Goal: Task Accomplishment & Management: Complete application form

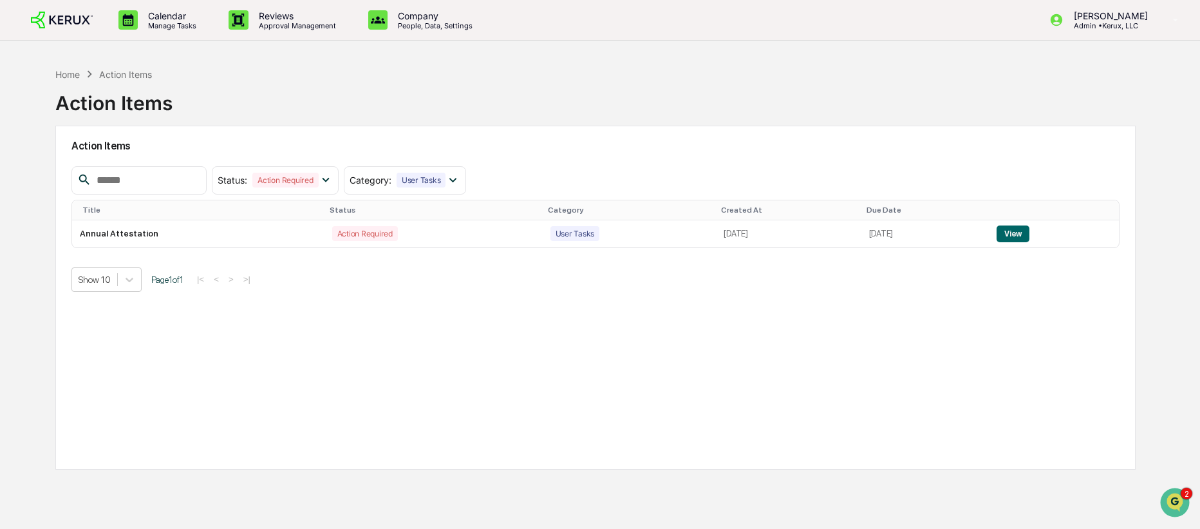
click at [53, 15] on img at bounding box center [62, 20] width 62 height 17
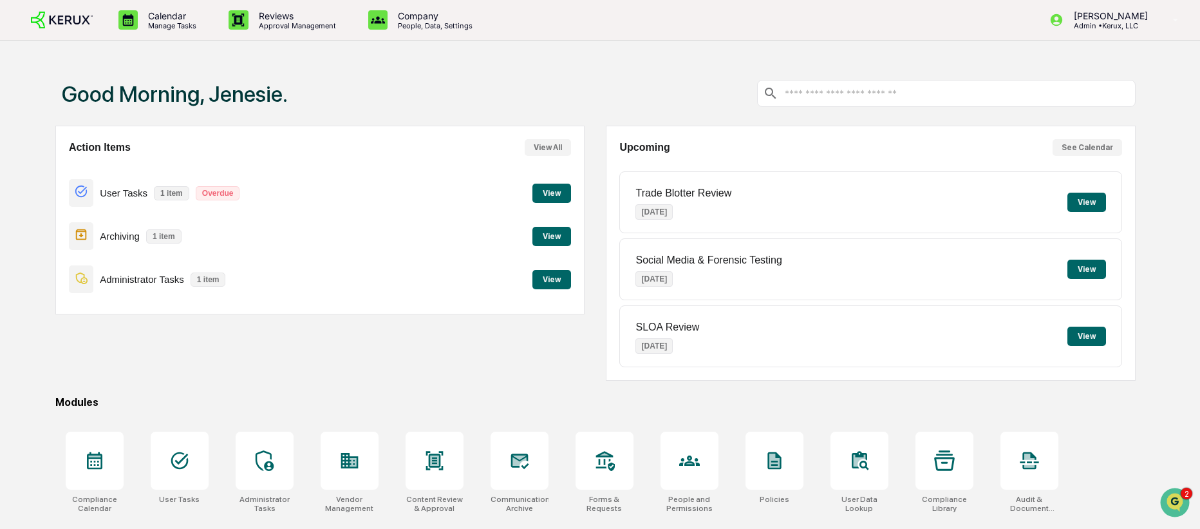
click at [557, 102] on div "Good Morning, Jenesie." at bounding box center [595, 93] width 1080 height 64
click at [554, 191] on button "View" at bounding box center [551, 192] width 39 height 19
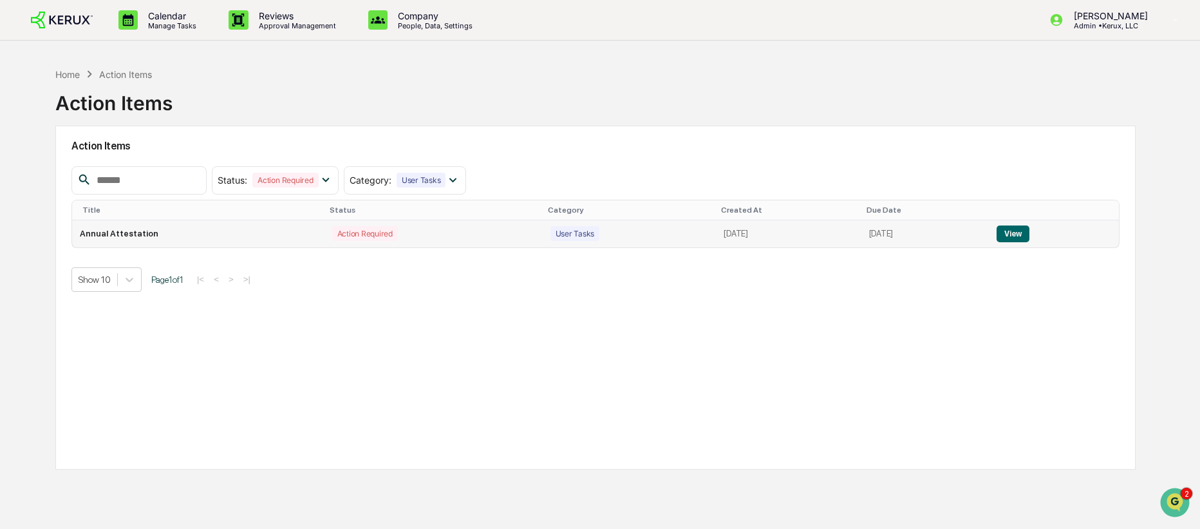
click at [1017, 234] on button "View" at bounding box center [1013, 233] width 33 height 17
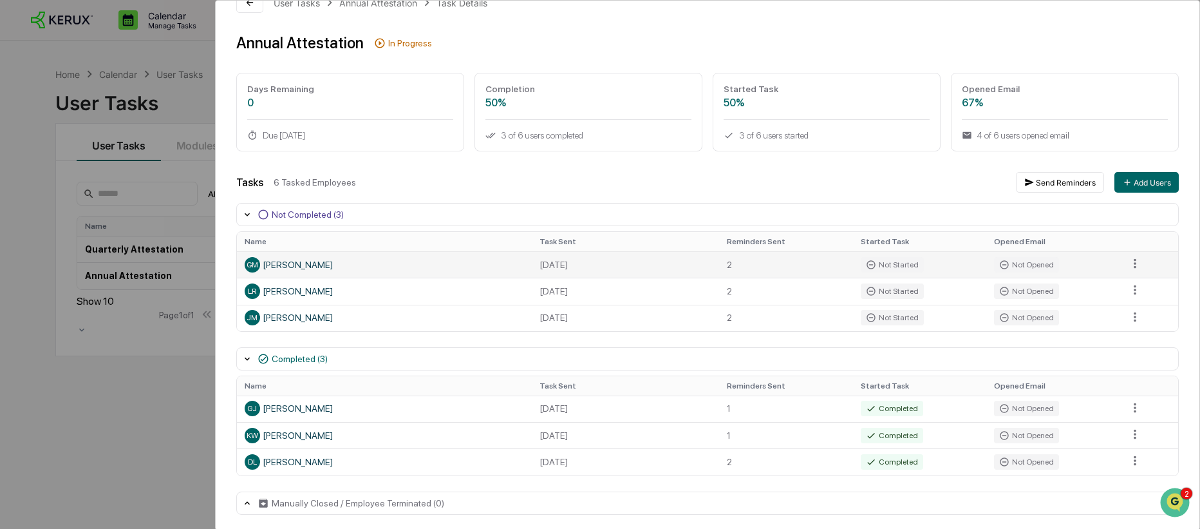
scroll to position [30, 0]
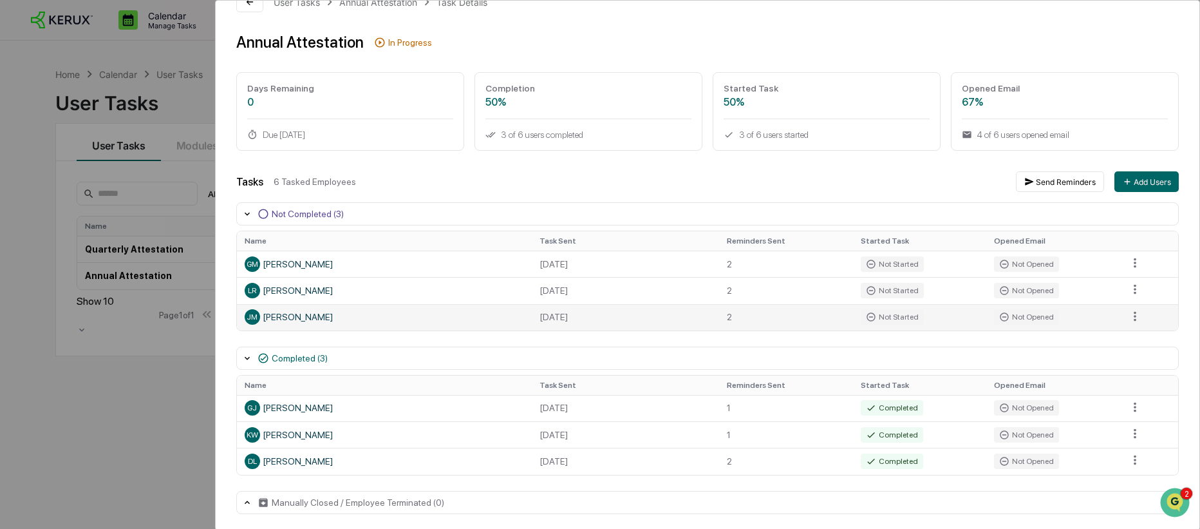
click at [316, 318] on div "[PERSON_NAME] Jenesie [PERSON_NAME]" at bounding box center [384, 316] width 279 height 15
click at [1131, 320] on html "Calendar Manage Tasks Reviews Approval Management Company People, Data, Setting…" at bounding box center [600, 264] width 1200 height 529
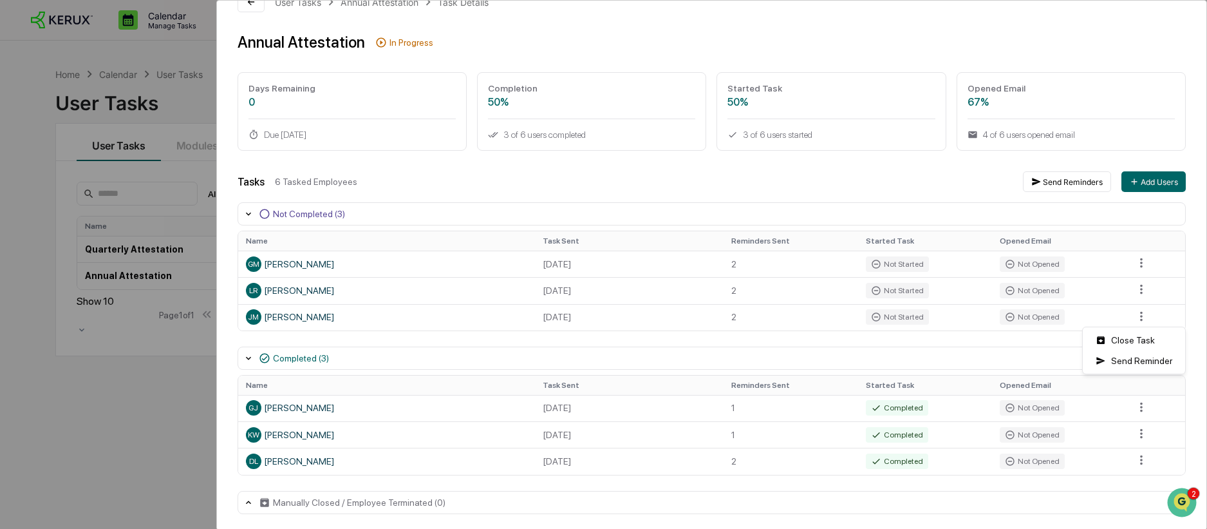
click at [847, 185] on html "Calendar Manage Tasks Reviews Approval Management Company People, Data, Setting…" at bounding box center [603, 264] width 1207 height 529
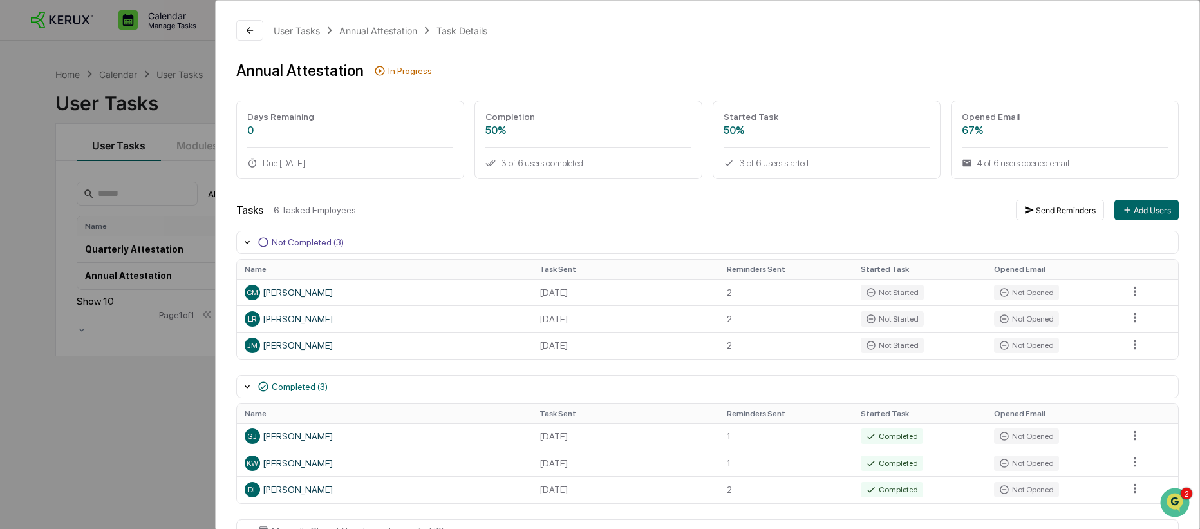
scroll to position [0, 0]
click at [255, 24] on button at bounding box center [249, 31] width 27 height 21
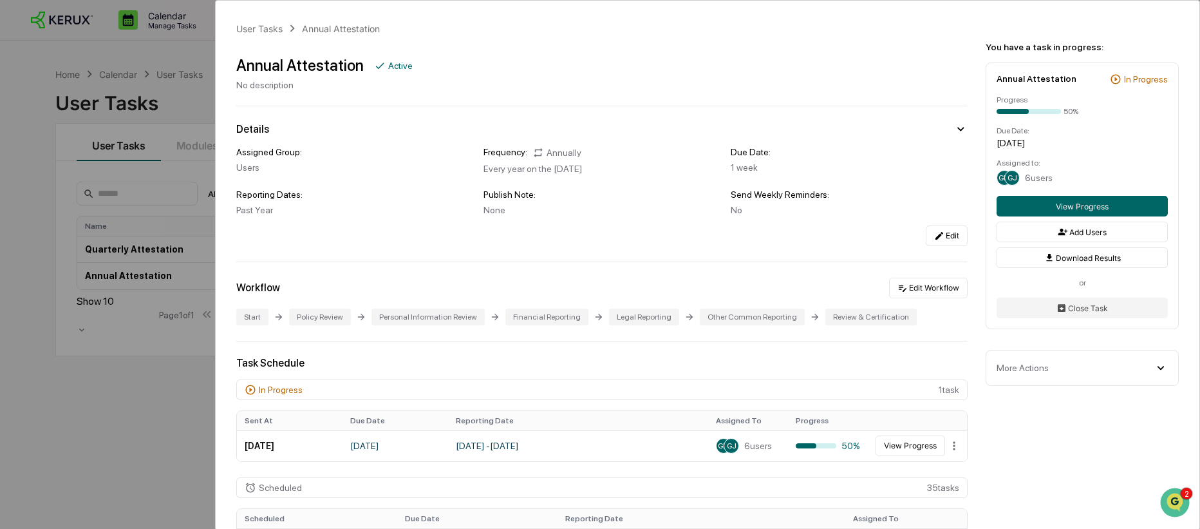
click at [86, 87] on div "User Tasks Annual Attestation Annual Attestation Active No description Details …" at bounding box center [600, 264] width 1200 height 529
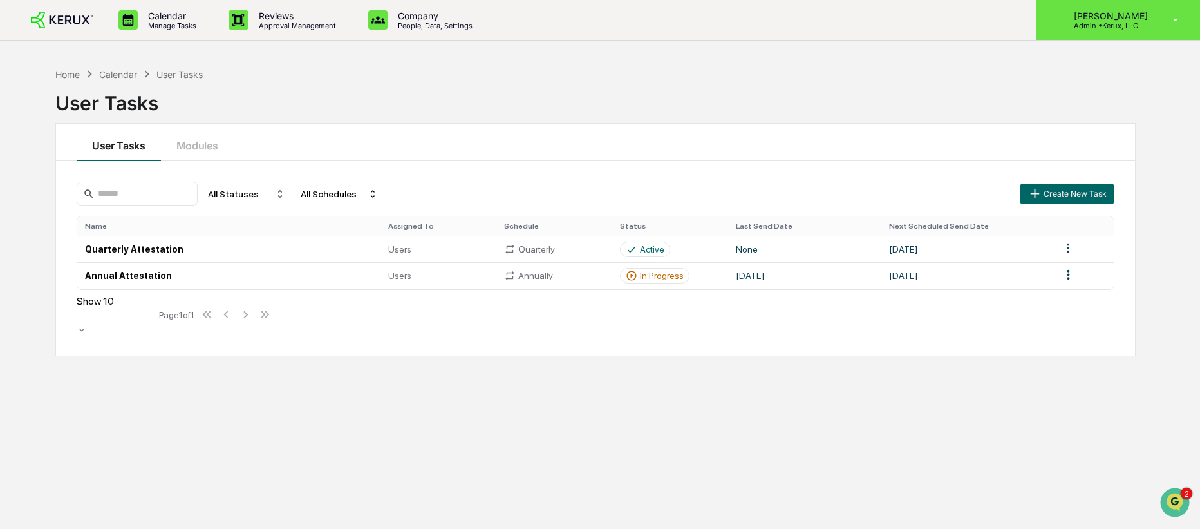
click at [1168, 24] on icon at bounding box center [1176, 20] width 23 height 12
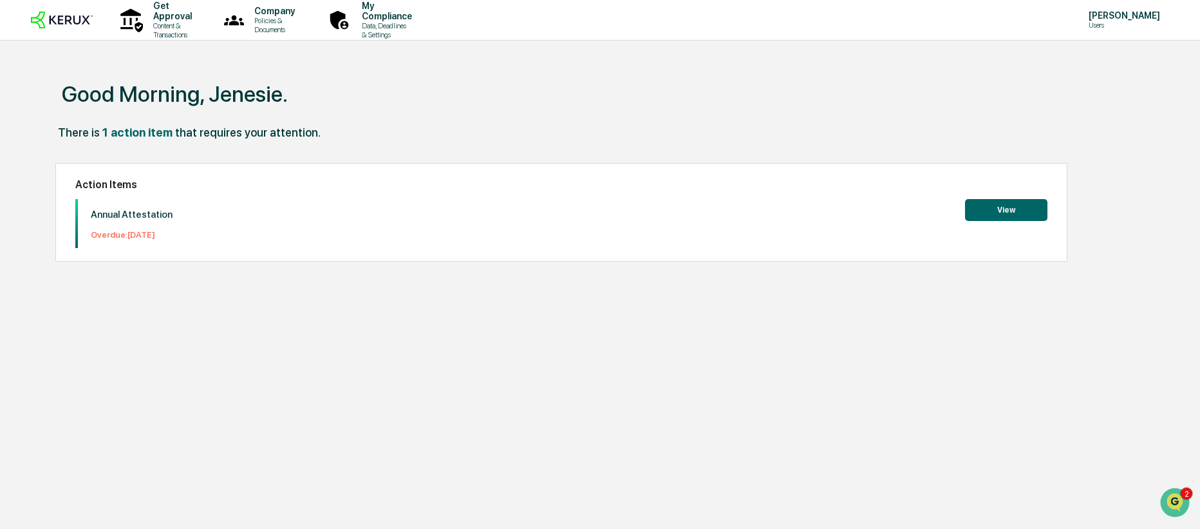
click at [1016, 214] on button "View" at bounding box center [1006, 210] width 82 height 22
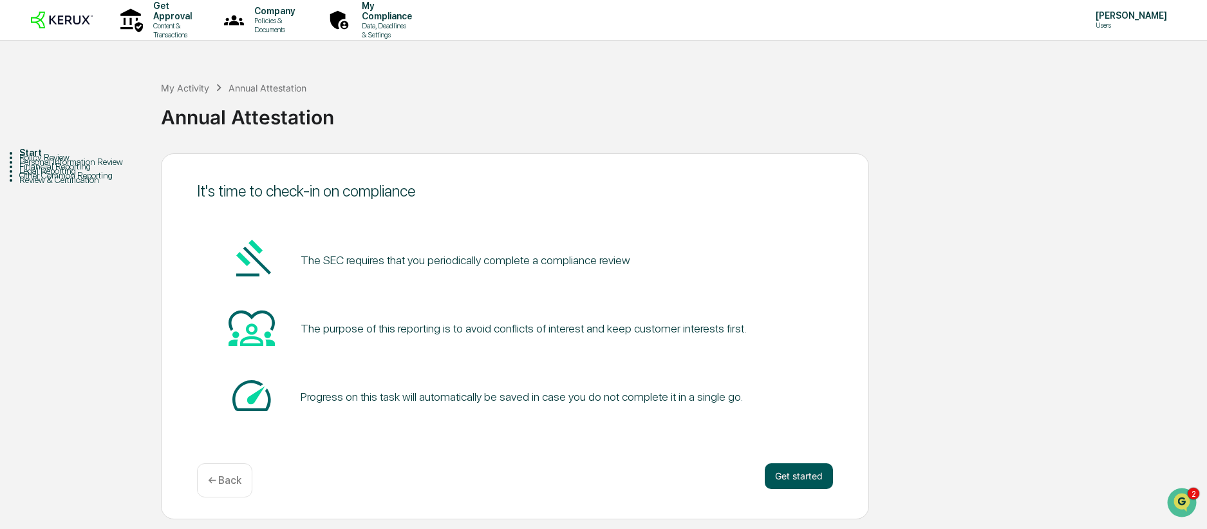
click at [806, 470] on button "Get started" at bounding box center [799, 476] width 68 height 26
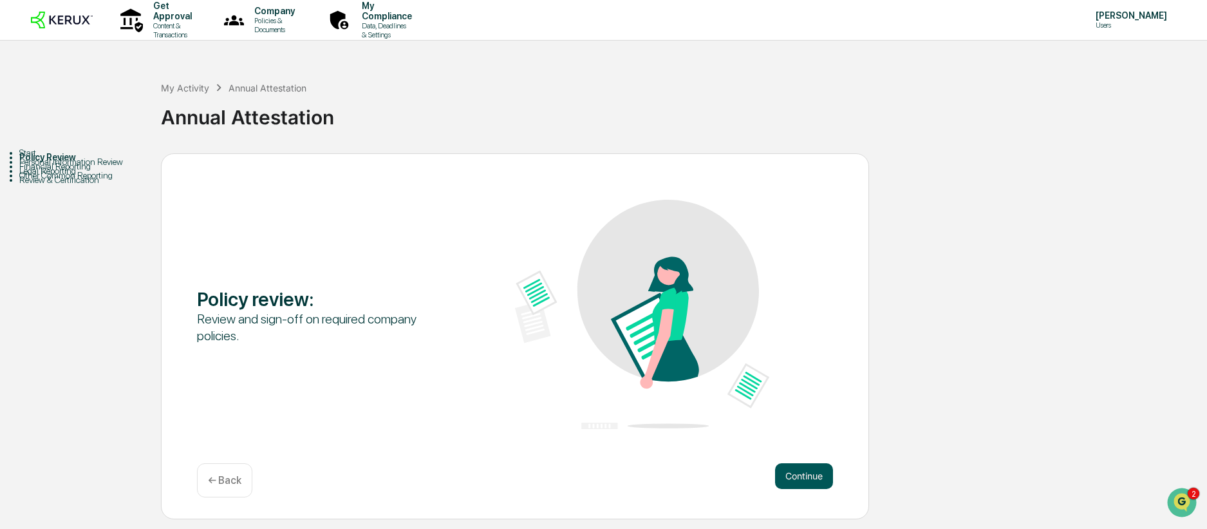
click at [806, 476] on button "Continue" at bounding box center [804, 476] width 58 height 26
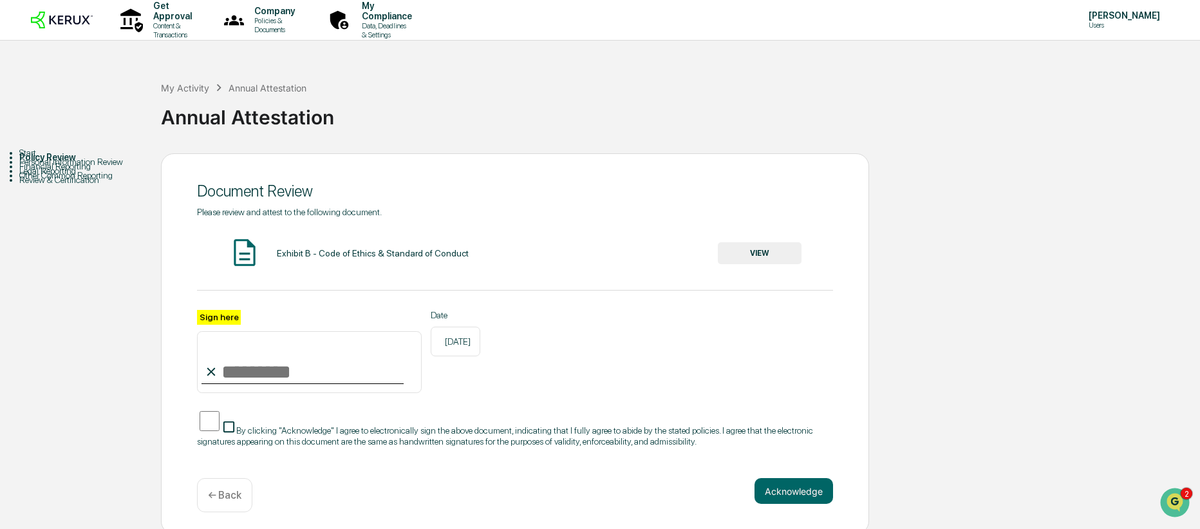
click at [766, 257] on button "VIEW" at bounding box center [760, 253] width 84 height 22
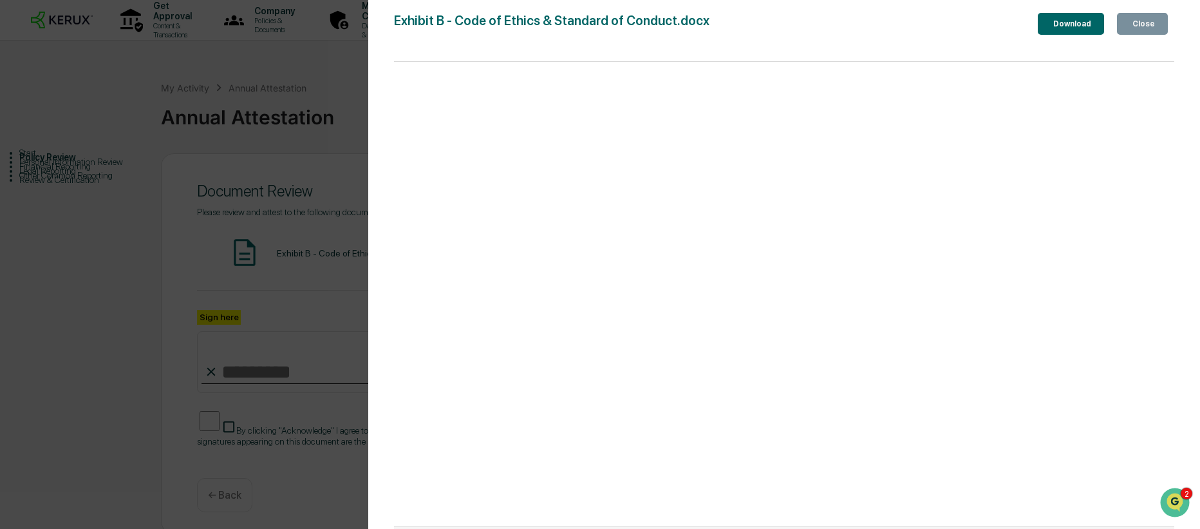
click at [1157, 22] on button "Close" at bounding box center [1142, 24] width 51 height 22
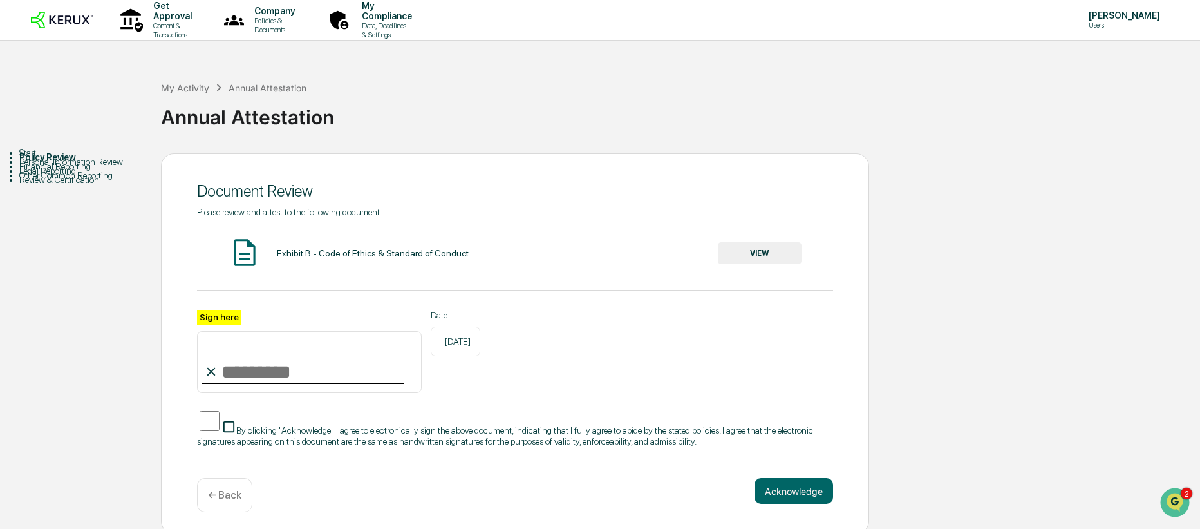
click at [289, 365] on input "Sign here" at bounding box center [309, 362] width 225 height 62
type input "**********"
click at [781, 492] on button "Acknowledge" at bounding box center [793, 491] width 79 height 26
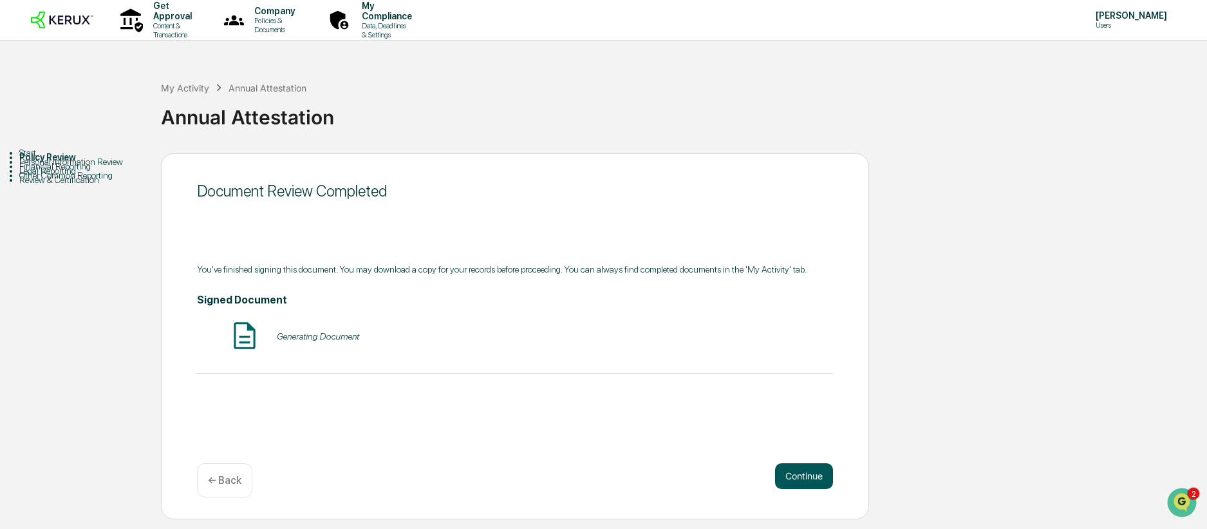
click at [791, 482] on button "Continue" at bounding box center [804, 476] width 58 height 26
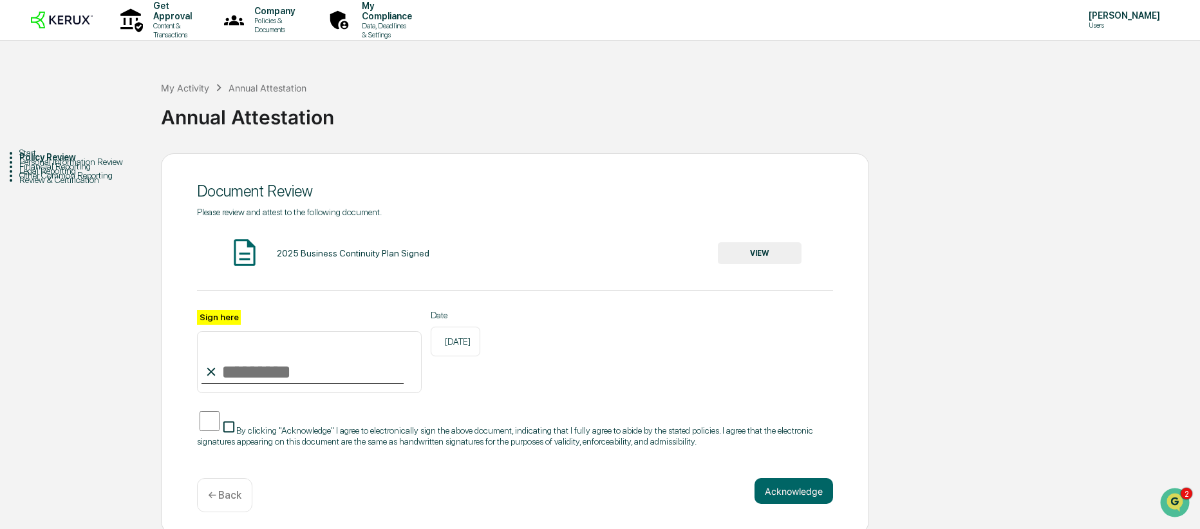
click at [759, 257] on button "VIEW" at bounding box center [760, 253] width 84 height 22
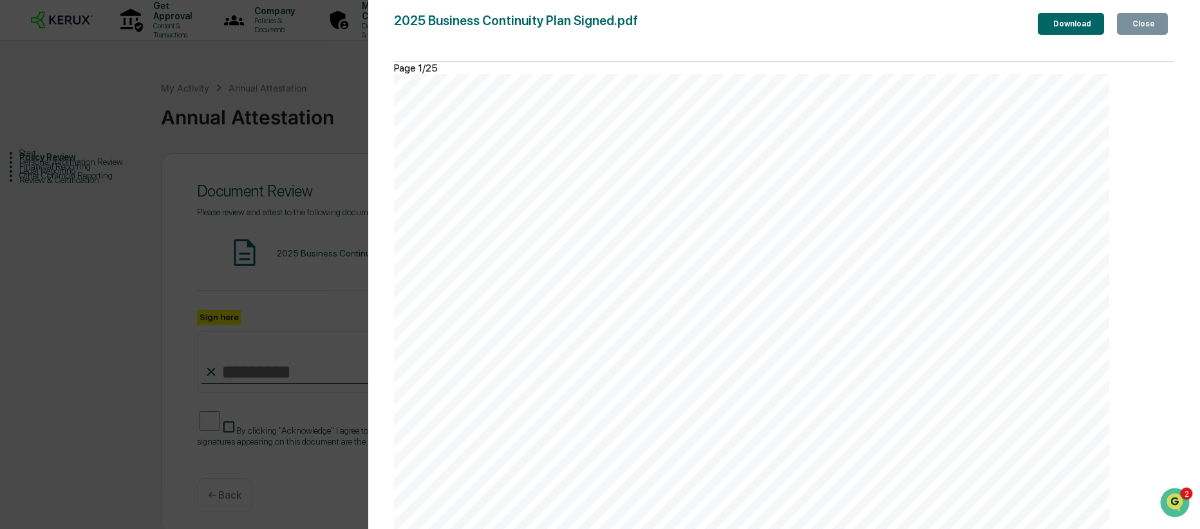
scroll to position [23721, 0]
click at [1146, 27] on div "Close" at bounding box center [1142, 23] width 25 height 9
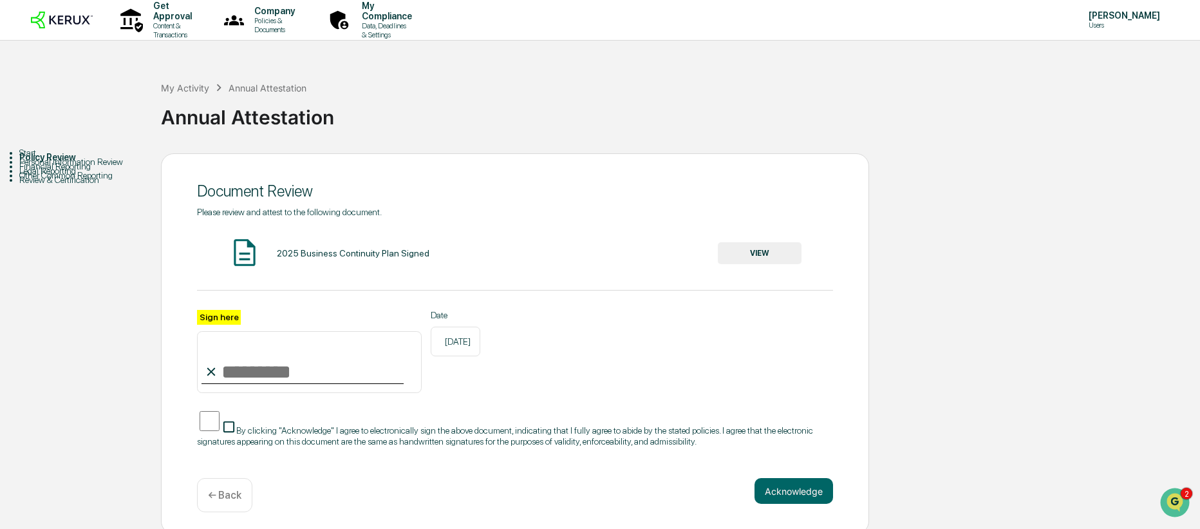
click at [337, 374] on input "Sign here" at bounding box center [309, 362] width 225 height 62
type input "**********"
click at [781, 495] on button "Acknowledge" at bounding box center [793, 491] width 79 height 26
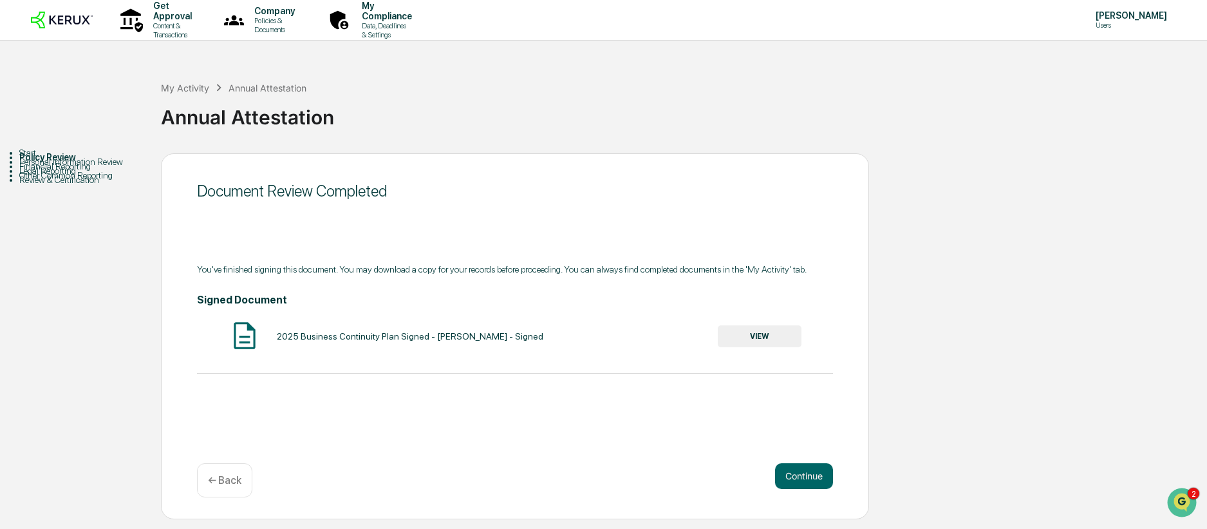
click at [757, 341] on button "VIEW" at bounding box center [760, 336] width 84 height 22
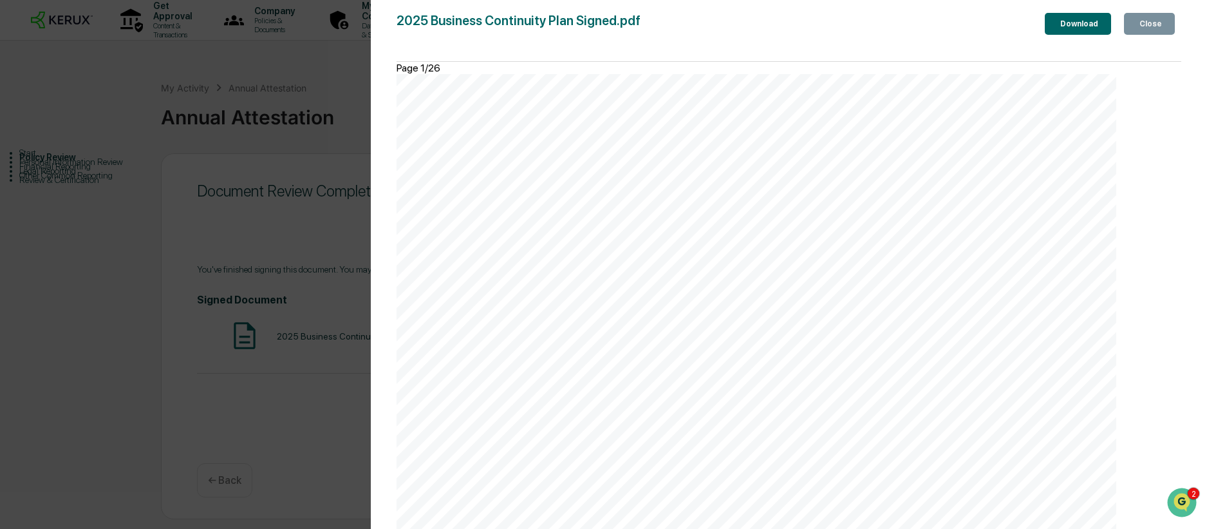
click at [1137, 24] on icon "button" at bounding box center [1137, 24] width 0 height 0
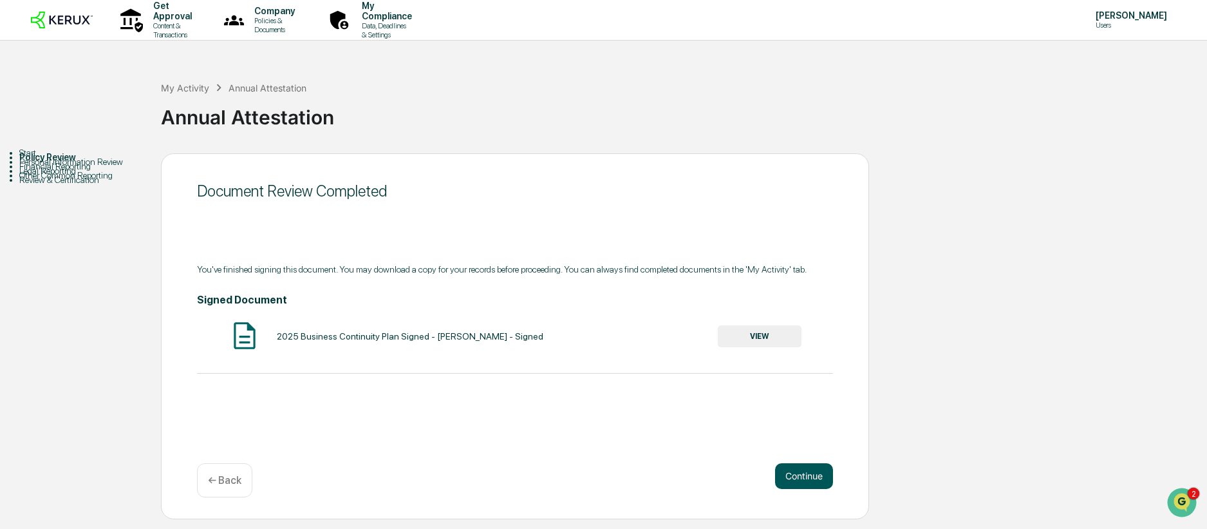
click at [808, 483] on button "Continue" at bounding box center [804, 476] width 58 height 26
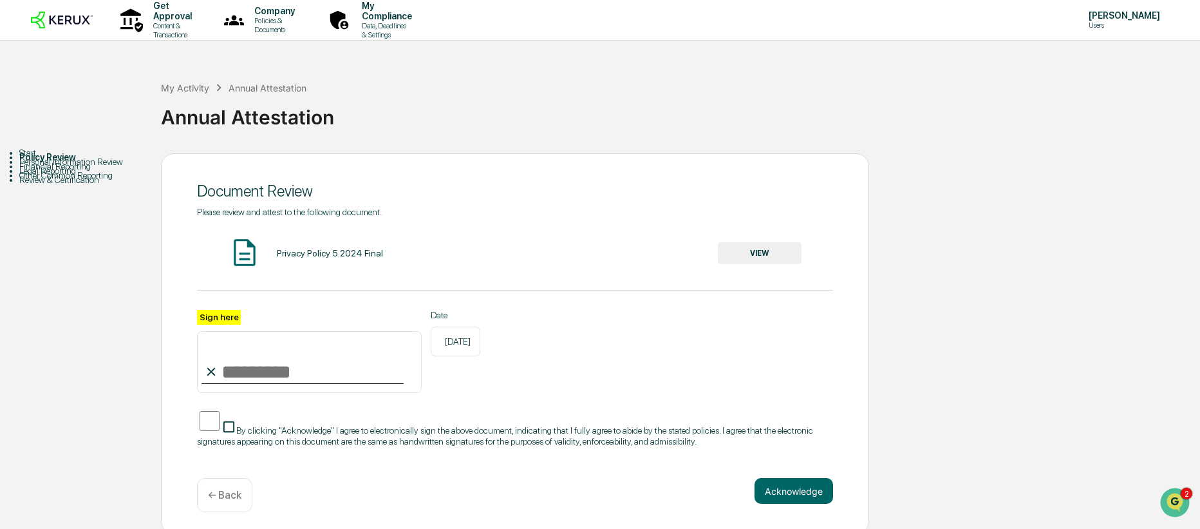
click at [740, 250] on button "VIEW" at bounding box center [760, 253] width 84 height 22
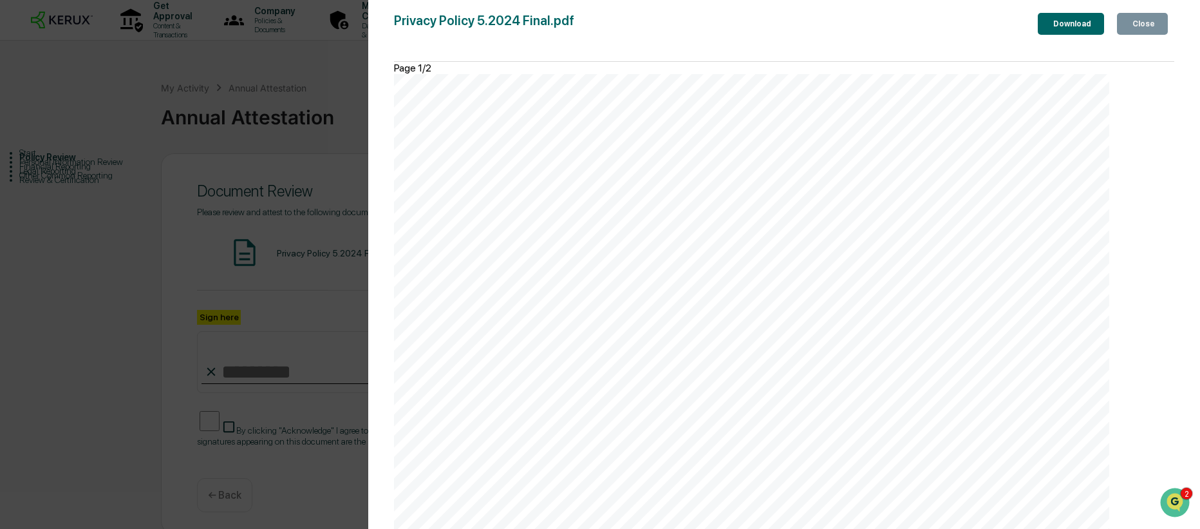
scroll to position [1057, 0]
click at [1152, 31] on button "Close" at bounding box center [1142, 24] width 51 height 22
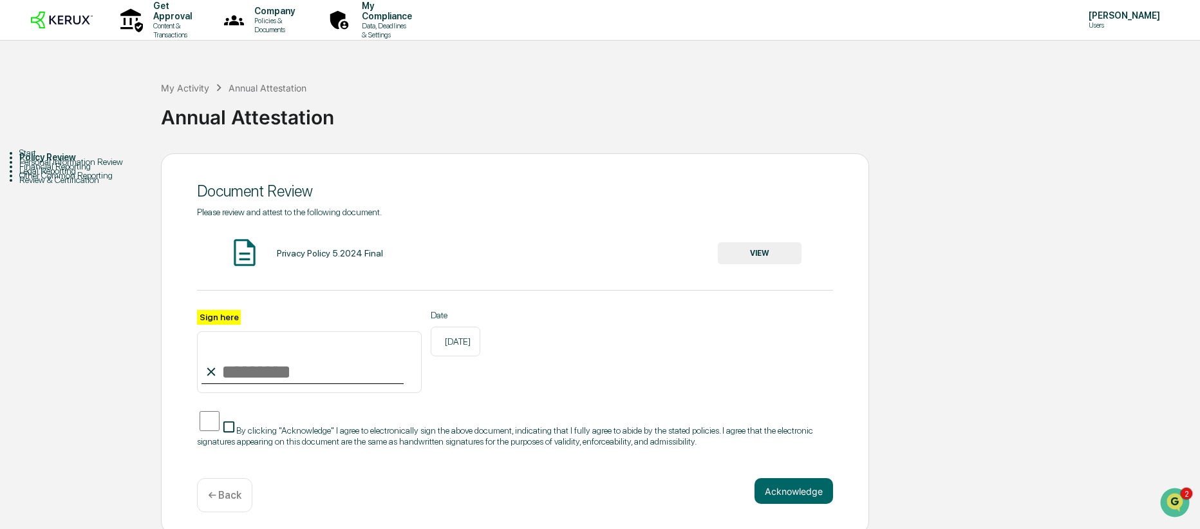
click at [323, 370] on input "Sign here" at bounding box center [309, 362] width 225 height 62
type input "**********"
click at [761, 493] on button "Acknowledge" at bounding box center [793, 491] width 79 height 26
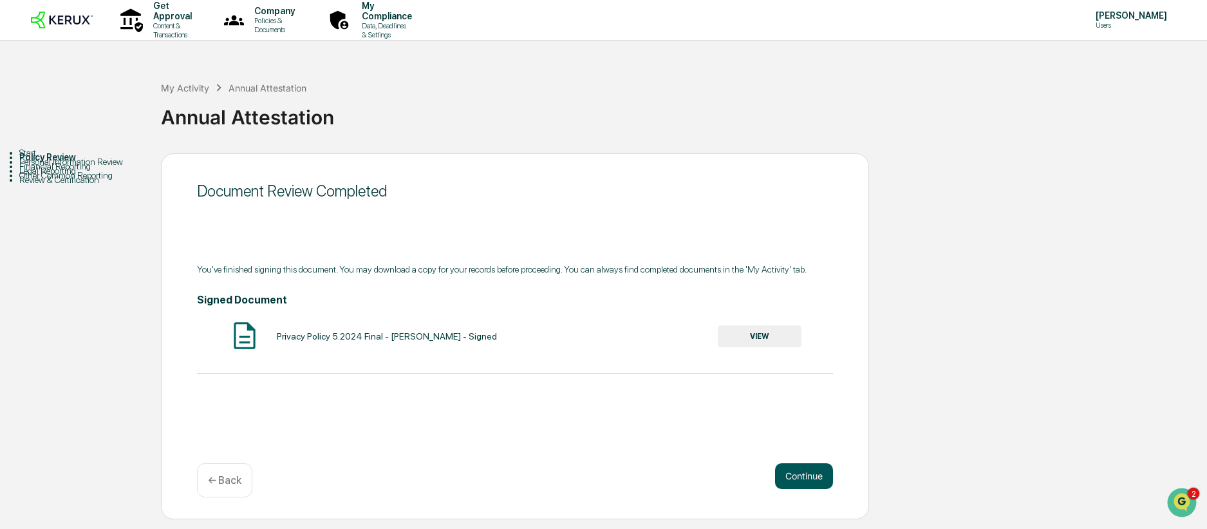
click at [810, 473] on button "Continue" at bounding box center [804, 476] width 58 height 26
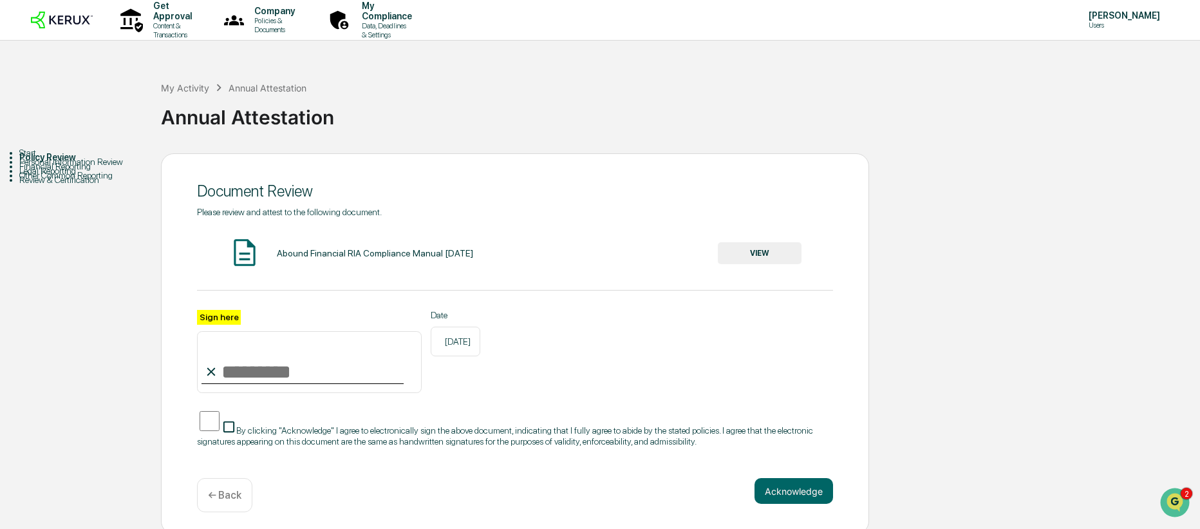
click at [741, 253] on button "VIEW" at bounding box center [760, 253] width 84 height 22
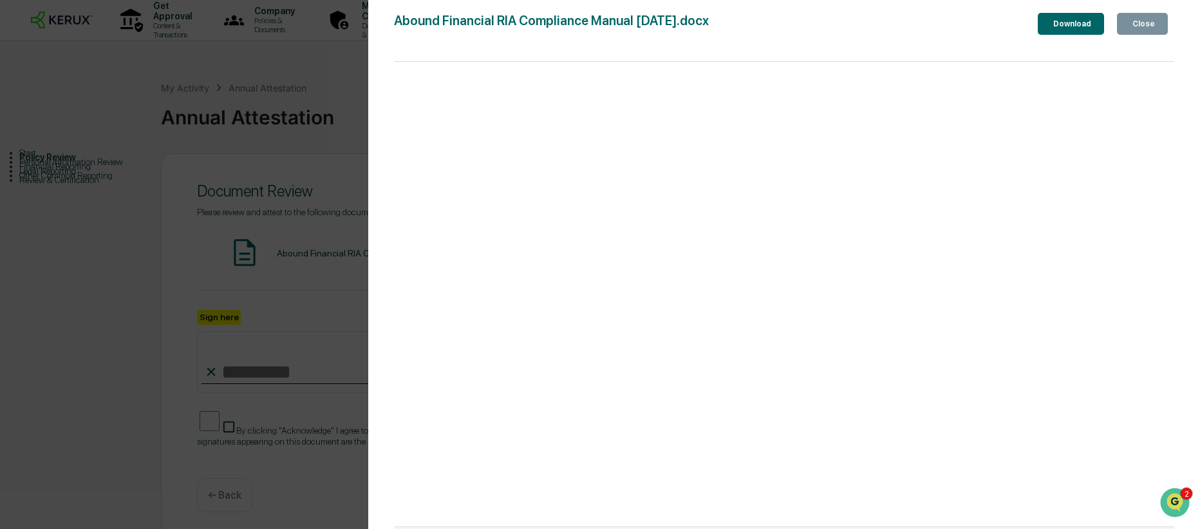
click at [1137, 31] on button "Close" at bounding box center [1142, 24] width 51 height 22
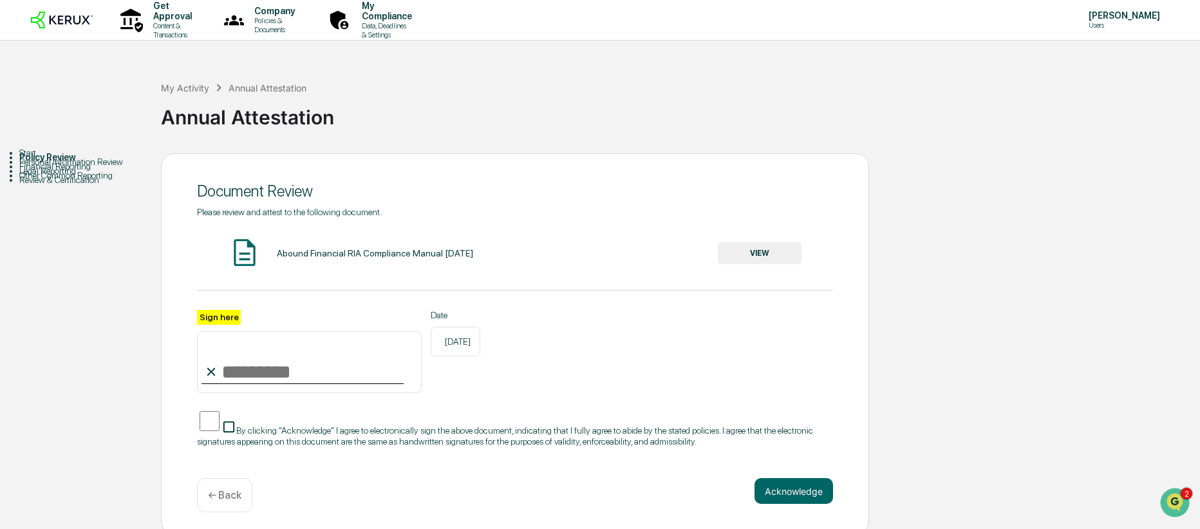
click at [321, 373] on input "Sign here" at bounding box center [309, 362] width 225 height 62
type input "**********"
click at [785, 493] on button "Acknowledge" at bounding box center [793, 491] width 79 height 26
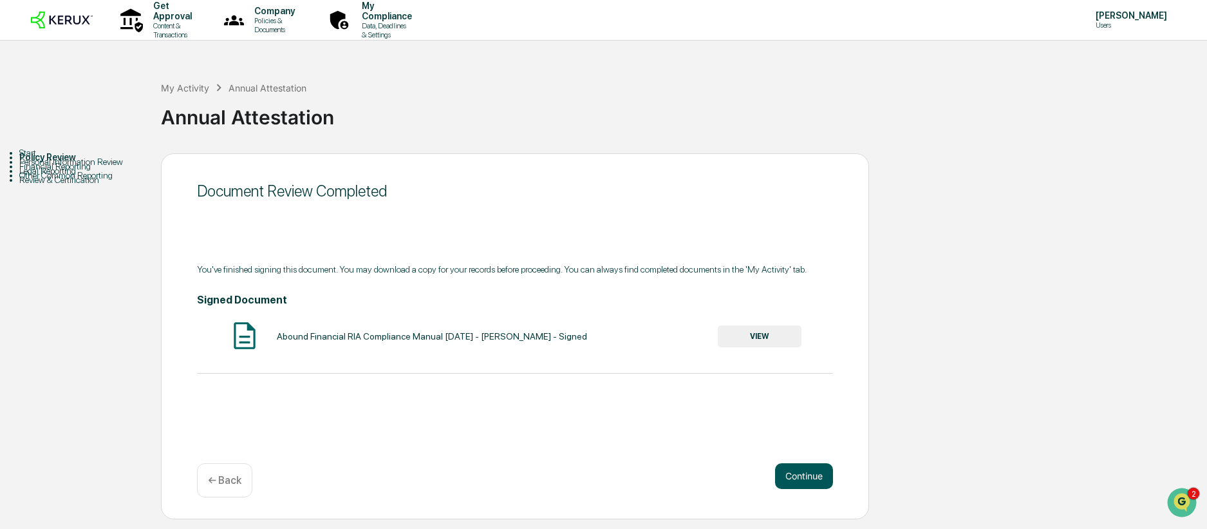
click at [801, 483] on button "Continue" at bounding box center [804, 476] width 58 height 26
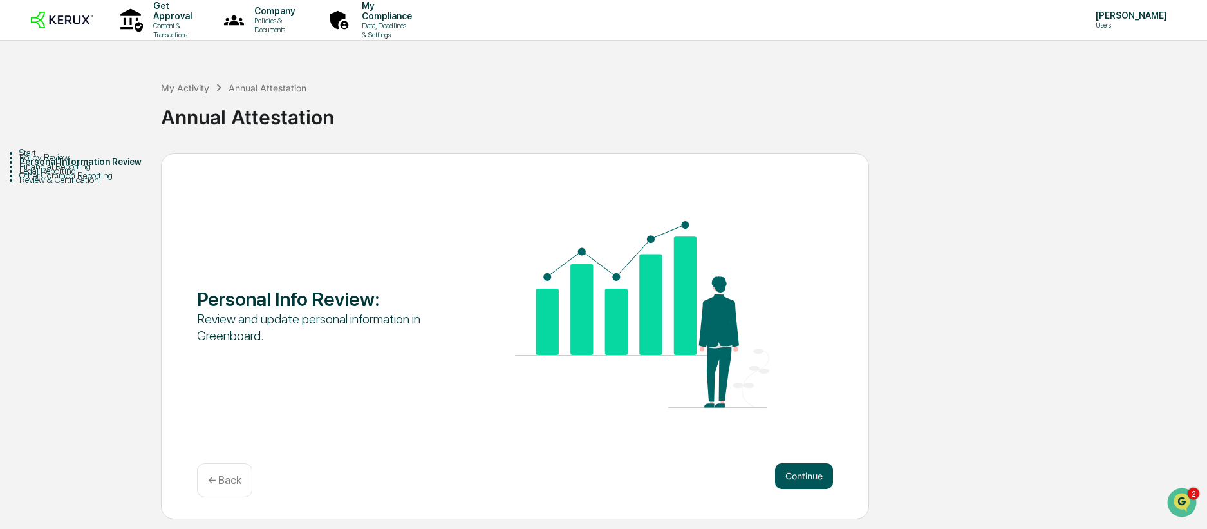
click at [813, 473] on button "Continue" at bounding box center [804, 476] width 58 height 26
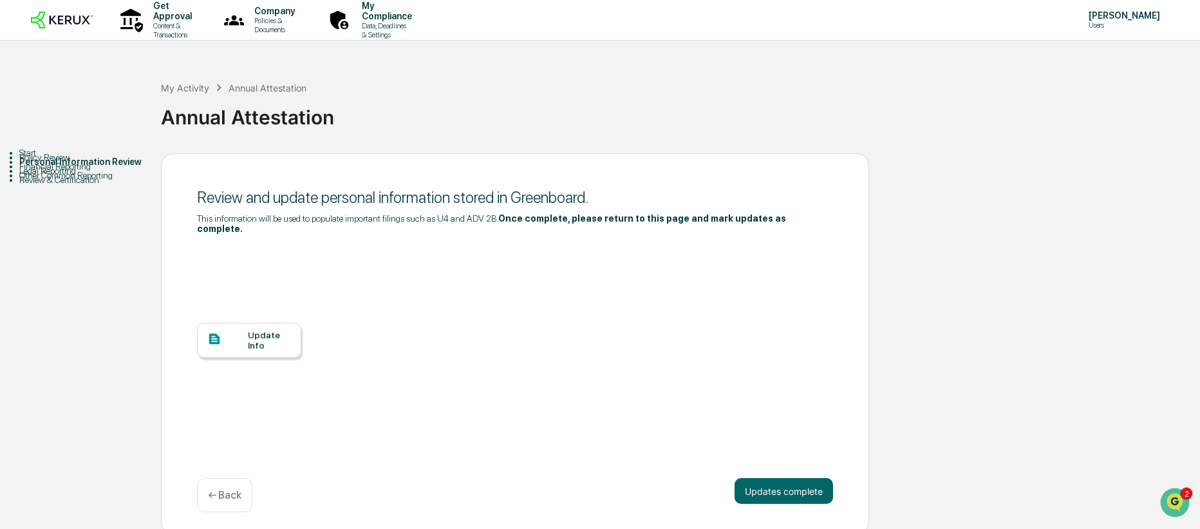
click at [247, 343] on div at bounding box center [227, 340] width 41 height 16
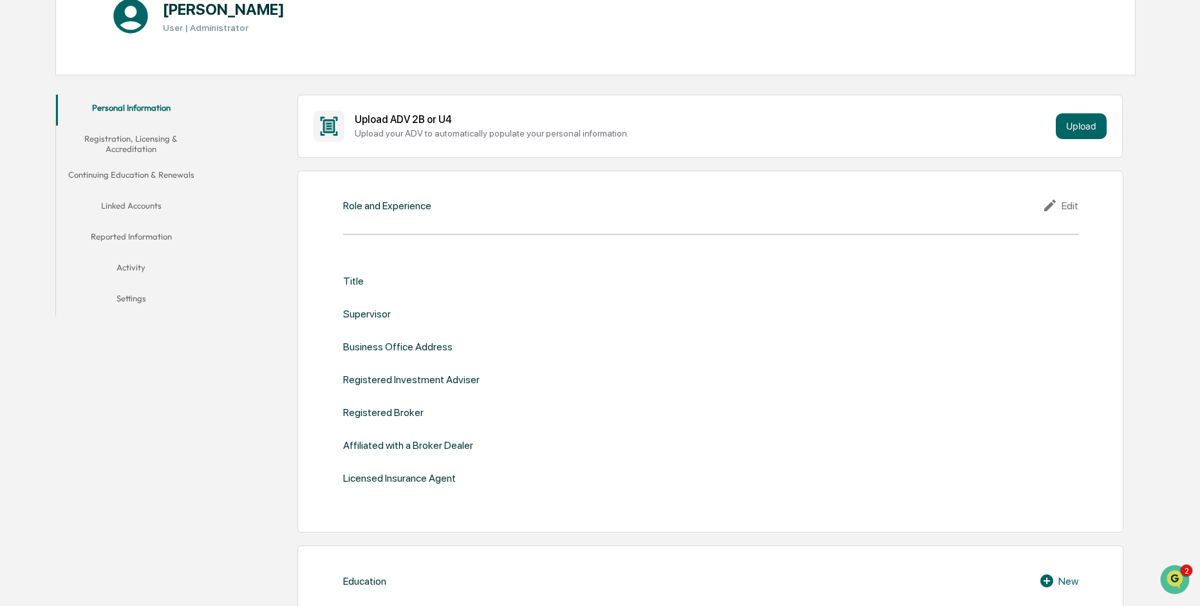
click at [1069, 211] on div "Edit" at bounding box center [1060, 205] width 36 height 15
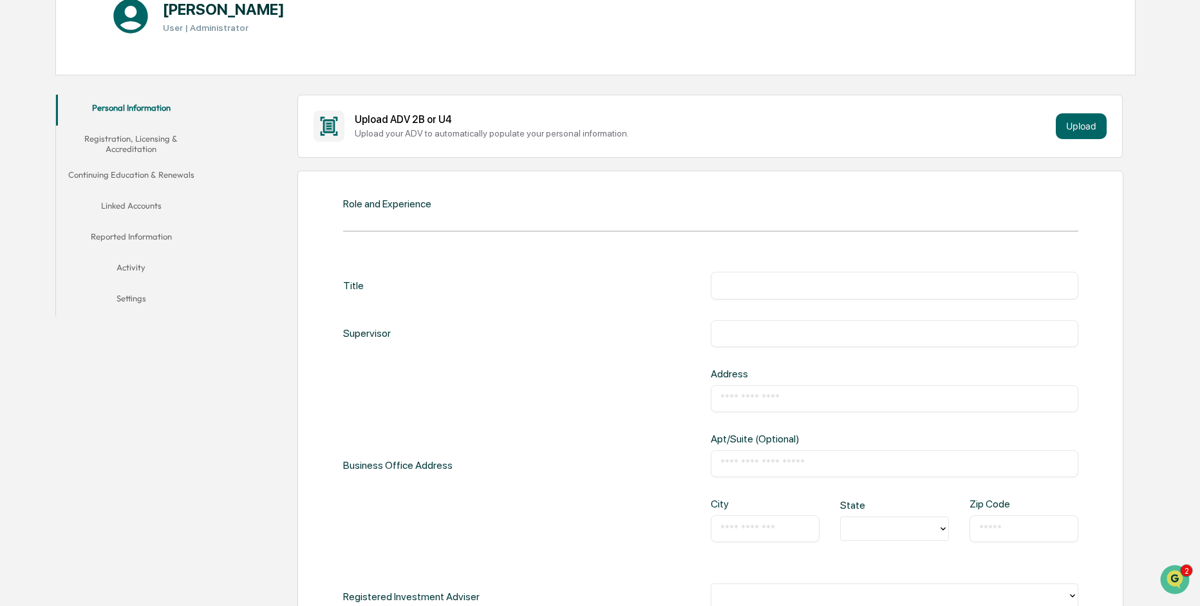
click at [785, 286] on input "text" at bounding box center [894, 285] width 348 height 13
type input "**********"
click at [842, 329] on input "text" at bounding box center [894, 333] width 348 height 13
type input "**********"
click at [836, 400] on input "text" at bounding box center [894, 398] width 348 height 13
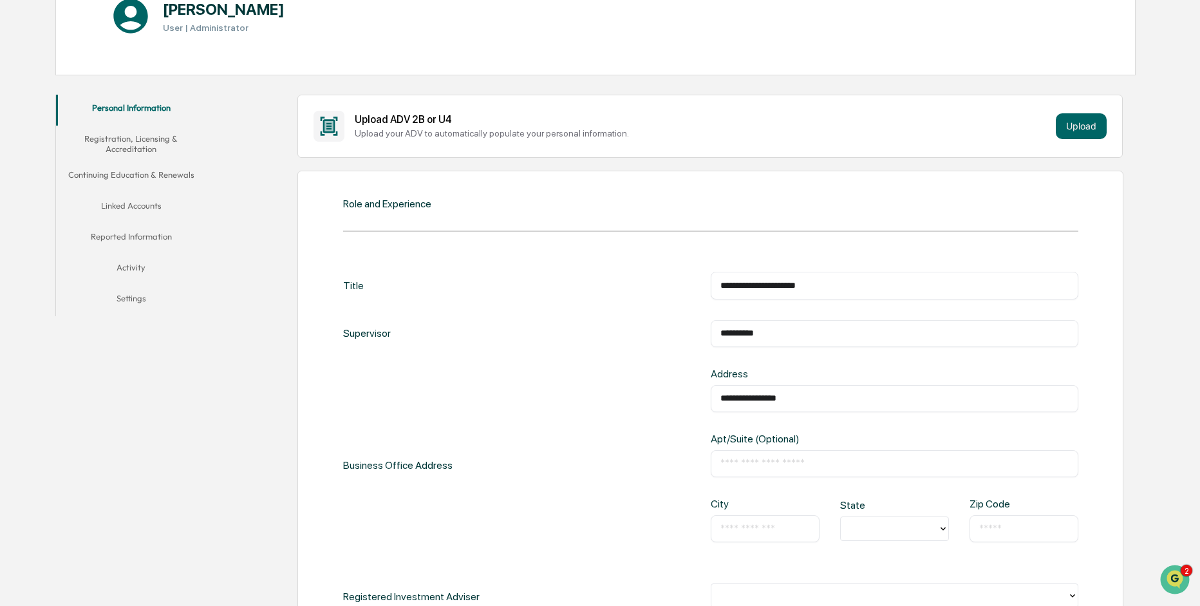
type input "**********"
click at [762, 463] on input "text" at bounding box center [894, 463] width 348 height 13
type input "*******"
click at [731, 528] on input "text" at bounding box center [764, 528] width 89 height 13
type input "**********"
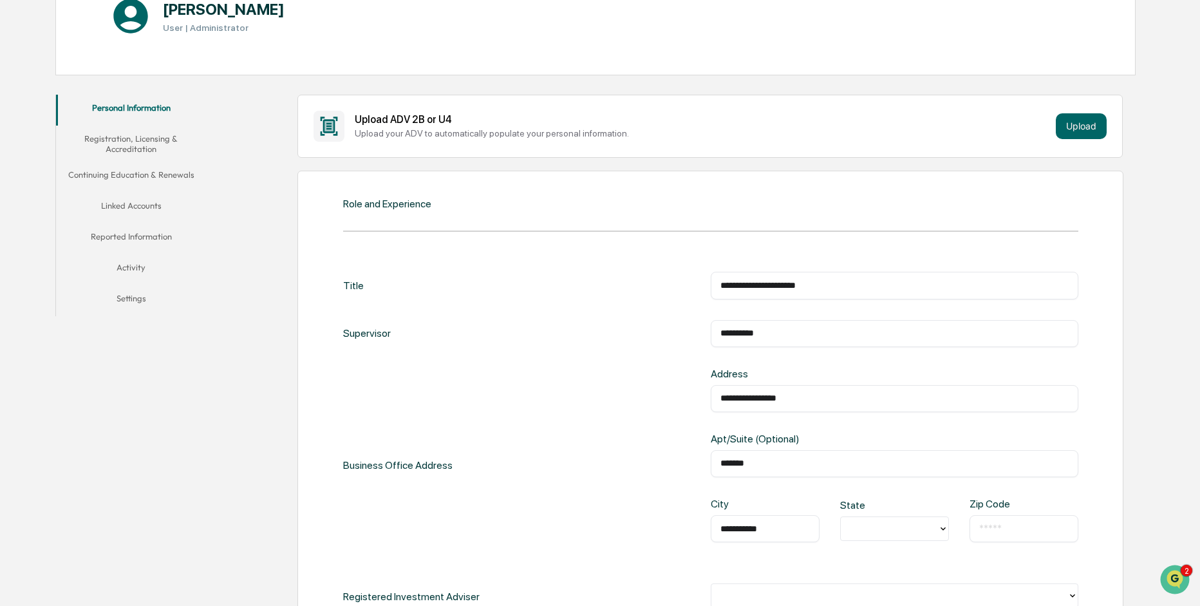
click at [922, 531] on div at bounding box center [889, 528] width 84 height 15
drag, startPoint x: 858, startPoint y: 435, endPoint x: 874, endPoint y: 442, distance: 17.3
click at [858, 435] on div "CA" at bounding box center [894, 436] width 109 height 26
click at [1004, 528] on input "text" at bounding box center [1023, 528] width 89 height 13
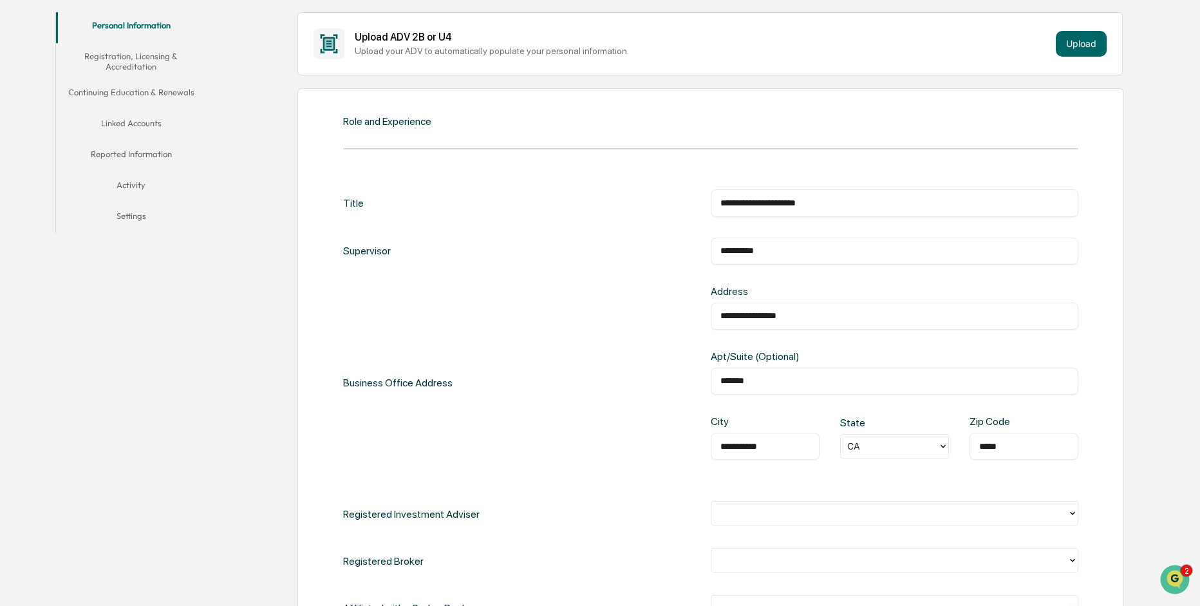
scroll to position [419, 0]
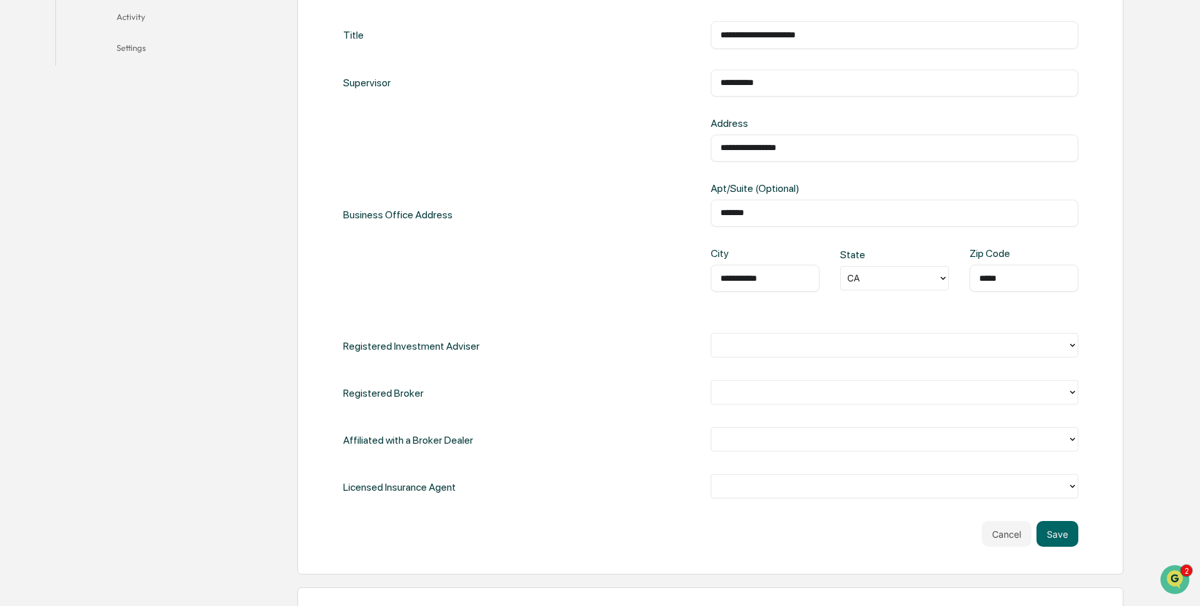
type input "*****"
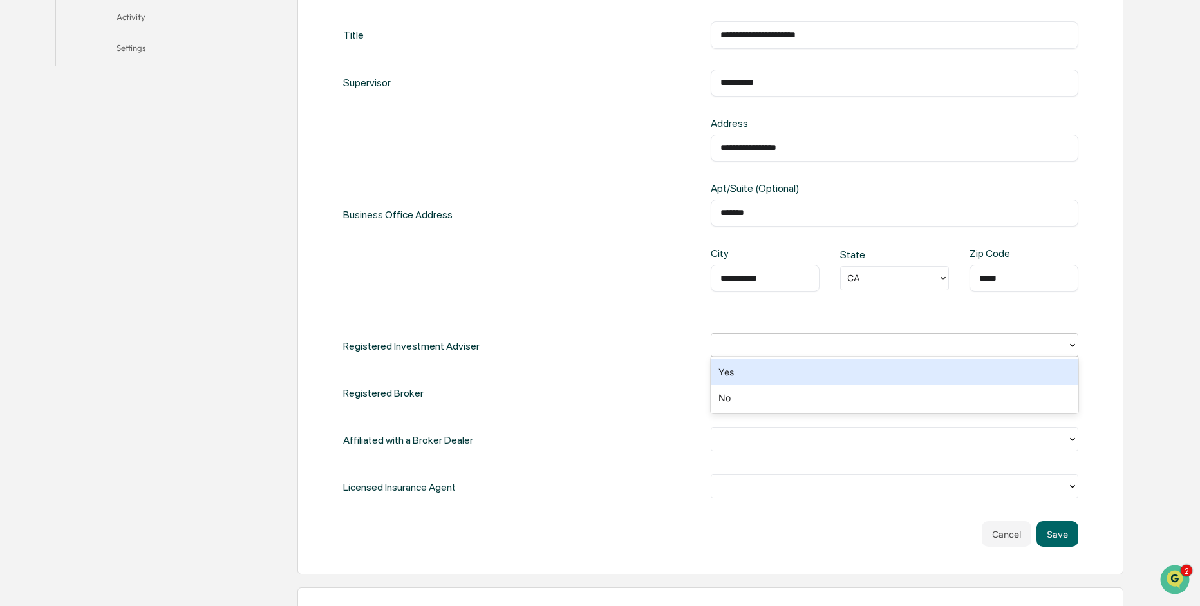
click at [816, 344] on div at bounding box center [889, 345] width 343 height 15
click at [825, 370] on div "Yes" at bounding box center [895, 372] width 368 height 26
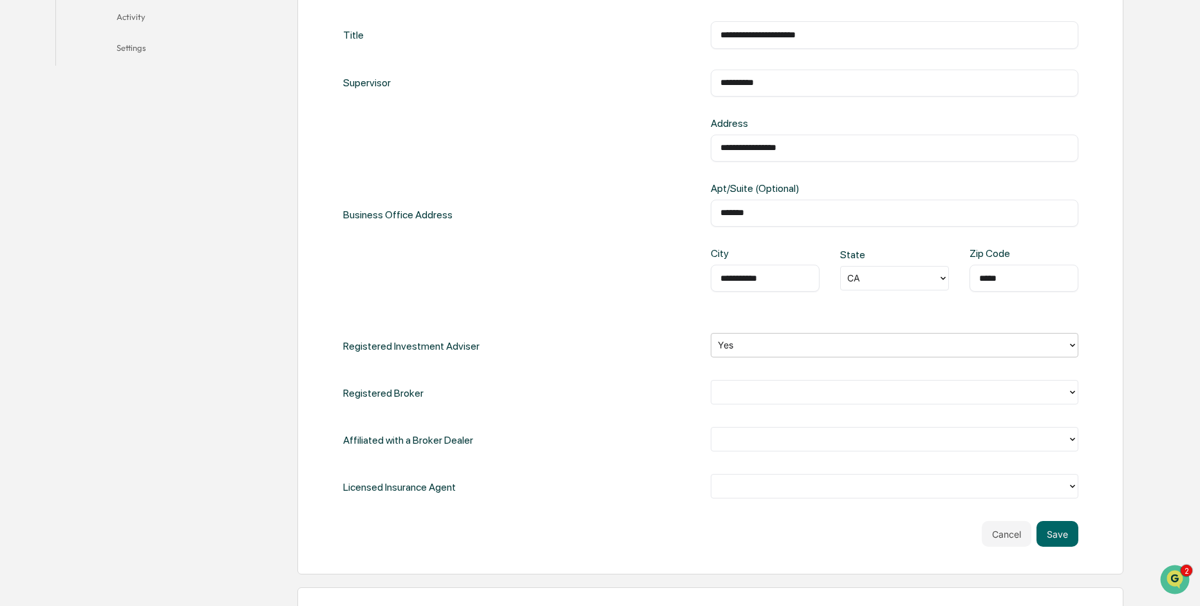
click at [780, 341] on div at bounding box center [889, 345] width 343 height 15
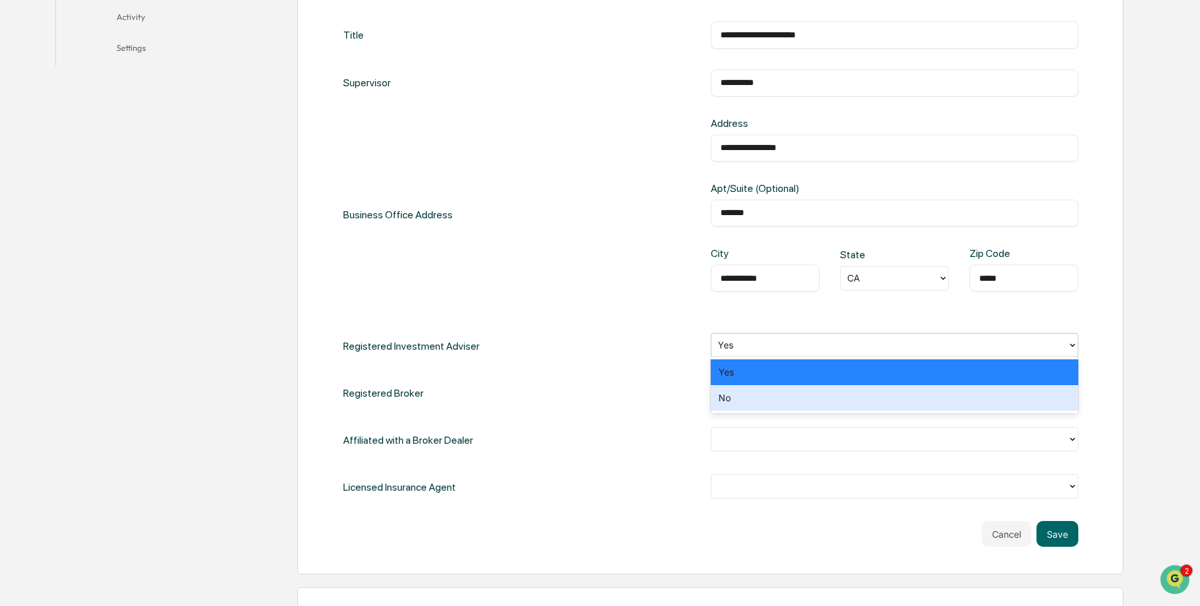
click at [767, 398] on div "No" at bounding box center [895, 398] width 368 height 26
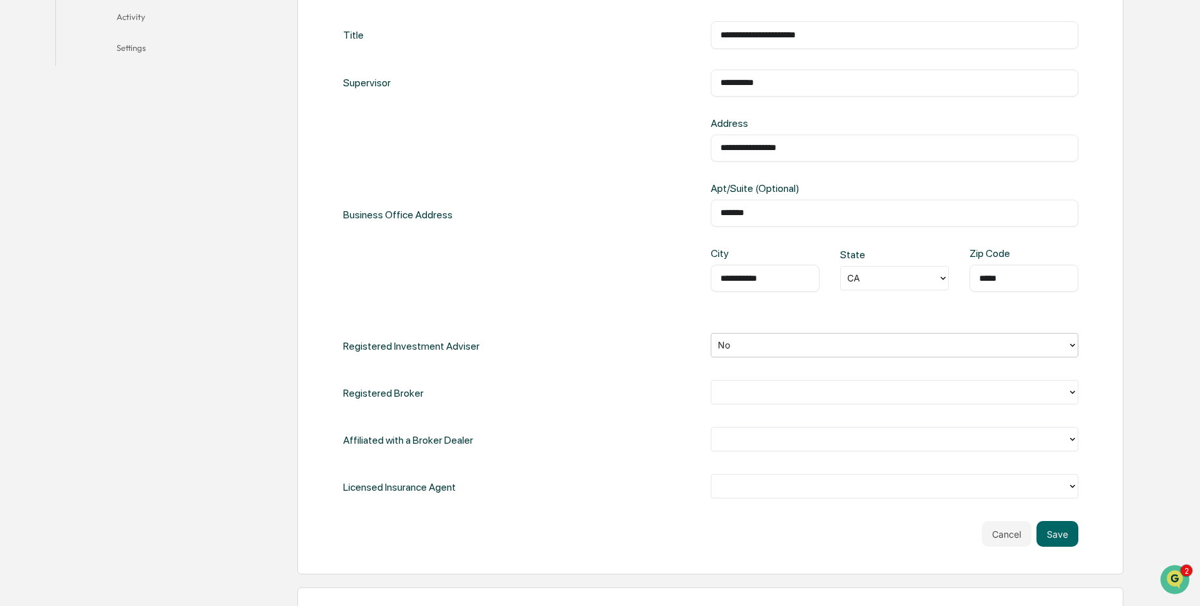
click at [798, 386] on div at bounding box center [889, 392] width 343 height 15
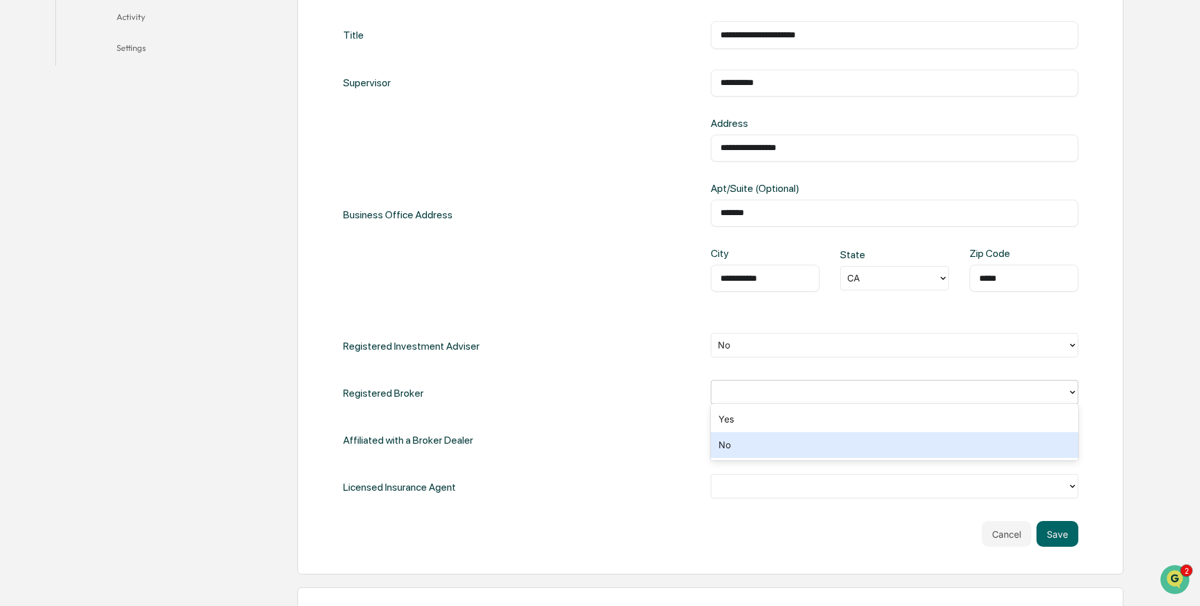
click at [778, 441] on div "No" at bounding box center [895, 445] width 368 height 26
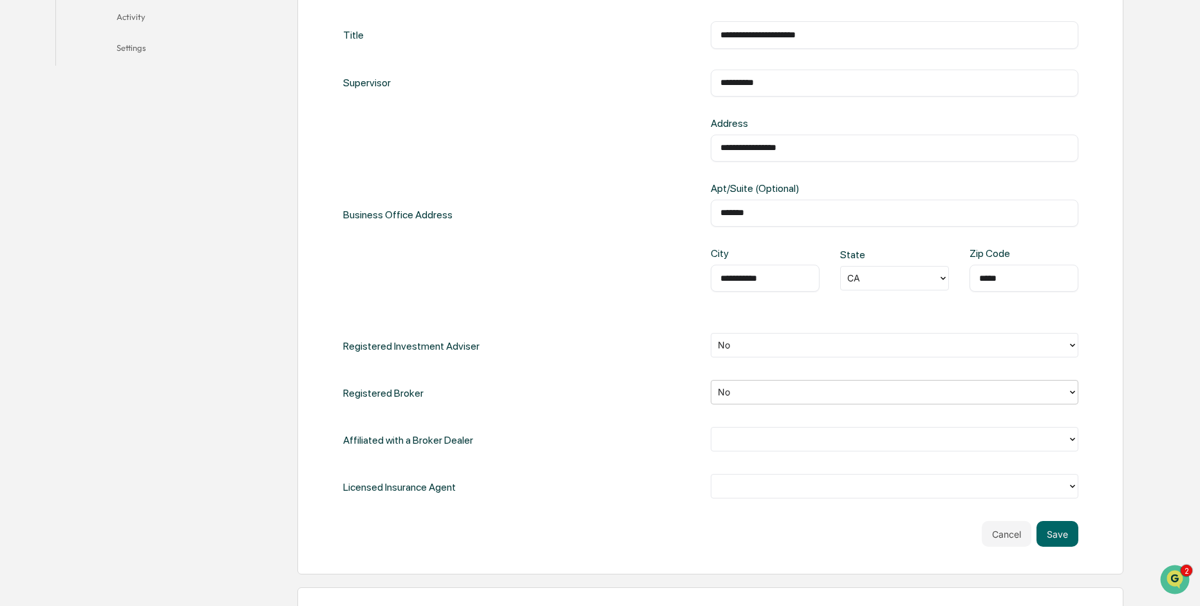
click at [753, 432] on div at bounding box center [889, 439] width 343 height 15
click at [731, 464] on div "Yes" at bounding box center [895, 466] width 368 height 26
click at [738, 479] on div at bounding box center [889, 486] width 343 height 15
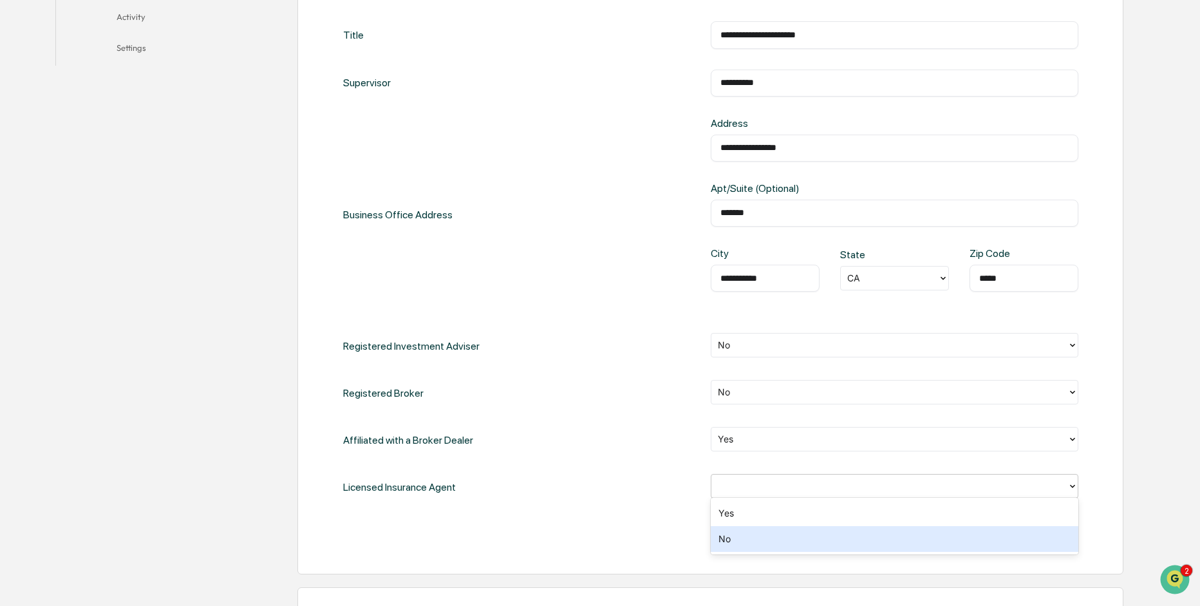
click at [742, 534] on div "No" at bounding box center [895, 539] width 368 height 26
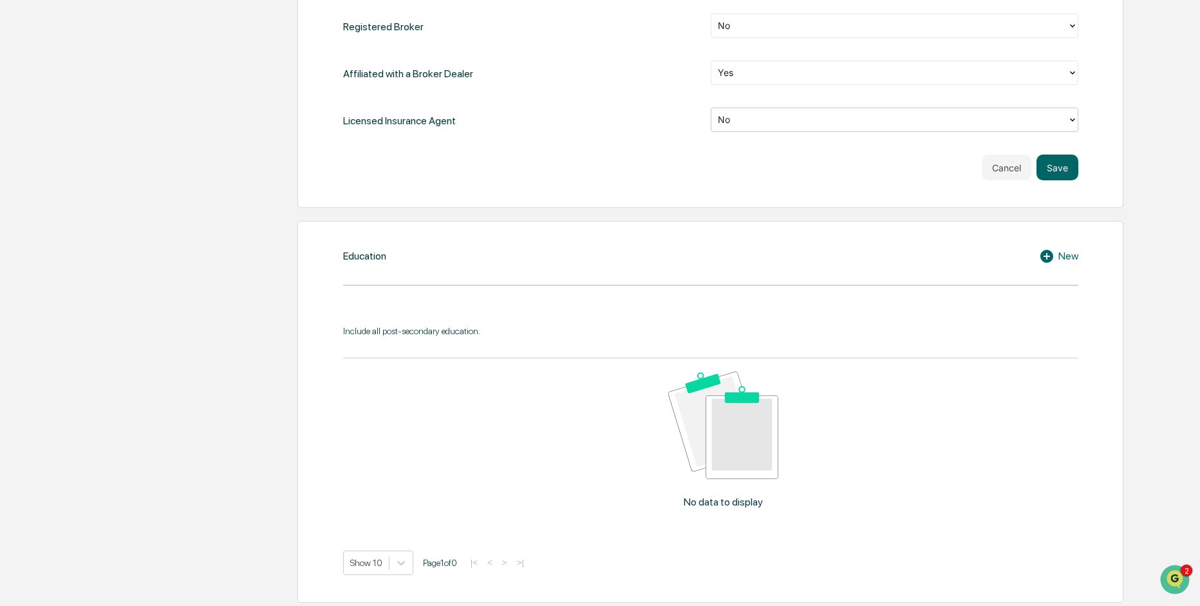
scroll to position [793, 0]
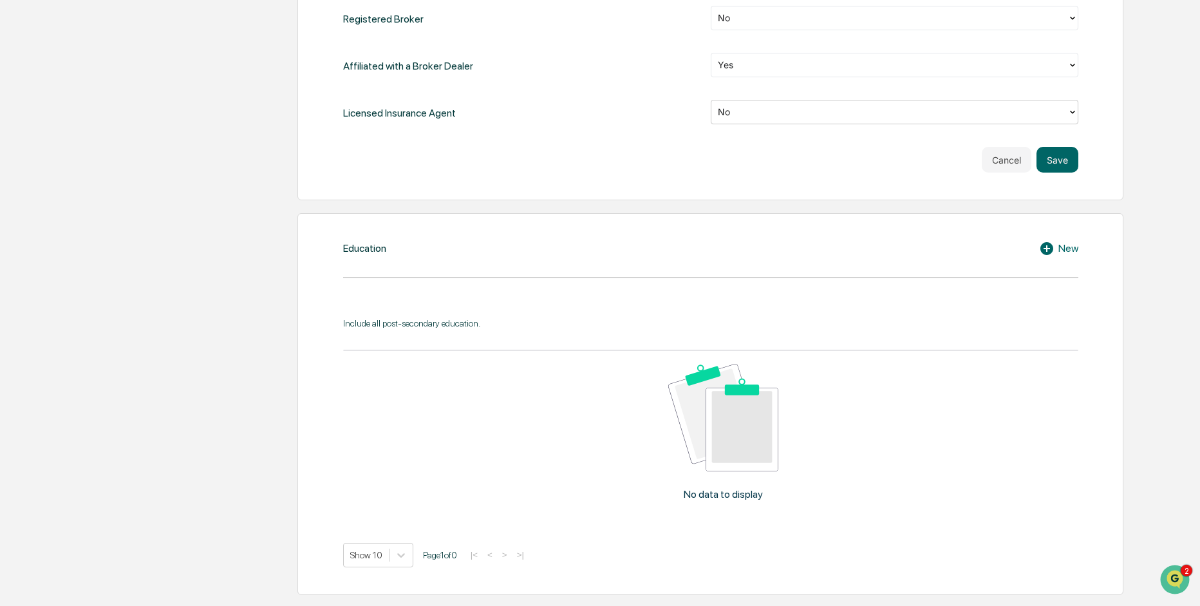
click at [1069, 249] on div "New" at bounding box center [1058, 248] width 39 height 15
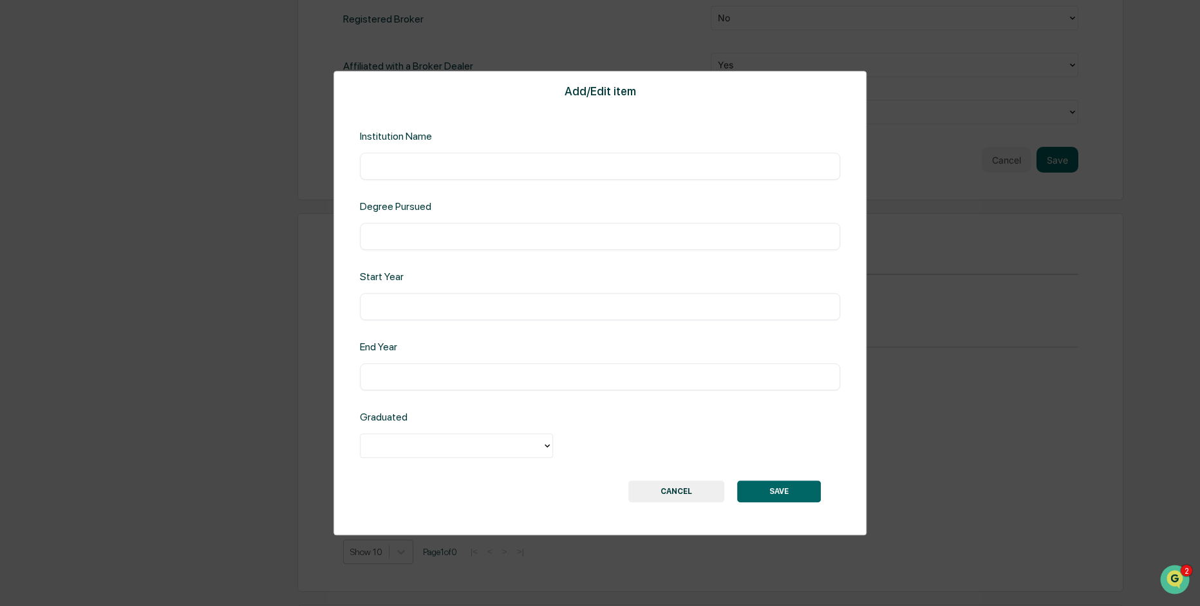
click at [692, 491] on button "CANCEL" at bounding box center [676, 491] width 96 height 22
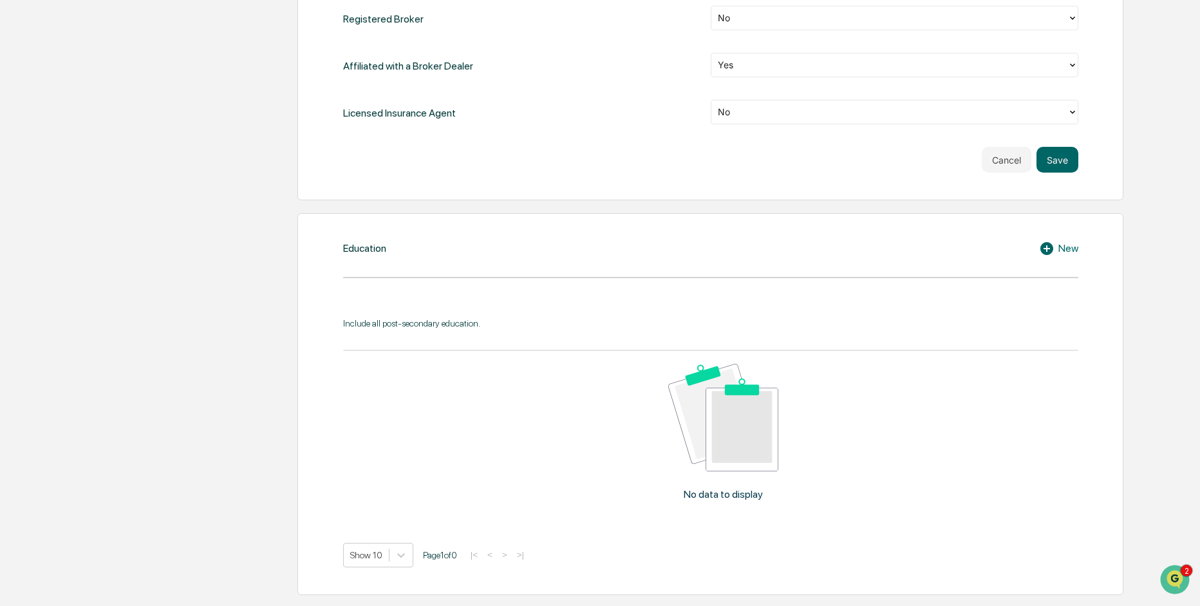
click at [1063, 248] on div "New" at bounding box center [1058, 248] width 39 height 15
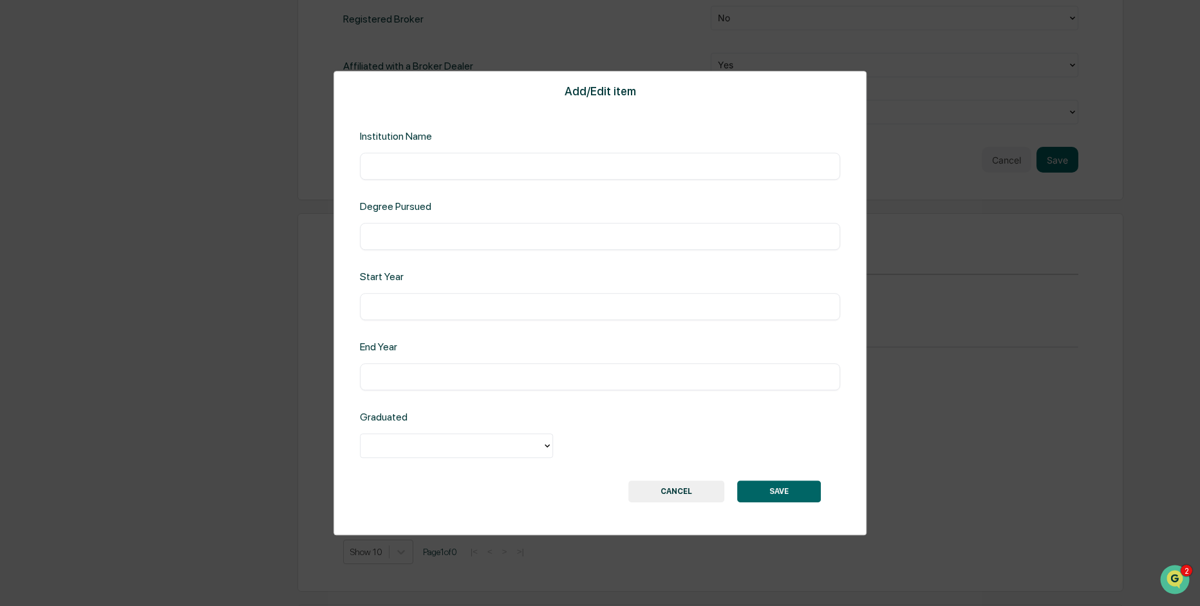
click at [504, 162] on input "text" at bounding box center [600, 166] width 461 height 13
type input "**********"
click at [454, 232] on input "text" at bounding box center [600, 236] width 461 height 13
type input "*"
type input "**********"
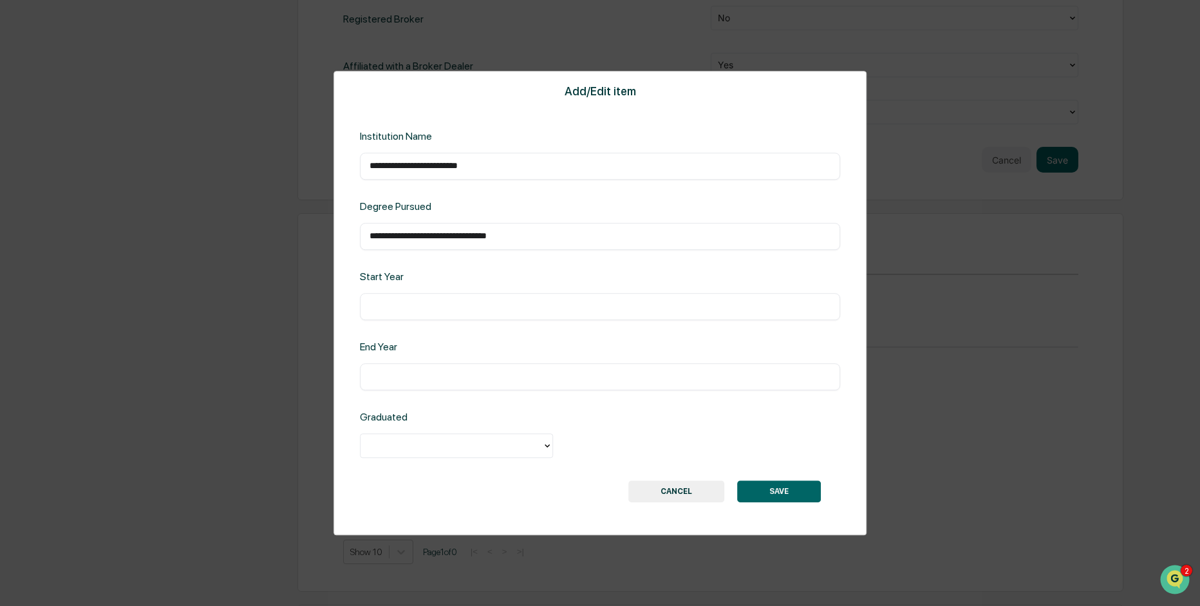
click at [460, 310] on input "text" at bounding box center [600, 306] width 461 height 13
type input "****"
click at [400, 377] on input "text" at bounding box center [600, 376] width 461 height 13
type input "****"
click at [464, 444] on div at bounding box center [451, 445] width 169 height 15
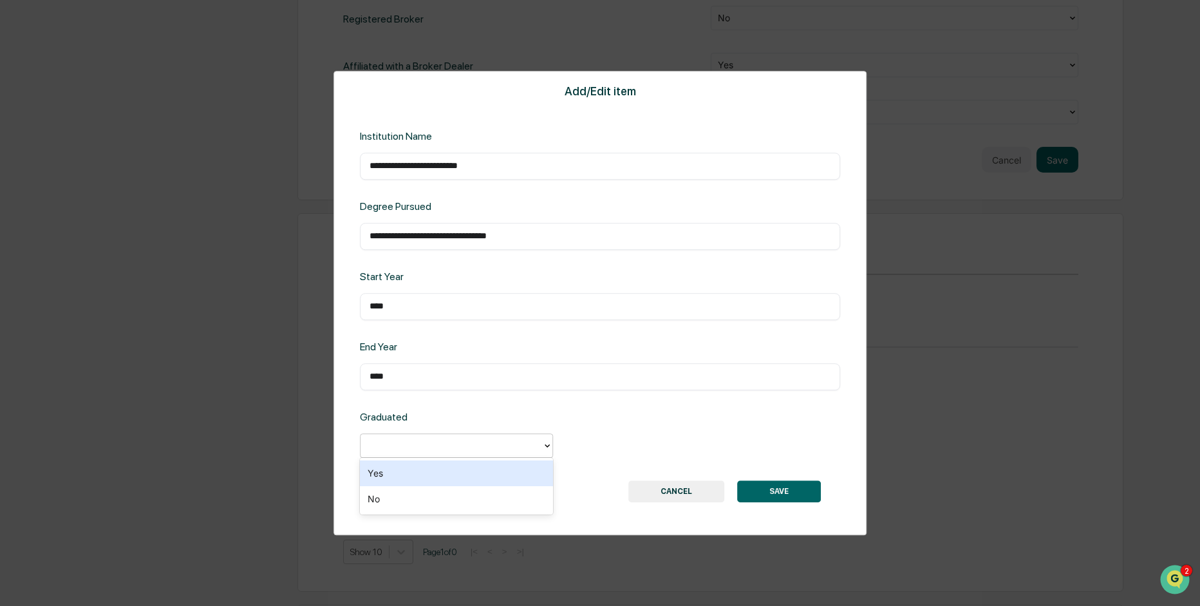
drag, startPoint x: 447, startPoint y: 477, endPoint x: 465, endPoint y: 473, distance: 18.4
click at [447, 477] on div "Yes" at bounding box center [456, 473] width 193 height 26
click at [776, 488] on button "SAVE" at bounding box center [779, 491] width 84 height 22
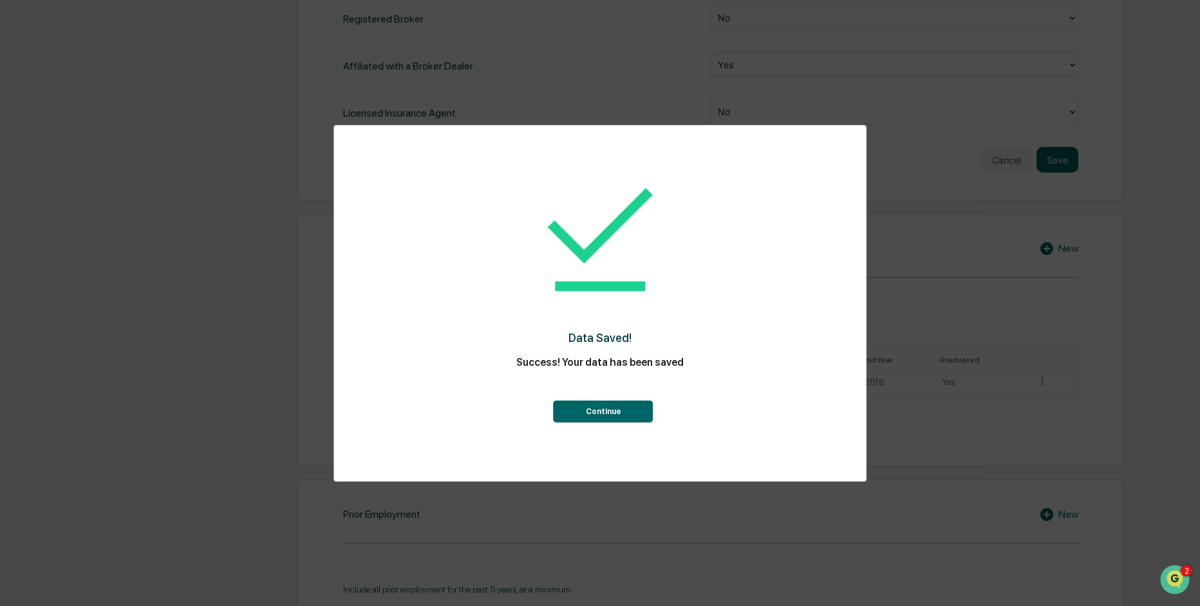
click at [617, 407] on button "Continue" at bounding box center [604, 411] width 100 height 22
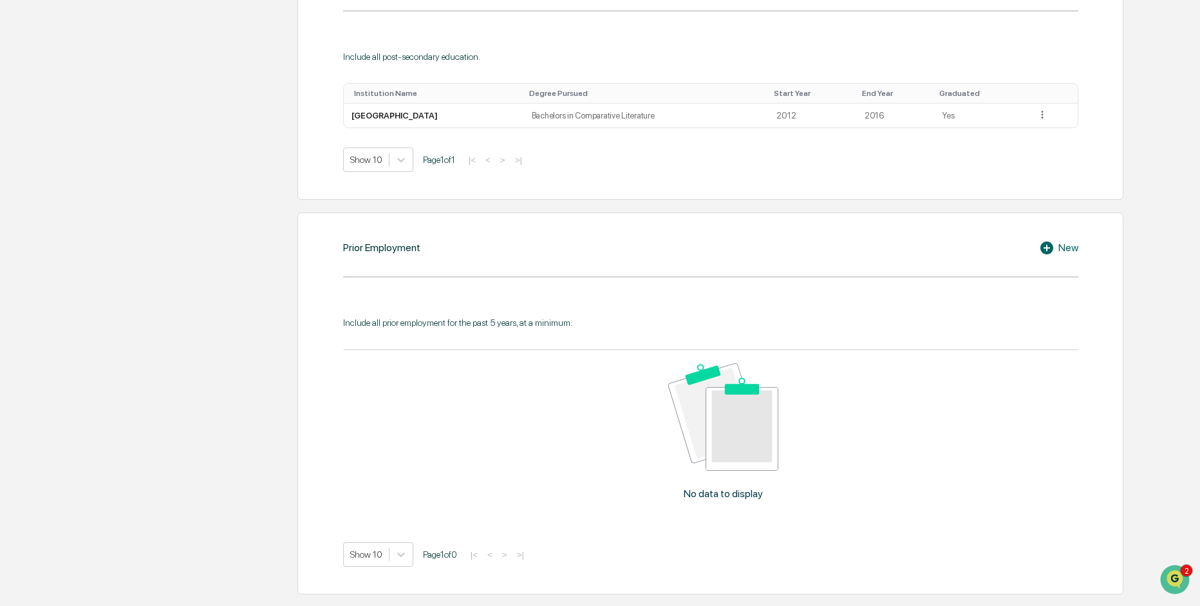
scroll to position [1060, 0]
click at [1071, 248] on div "New" at bounding box center [1058, 246] width 39 height 15
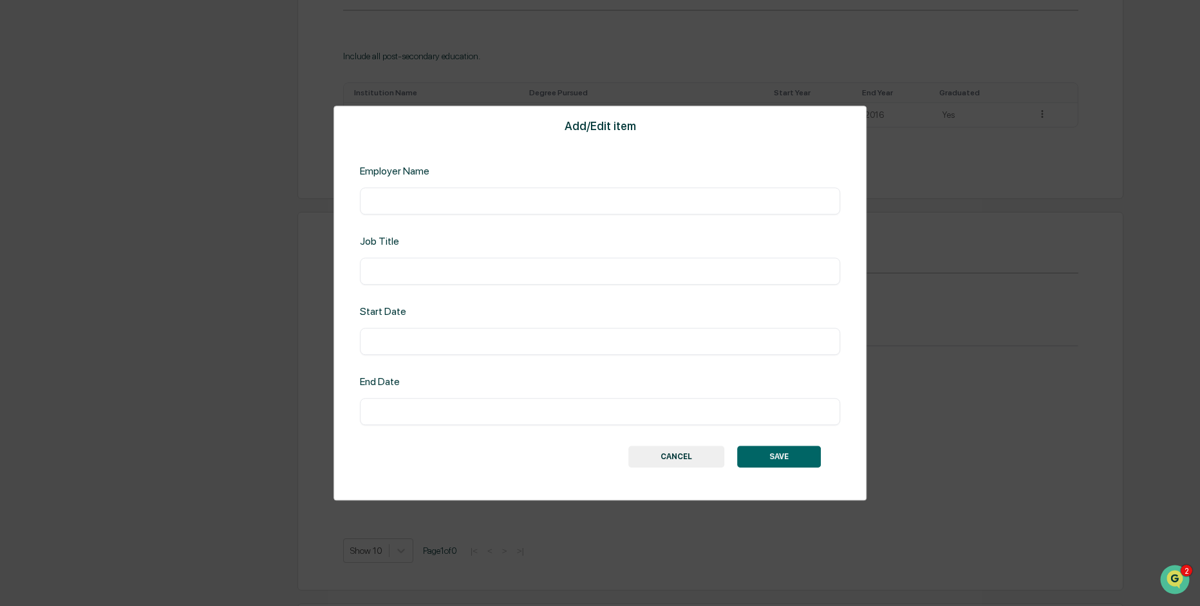
click at [502, 197] on input "text" at bounding box center [600, 200] width 461 height 13
type input "*"
type input "**********"
click at [546, 275] on input "text" at bounding box center [600, 271] width 461 height 13
type input "**********"
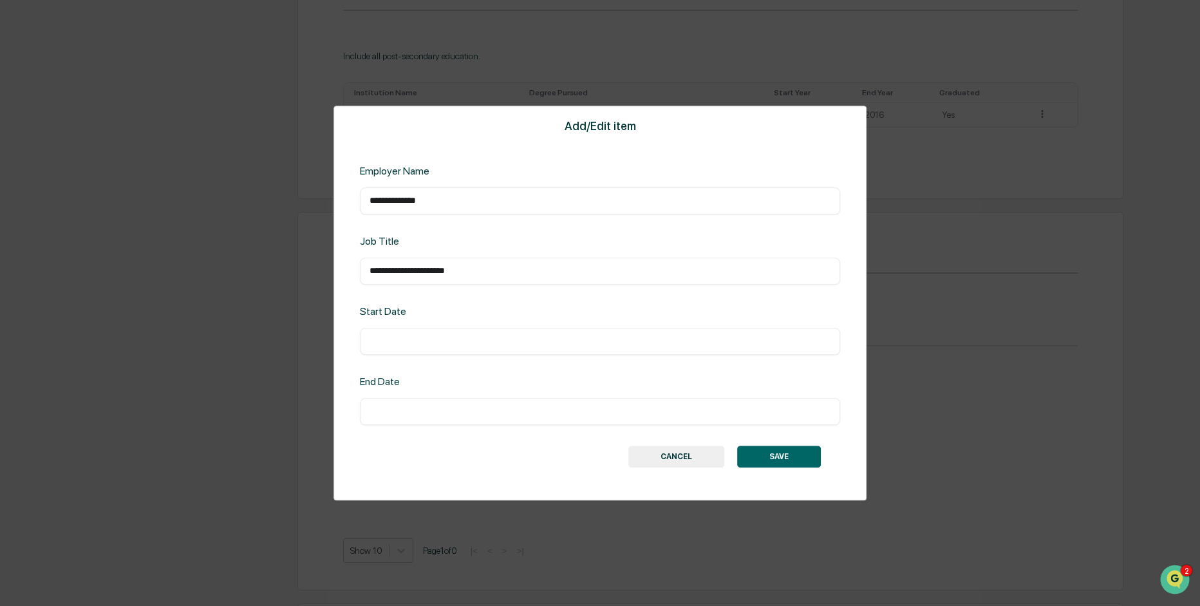
click at [516, 344] on input "text" at bounding box center [600, 341] width 461 height 13
type input "****"
click at [484, 409] on input "text" at bounding box center [600, 411] width 461 height 13
type input "****"
click at [810, 455] on button "SAVE" at bounding box center [779, 456] width 84 height 22
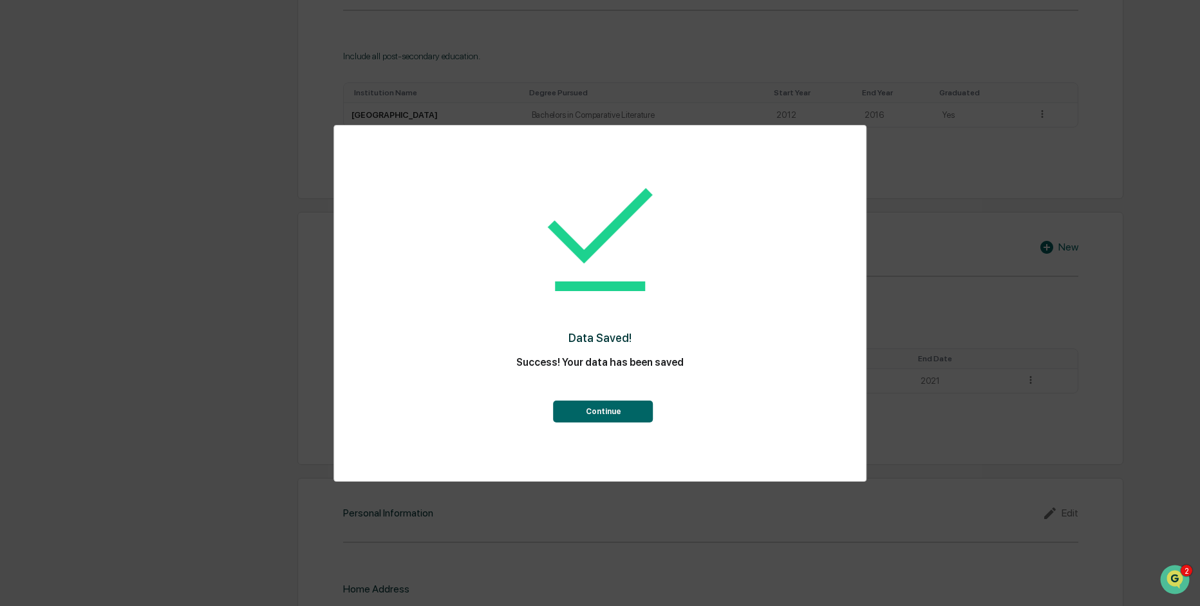
click at [597, 415] on button "Continue" at bounding box center [604, 411] width 100 height 22
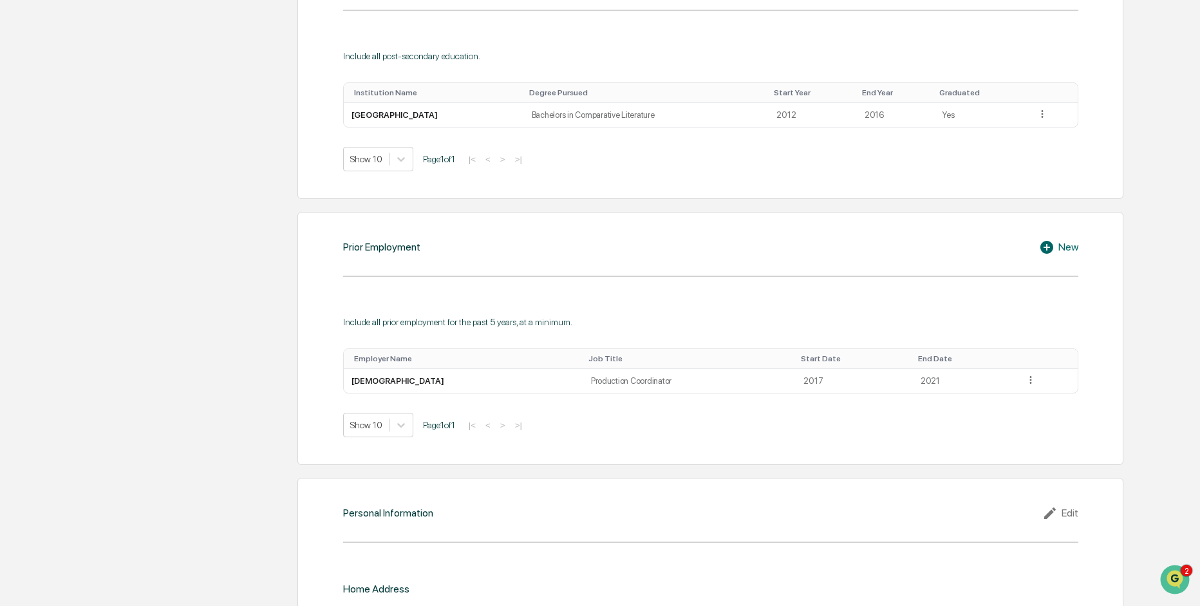
click at [1071, 250] on div "New" at bounding box center [1058, 246] width 39 height 15
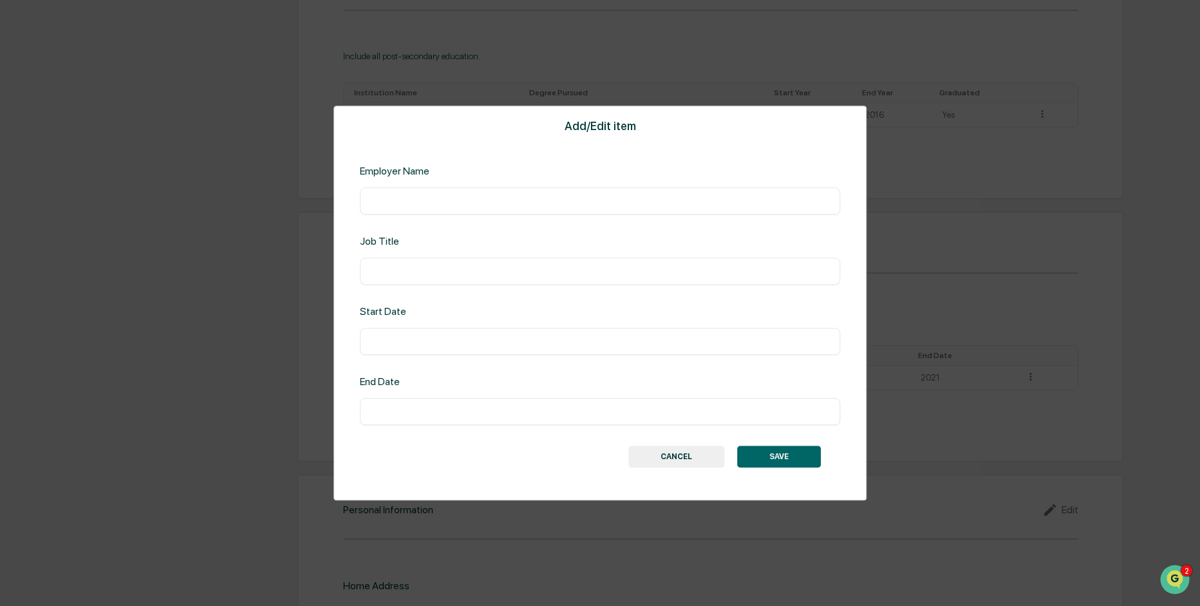
click at [554, 201] on input "text" at bounding box center [600, 200] width 461 height 13
type input "**********"
click at [546, 275] on input "text" at bounding box center [600, 271] width 461 height 13
type input "******"
click at [467, 332] on div "​" at bounding box center [600, 341] width 480 height 27
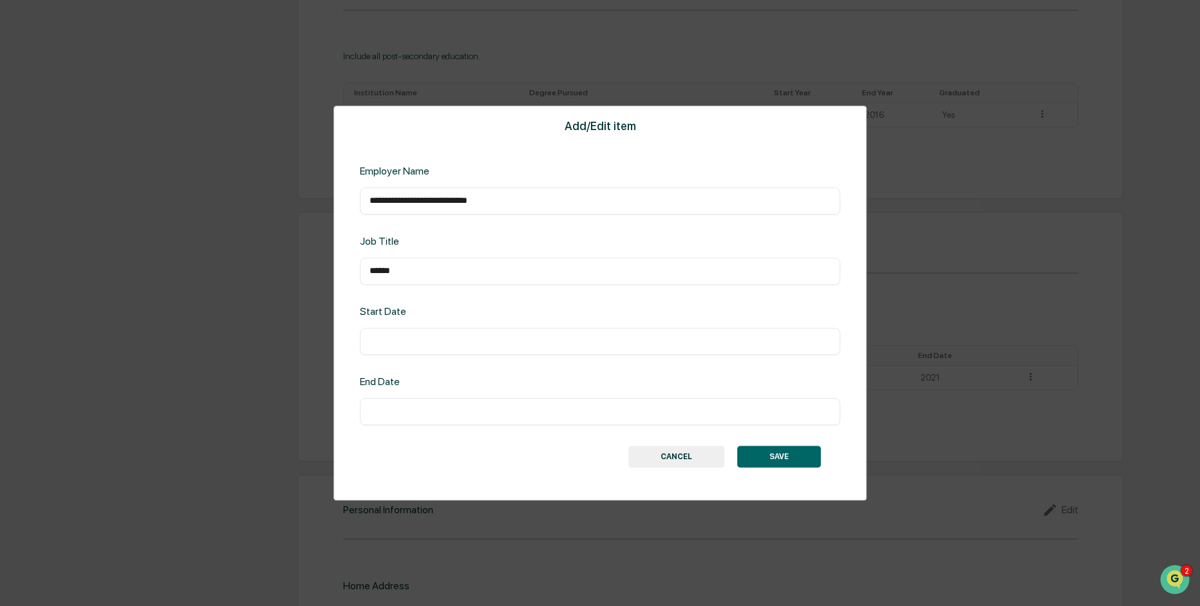
click at [463, 342] on input "text" at bounding box center [600, 341] width 461 height 13
type input "********"
click at [409, 409] on input "text" at bounding box center [600, 411] width 461 height 13
type input "*********"
click at [805, 455] on button "SAVE" at bounding box center [779, 456] width 84 height 22
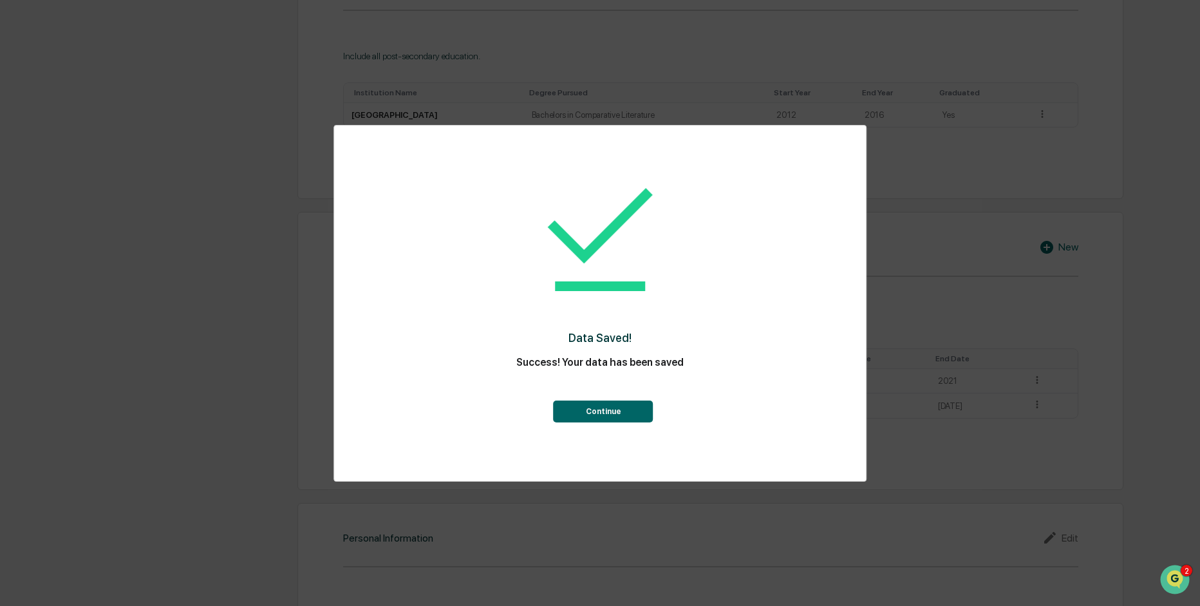
click at [611, 412] on button "Continue" at bounding box center [604, 411] width 100 height 22
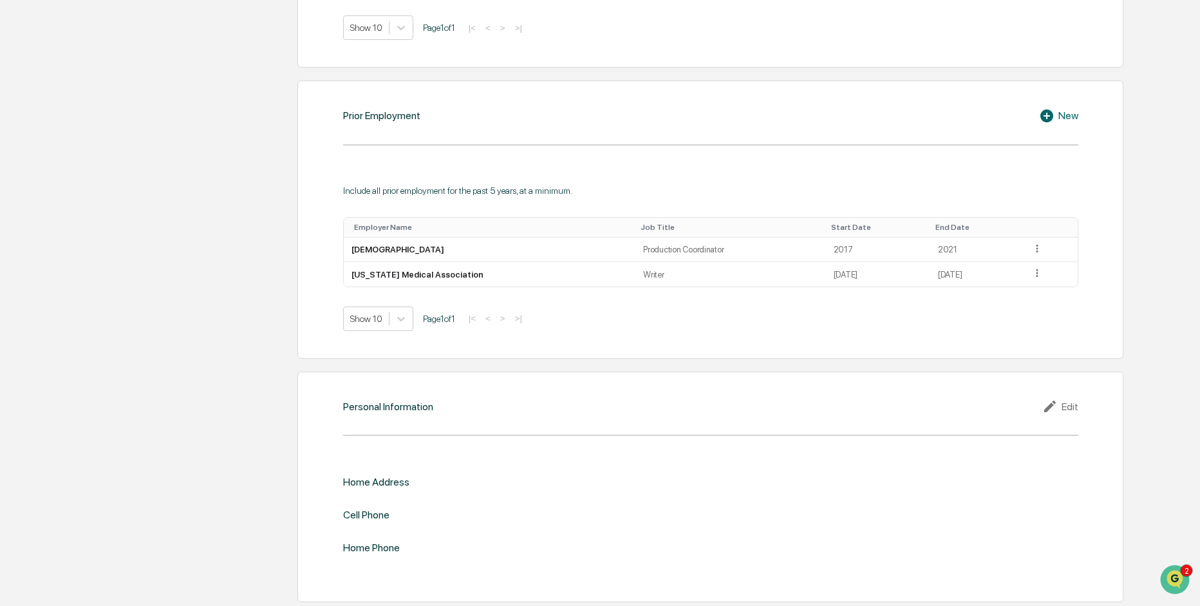
scroll to position [1192, 0]
click at [1058, 402] on icon at bounding box center [1051, 405] width 19 height 15
click at [764, 494] on div "​" at bounding box center [895, 502] width 368 height 27
click at [756, 509] on div "​" at bounding box center [895, 502] width 368 height 27
click at [762, 503] on input "text" at bounding box center [894, 502] width 348 height 13
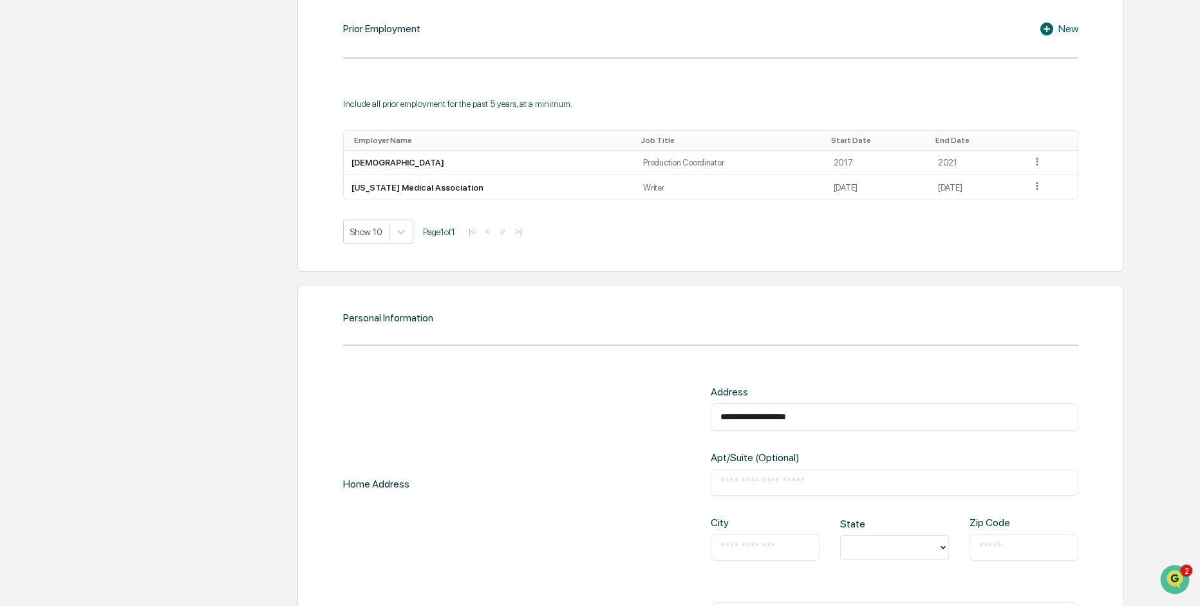
scroll to position [1288, 0]
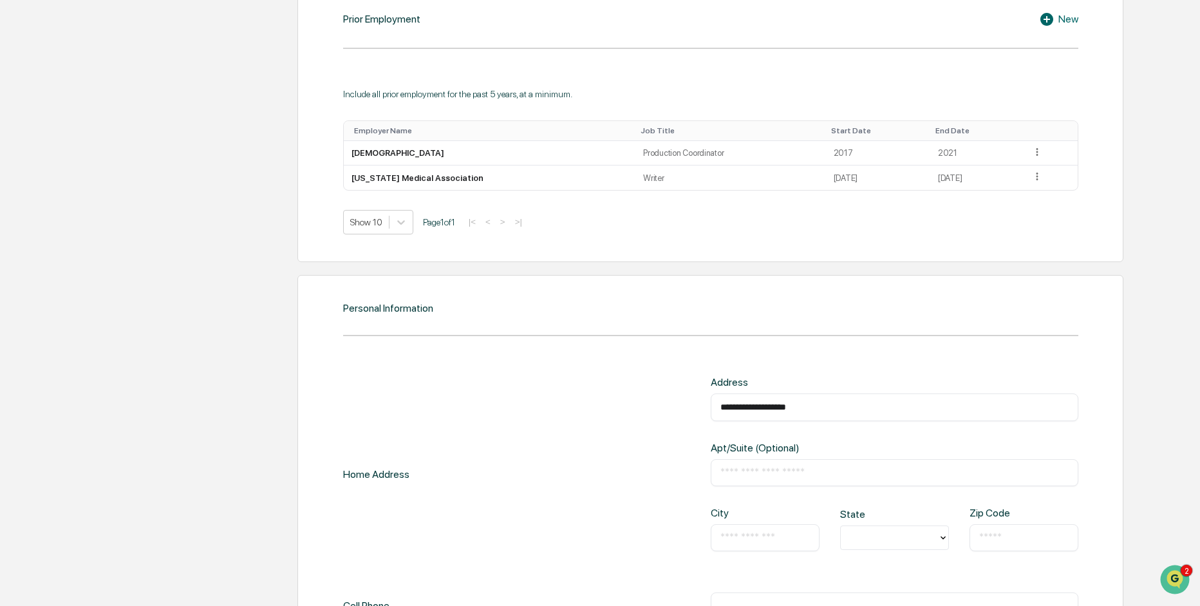
type input "**********"
click at [737, 535] on input "text" at bounding box center [764, 537] width 89 height 13
type input "*********"
click at [902, 538] on div at bounding box center [889, 537] width 84 height 15
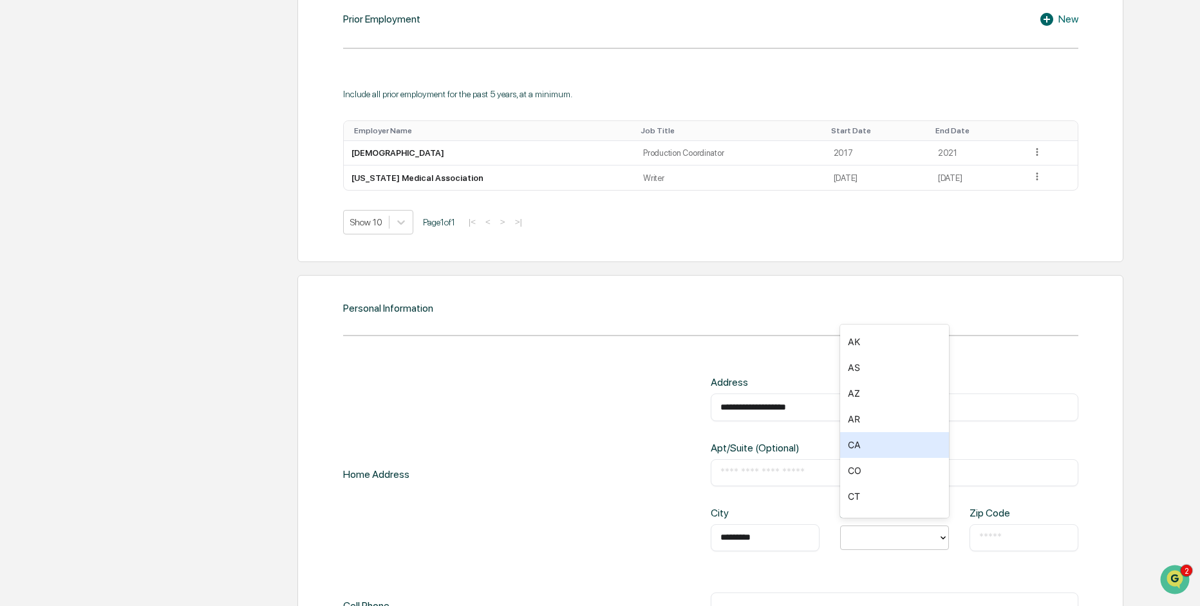
click at [878, 446] on div "CA" at bounding box center [894, 445] width 109 height 26
click at [1000, 534] on input "text" at bounding box center [1023, 537] width 89 height 13
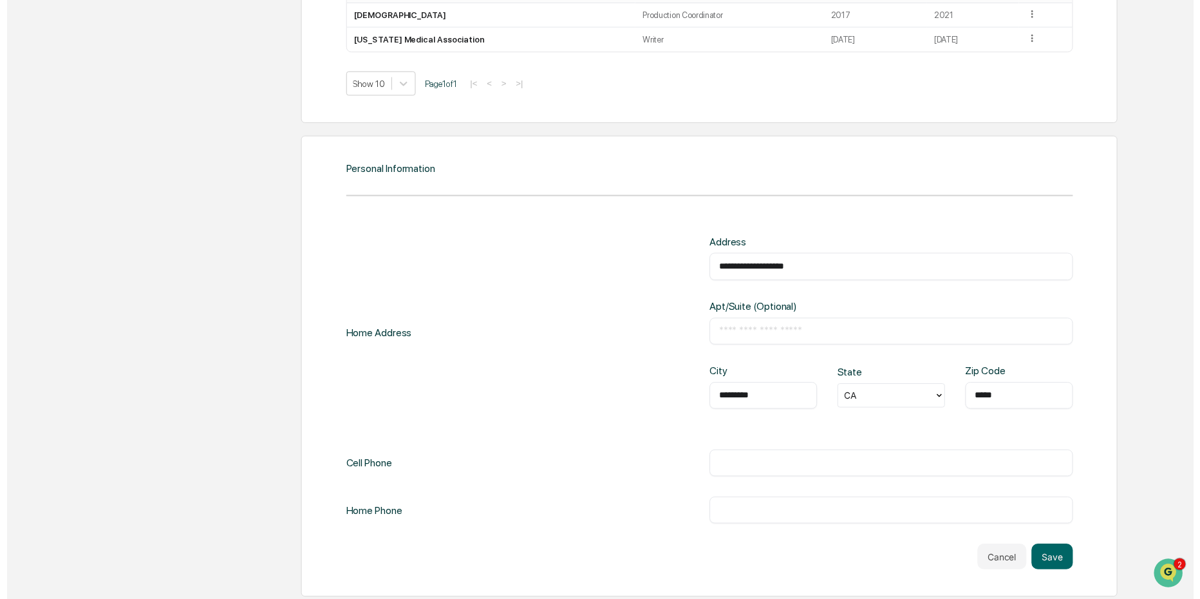
scroll to position [1427, 0]
type input "*****"
click at [767, 460] on input "text" at bounding box center [894, 466] width 348 height 13
type input "**********"
click at [1064, 560] on button "Save" at bounding box center [1057, 561] width 42 height 26
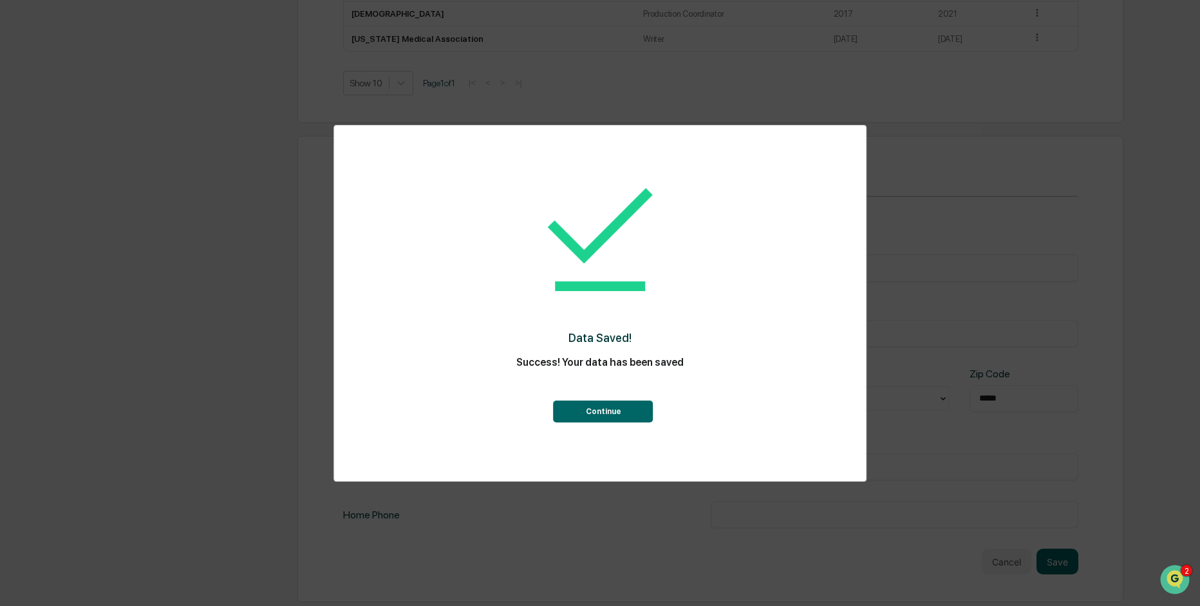
click at [633, 411] on button "Continue" at bounding box center [604, 411] width 100 height 22
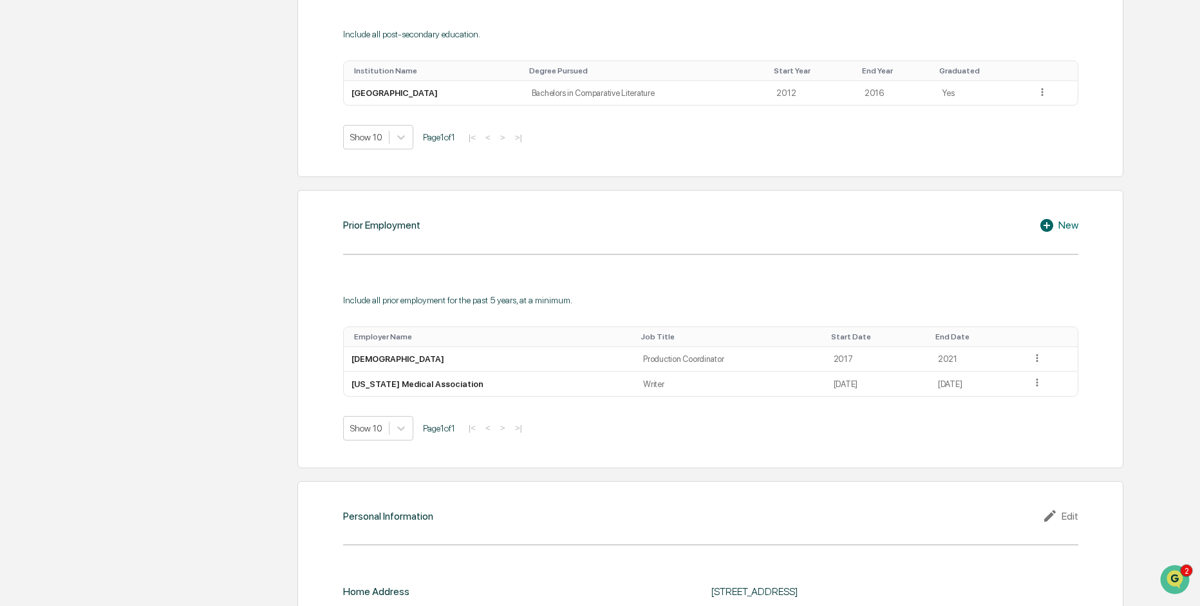
scroll to position [648, 0]
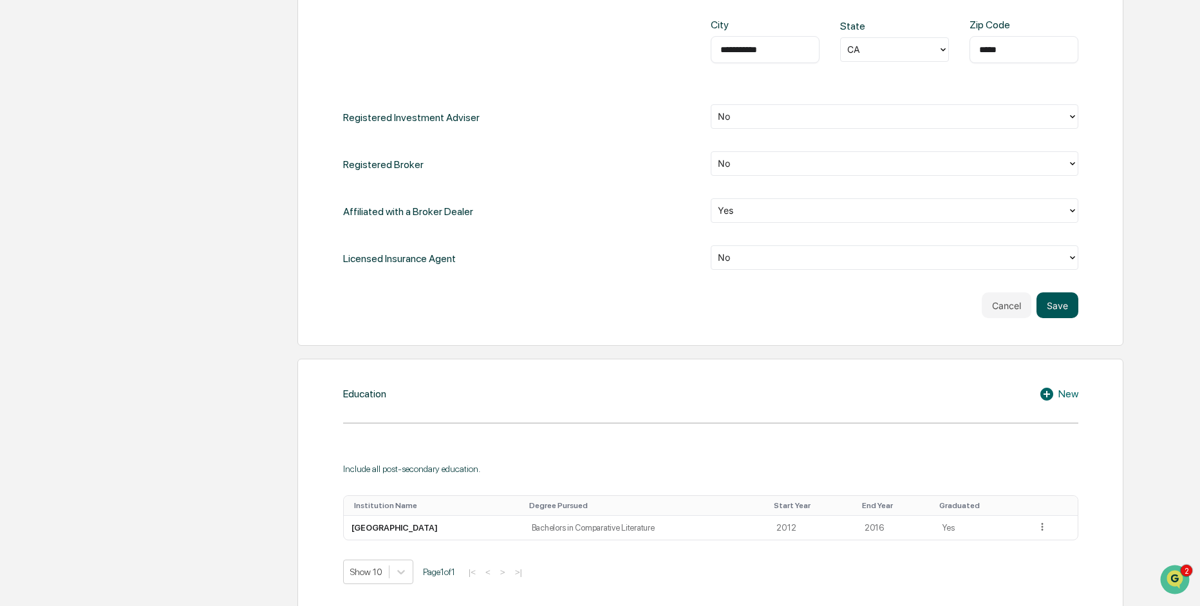
click at [1065, 304] on button "Save" at bounding box center [1057, 305] width 42 height 26
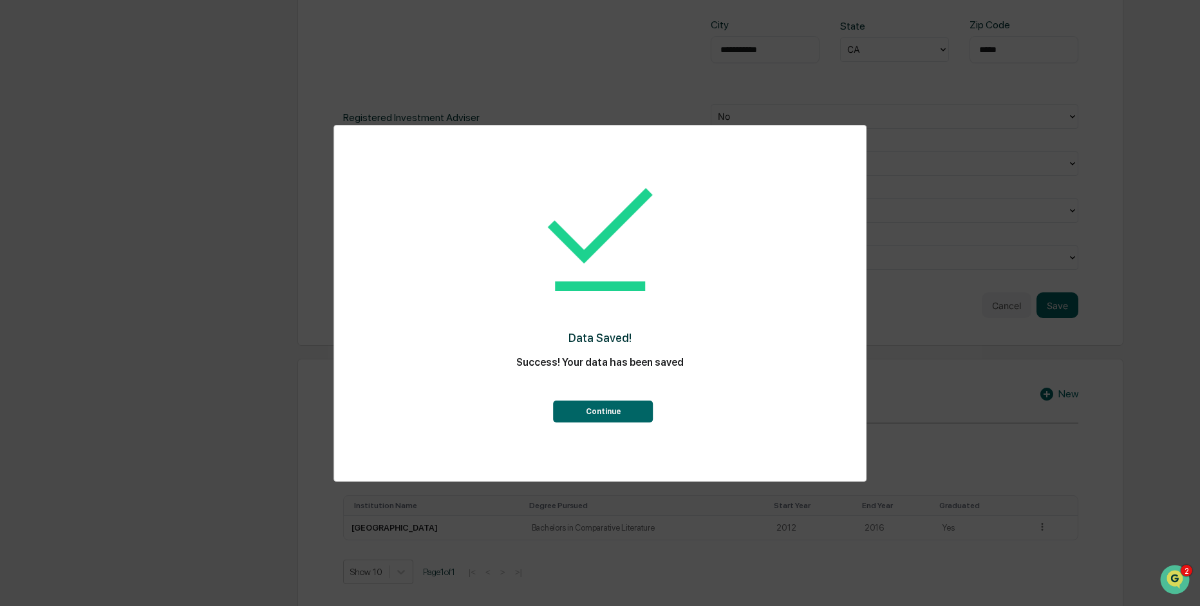
click at [599, 402] on button "Continue" at bounding box center [604, 411] width 100 height 22
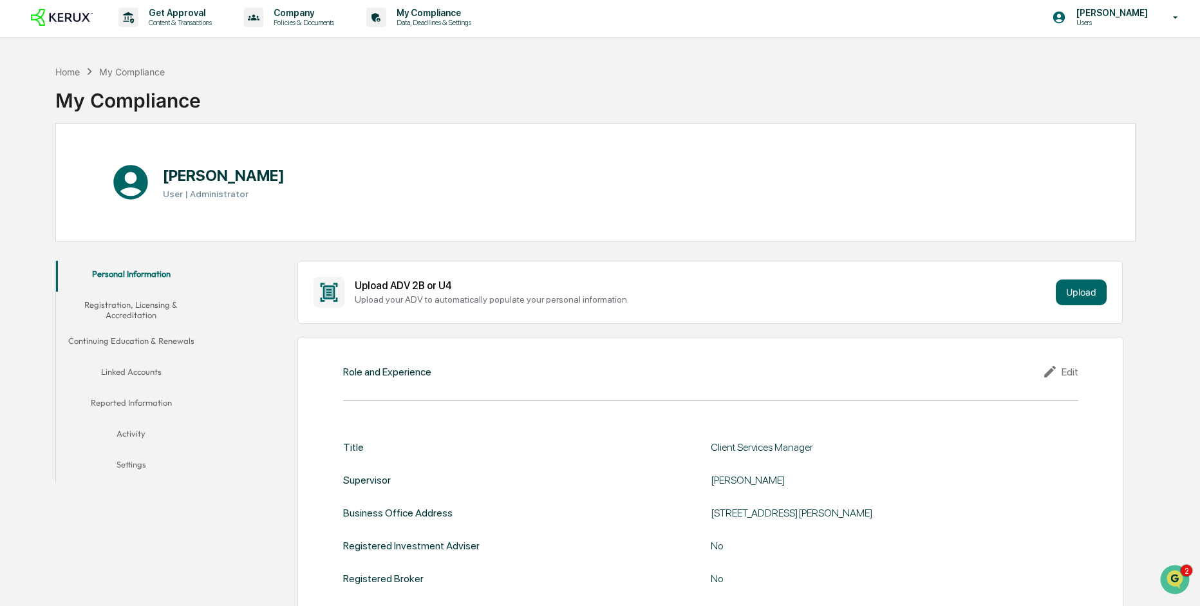
scroll to position [0, 0]
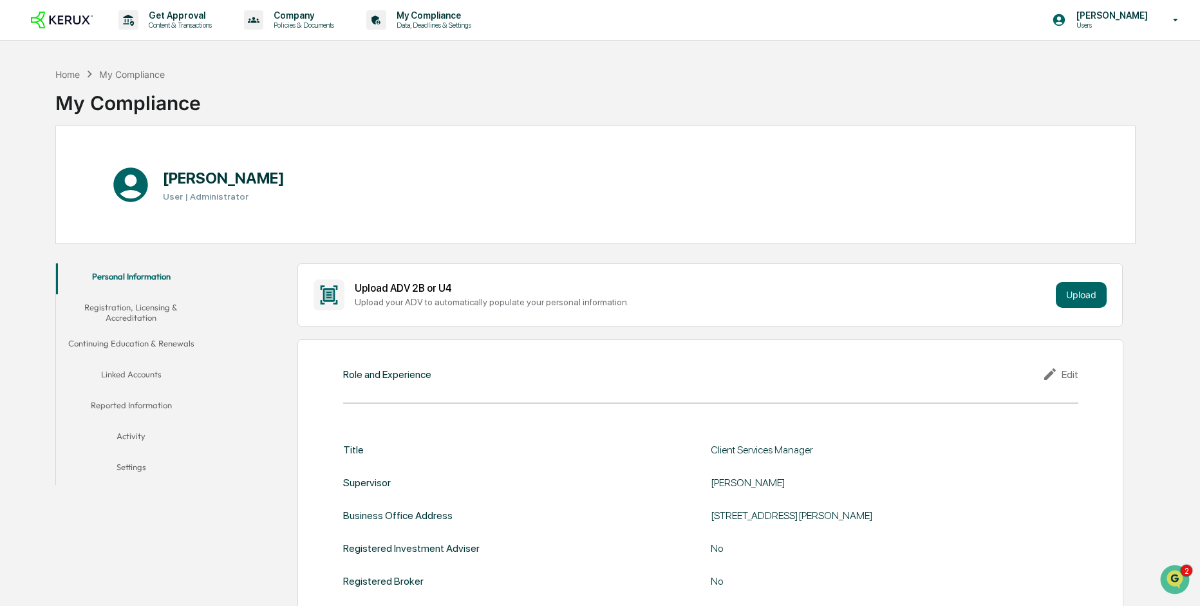
click at [121, 312] on button "Registration, Licensing & Accreditation" at bounding box center [131, 312] width 151 height 37
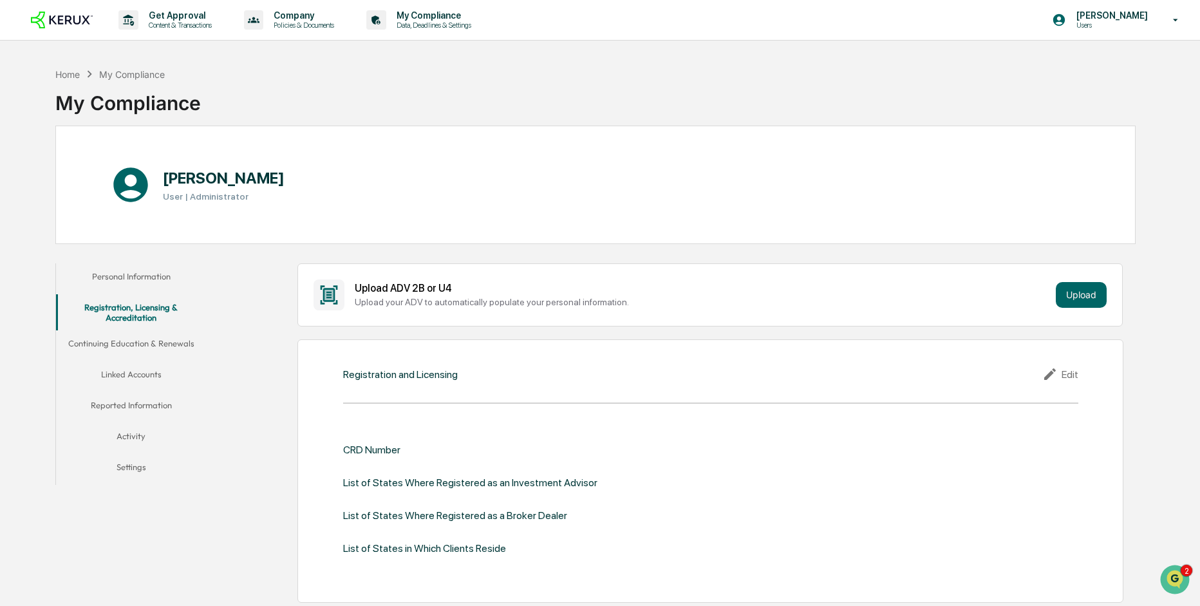
click at [166, 342] on button "Continuing Education & Renewals" at bounding box center [131, 345] width 151 height 31
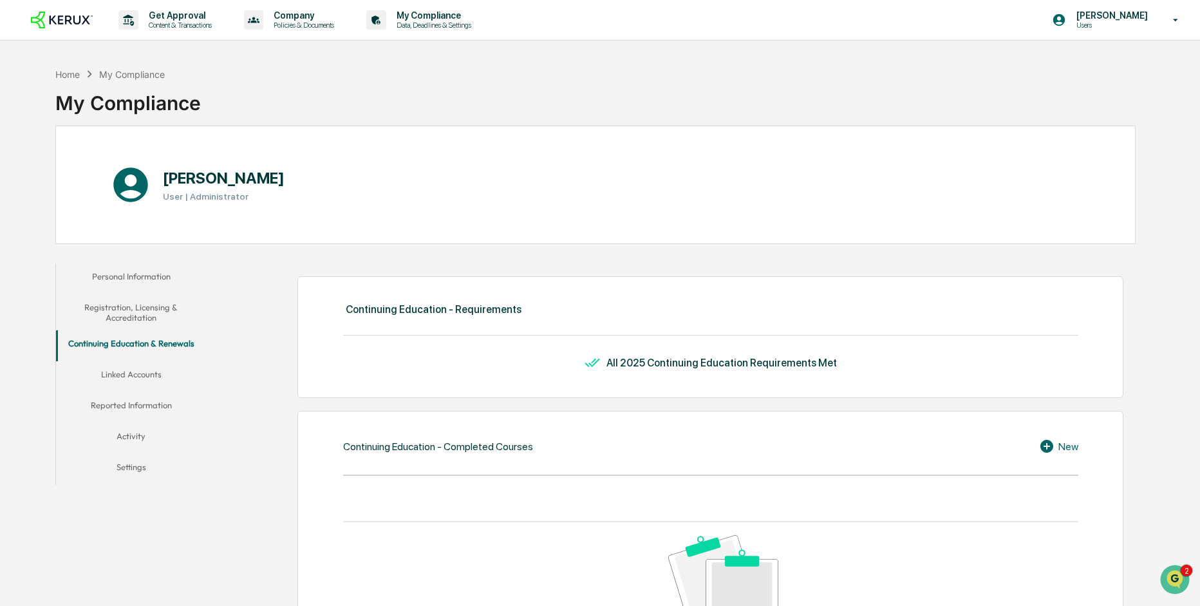
click at [129, 374] on button "Linked Accounts" at bounding box center [131, 376] width 151 height 31
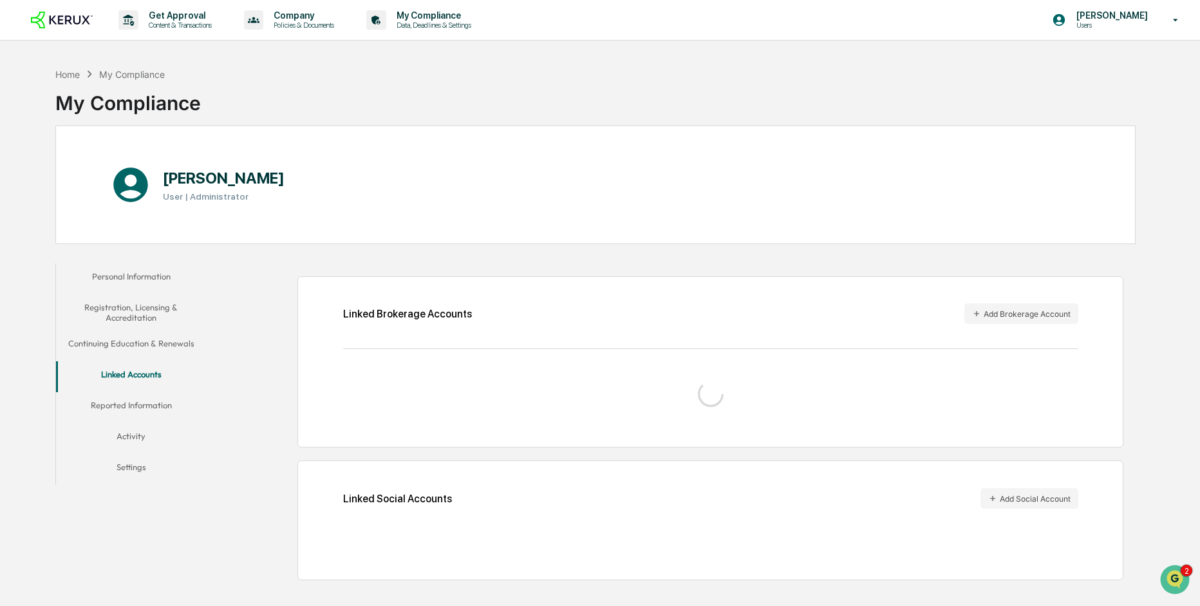
scroll to position [61, 0]
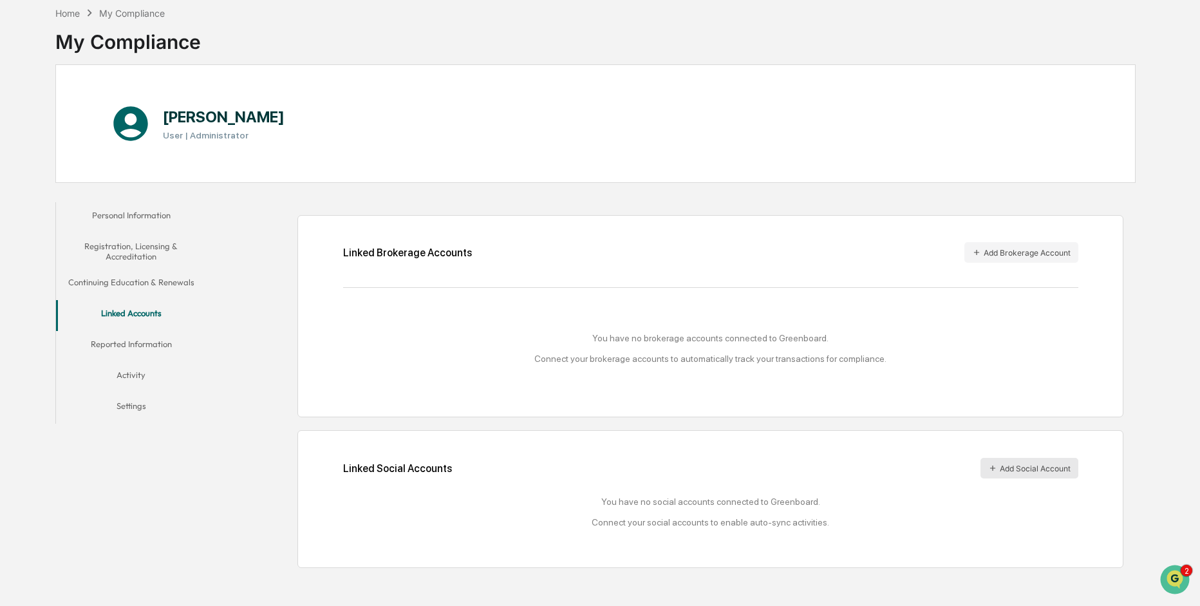
click at [1009, 469] on button "Add Social Account" at bounding box center [1029, 468] width 98 height 21
click at [1054, 464] on button "Add Social Account" at bounding box center [1029, 468] width 98 height 21
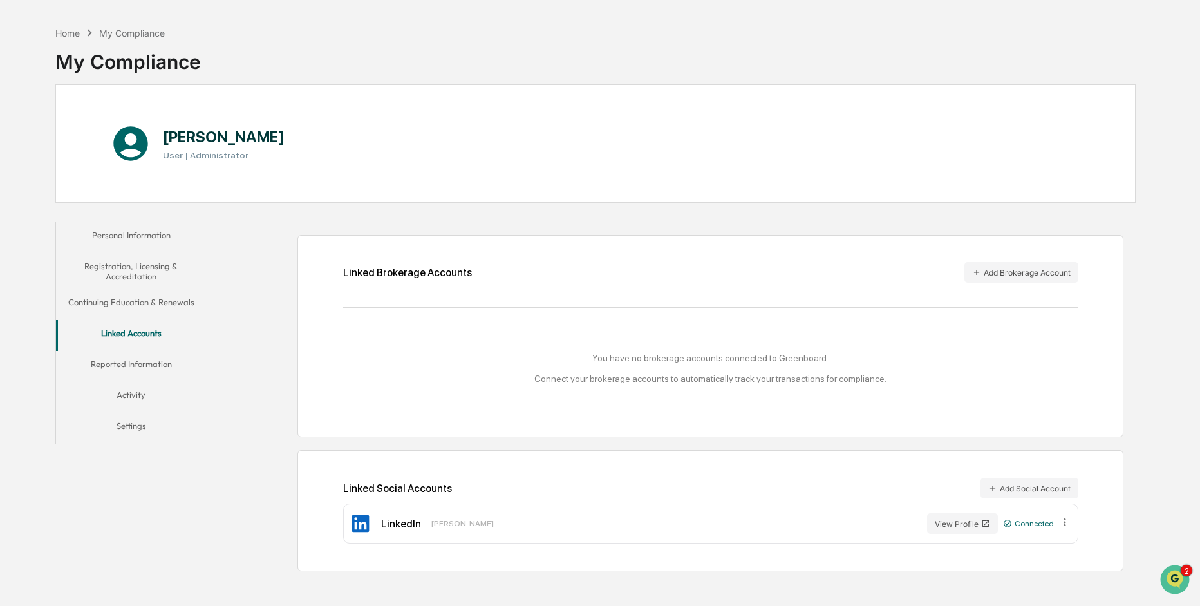
scroll to position [41, 0]
click at [142, 369] on button "Reported Information" at bounding box center [131, 366] width 151 height 31
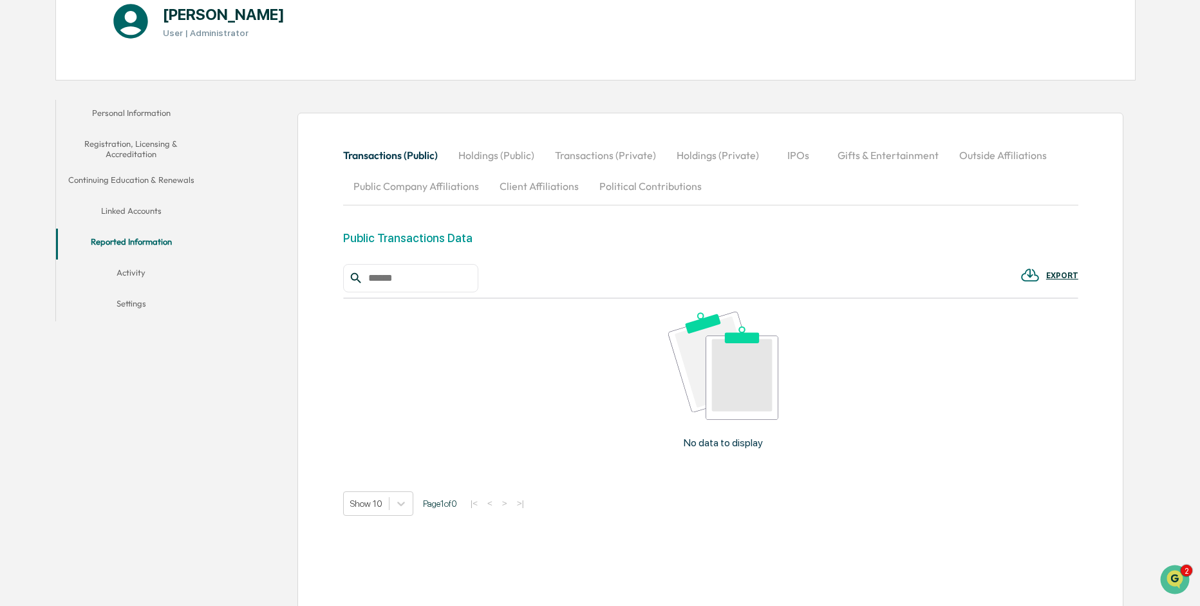
scroll to position [162, 0]
click at [489, 152] on button "Holdings (Public)" at bounding box center [496, 156] width 97 height 31
click at [612, 160] on button "Transactions (Private)" at bounding box center [606, 156] width 122 height 31
click at [720, 157] on button "Holdings (Private)" at bounding box center [717, 156] width 103 height 31
click at [792, 160] on button "IPOs" at bounding box center [799, 156] width 58 height 31
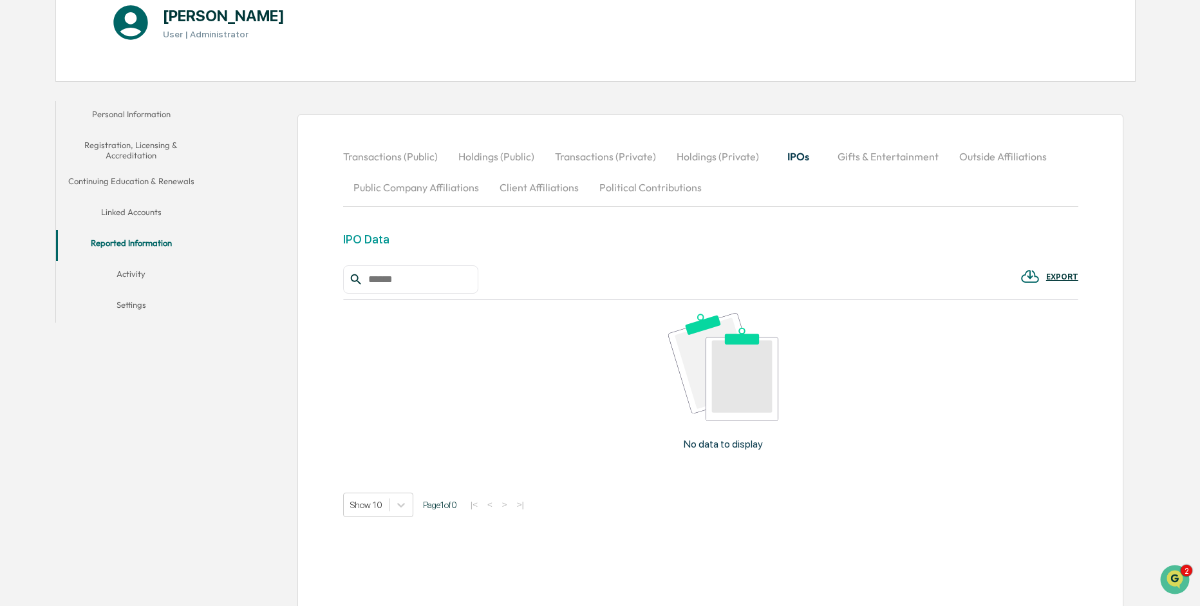
click at [863, 160] on button "Gifts & Entertainment" at bounding box center [888, 156] width 122 height 31
click at [135, 272] on button "Activity" at bounding box center [131, 276] width 151 height 31
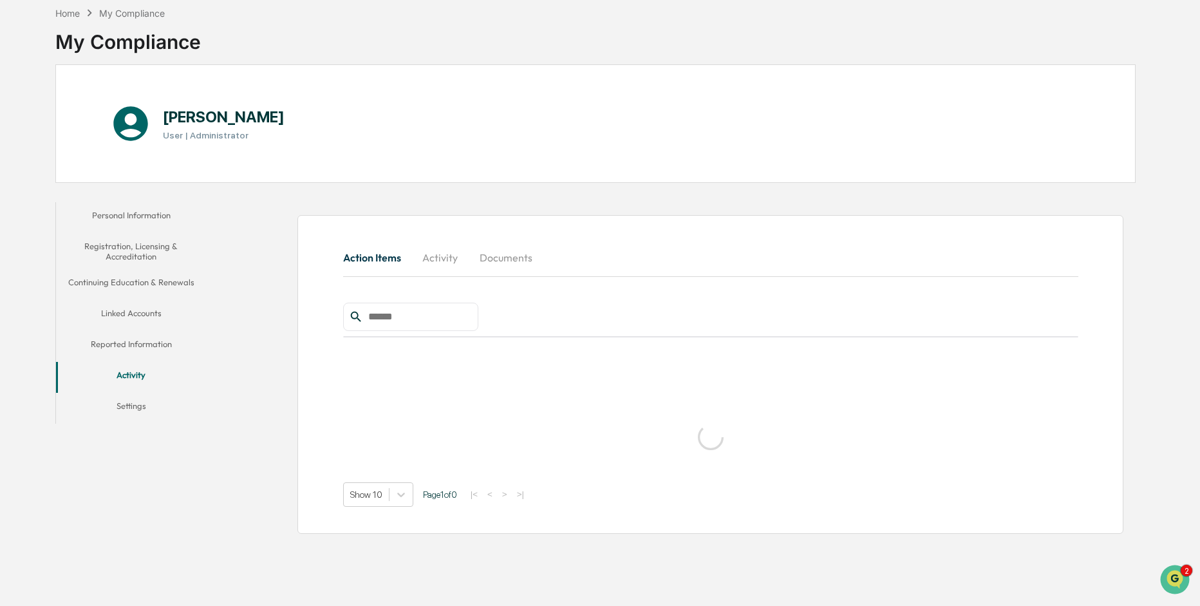
scroll to position [61, 0]
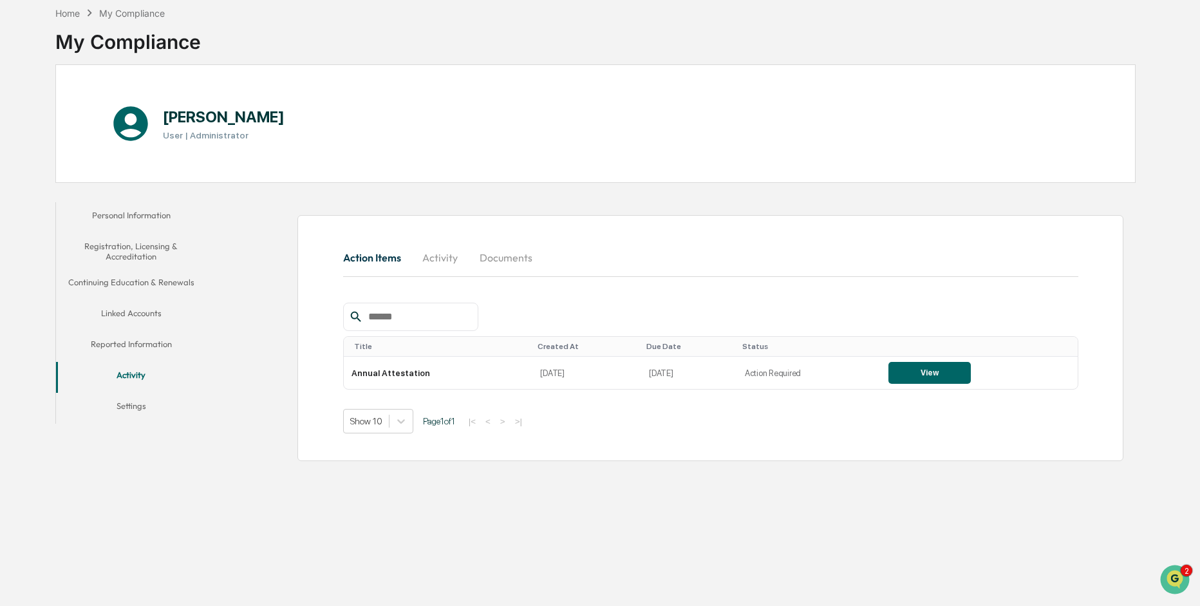
click at [113, 408] on button "Settings" at bounding box center [131, 408] width 151 height 31
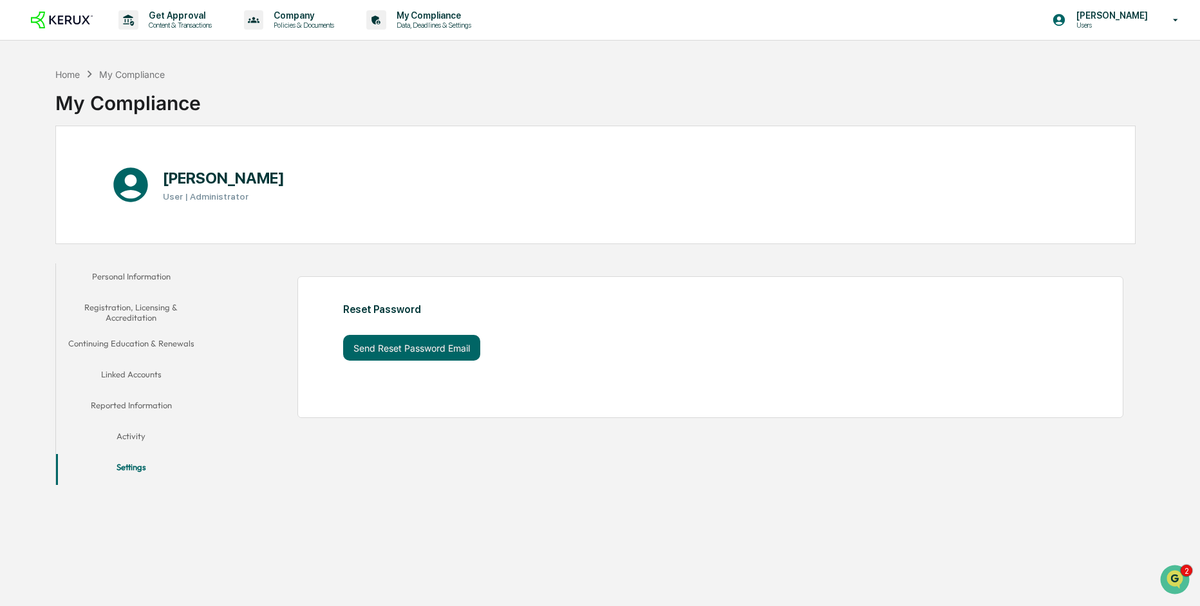
click at [78, 14] on img at bounding box center [62, 20] width 62 height 17
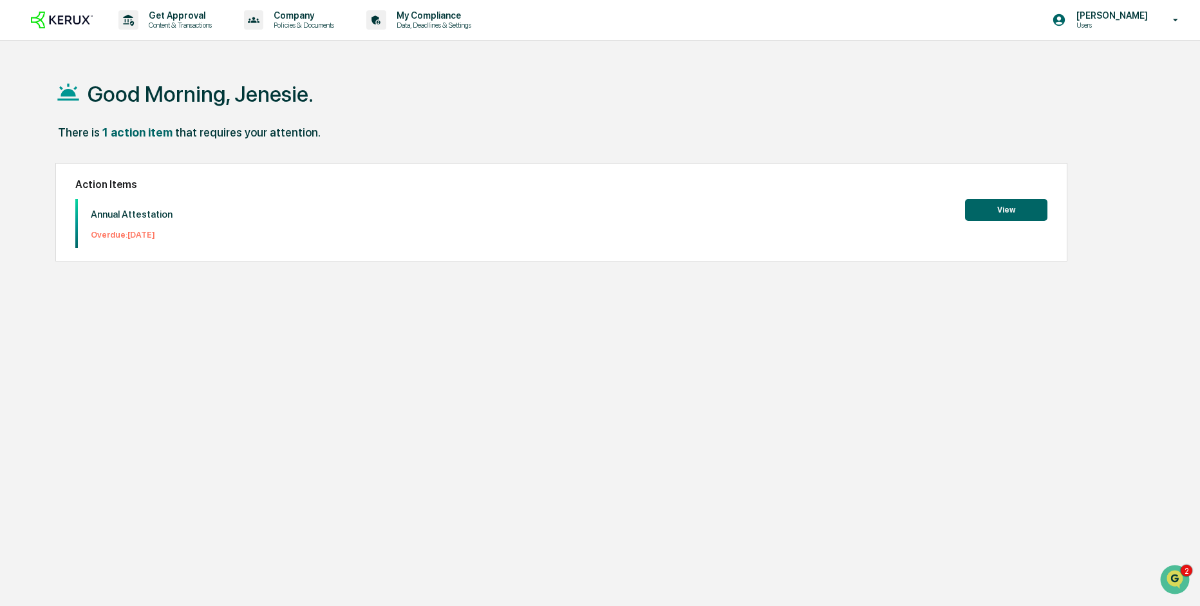
click at [999, 207] on button "View" at bounding box center [1006, 210] width 82 height 22
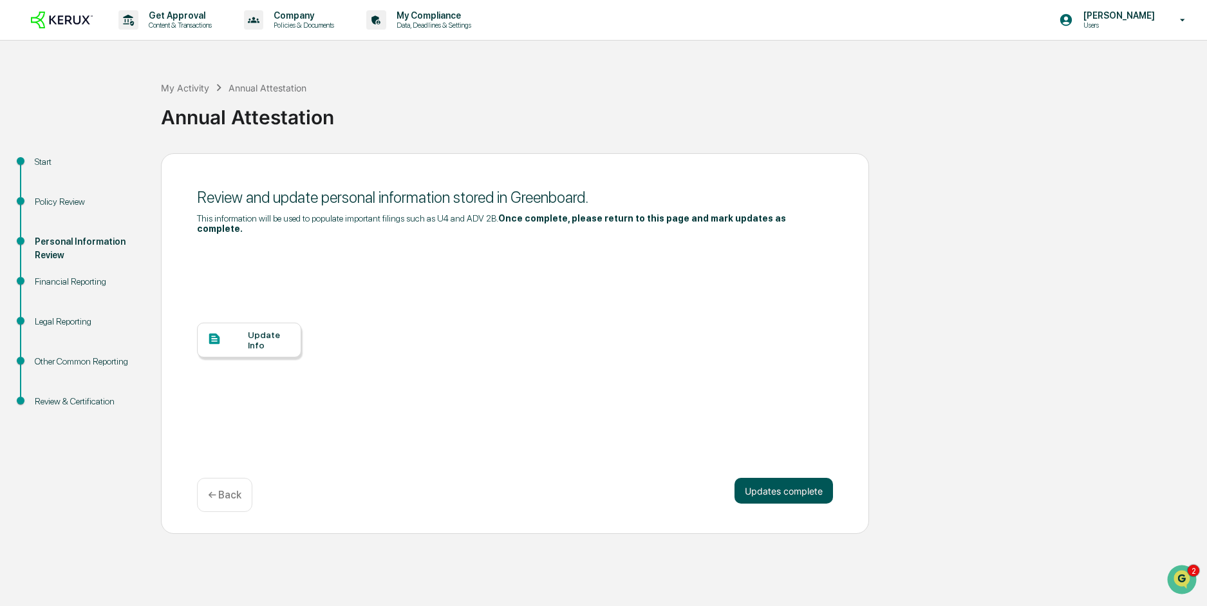
click at [807, 491] on button "Updates complete" at bounding box center [784, 491] width 98 height 26
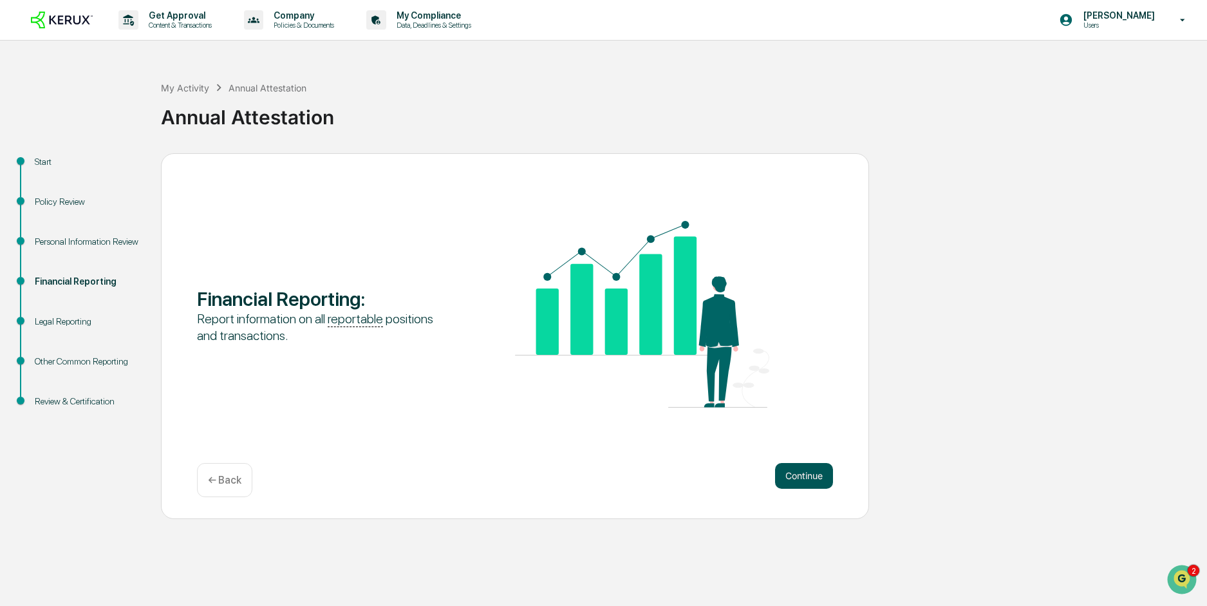
click at [803, 480] on button "Continue" at bounding box center [804, 476] width 58 height 26
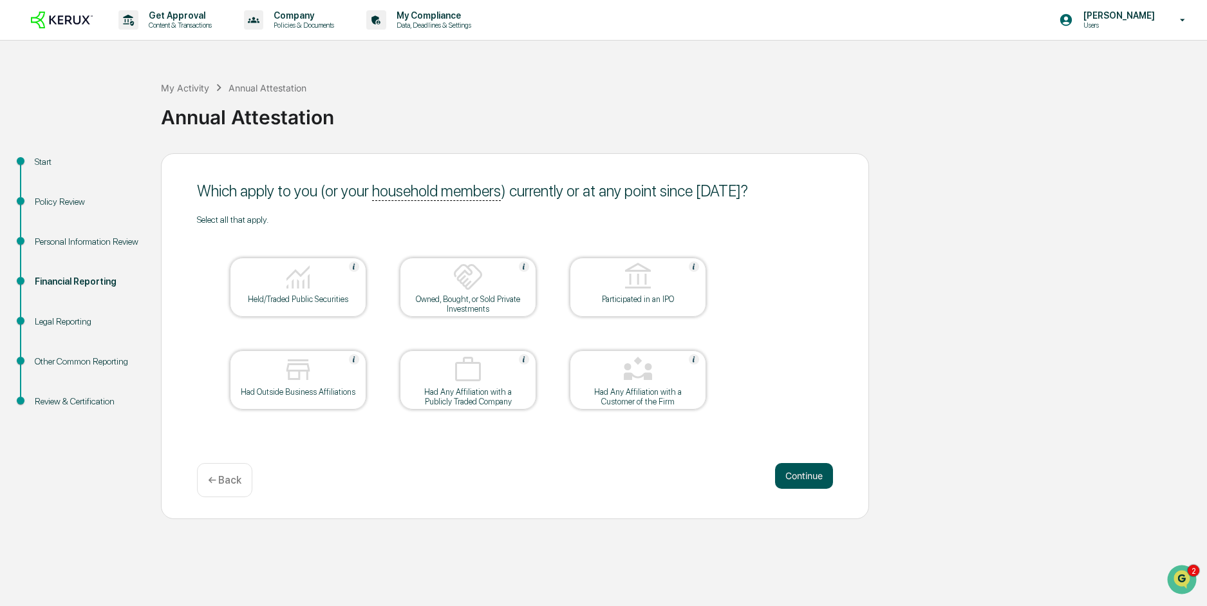
click at [811, 475] on button "Continue" at bounding box center [804, 476] width 58 height 26
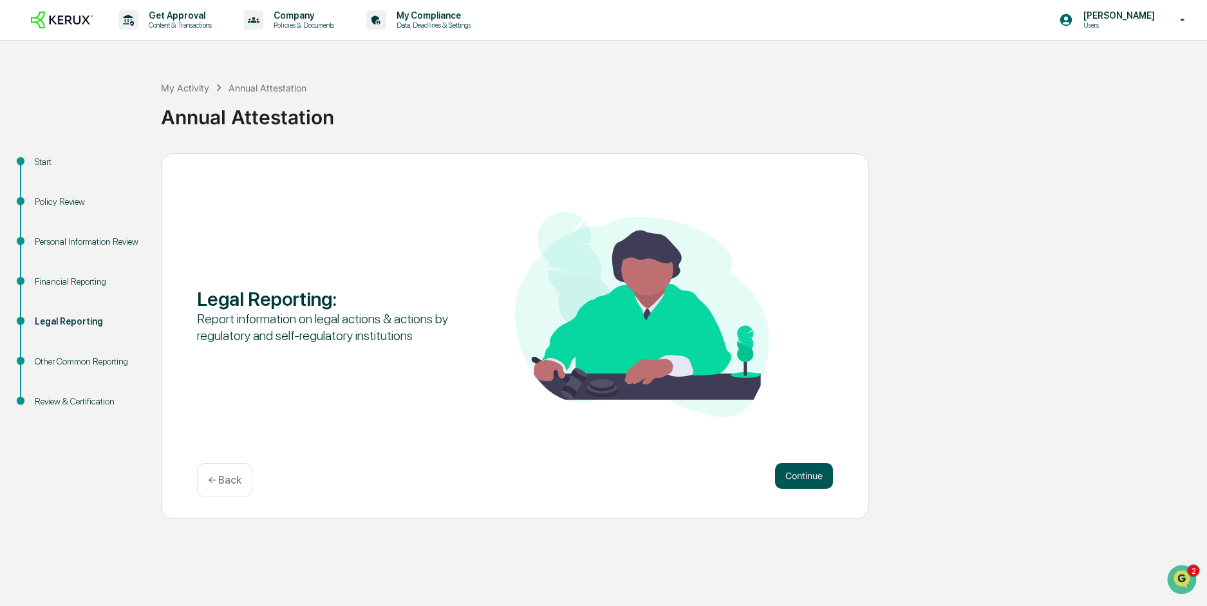
click at [809, 475] on button "Continue" at bounding box center [804, 476] width 58 height 26
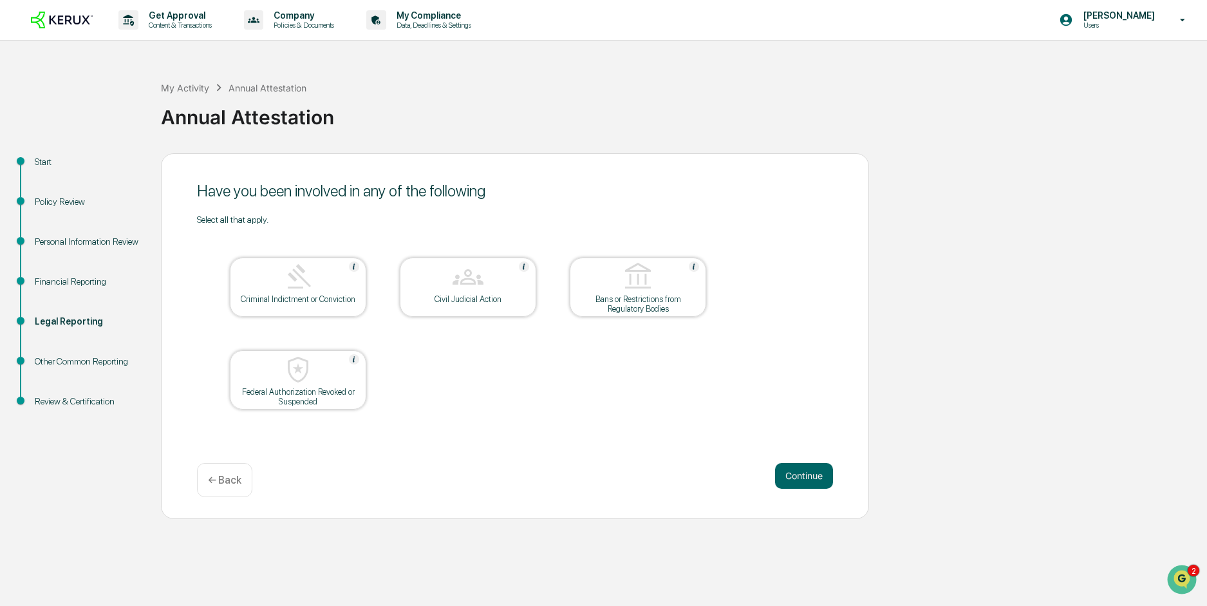
click at [809, 475] on button "Continue" at bounding box center [804, 476] width 58 height 26
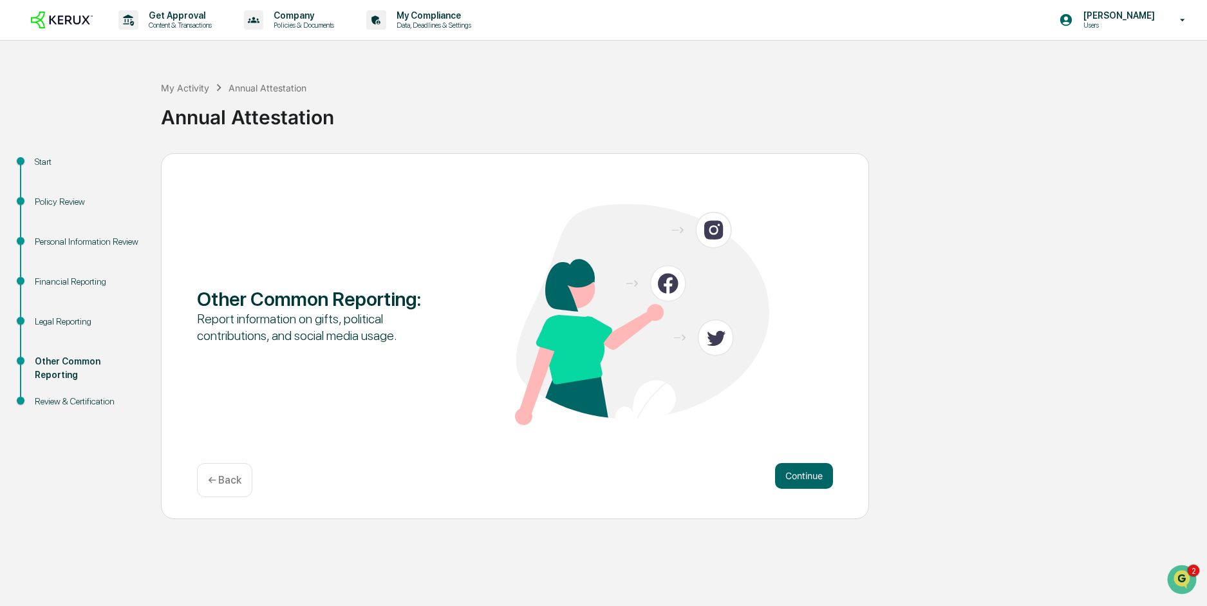
click at [809, 475] on button "Continue" at bounding box center [804, 476] width 58 height 26
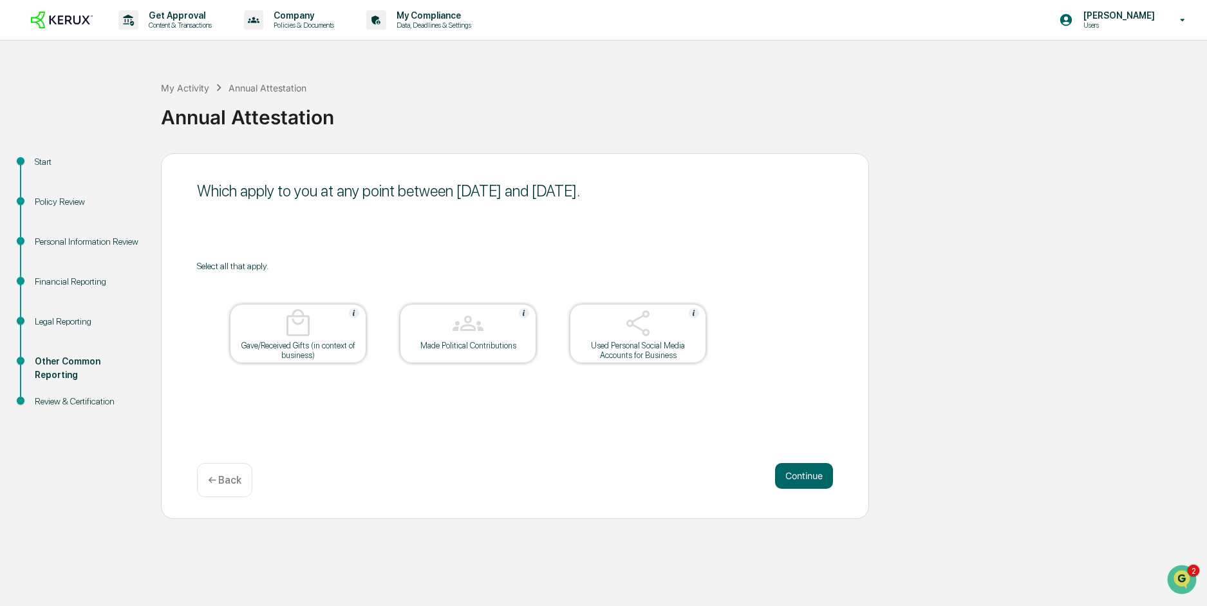
click at [809, 475] on button "Continue" at bounding box center [804, 476] width 58 height 26
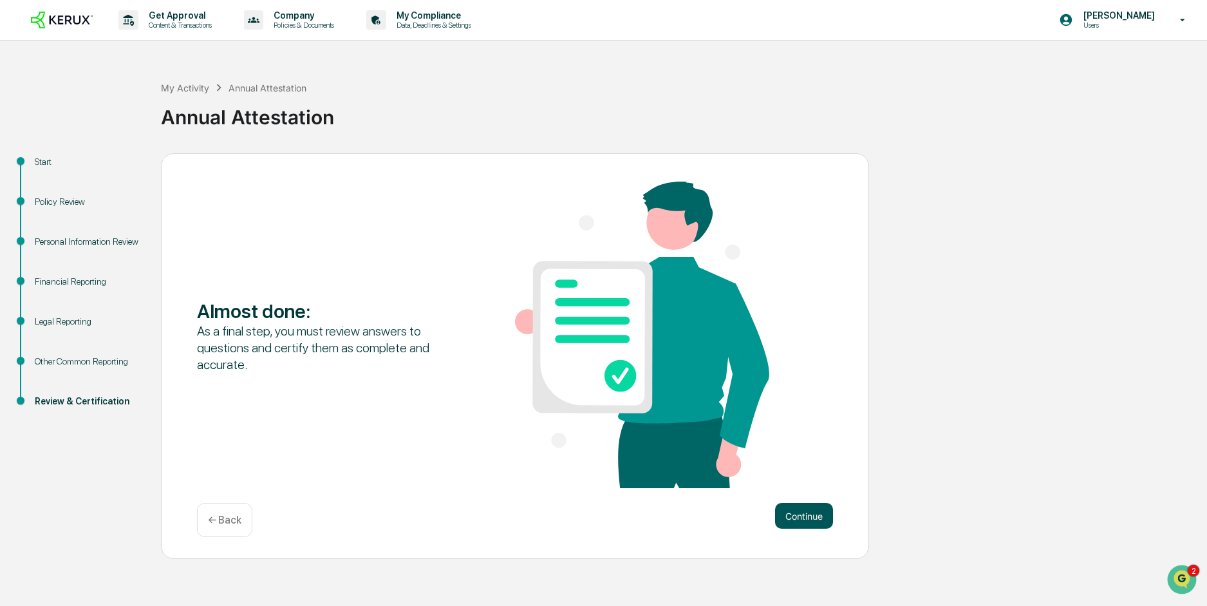
click at [810, 527] on button "Continue" at bounding box center [804, 516] width 58 height 26
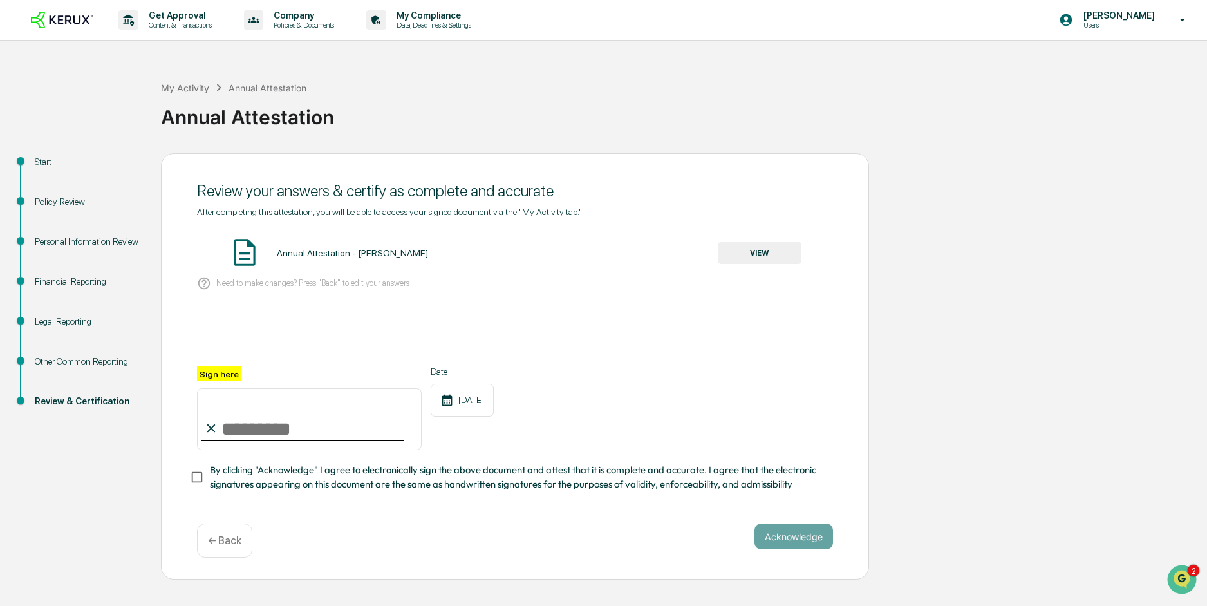
click at [747, 254] on button "VIEW" at bounding box center [760, 253] width 84 height 22
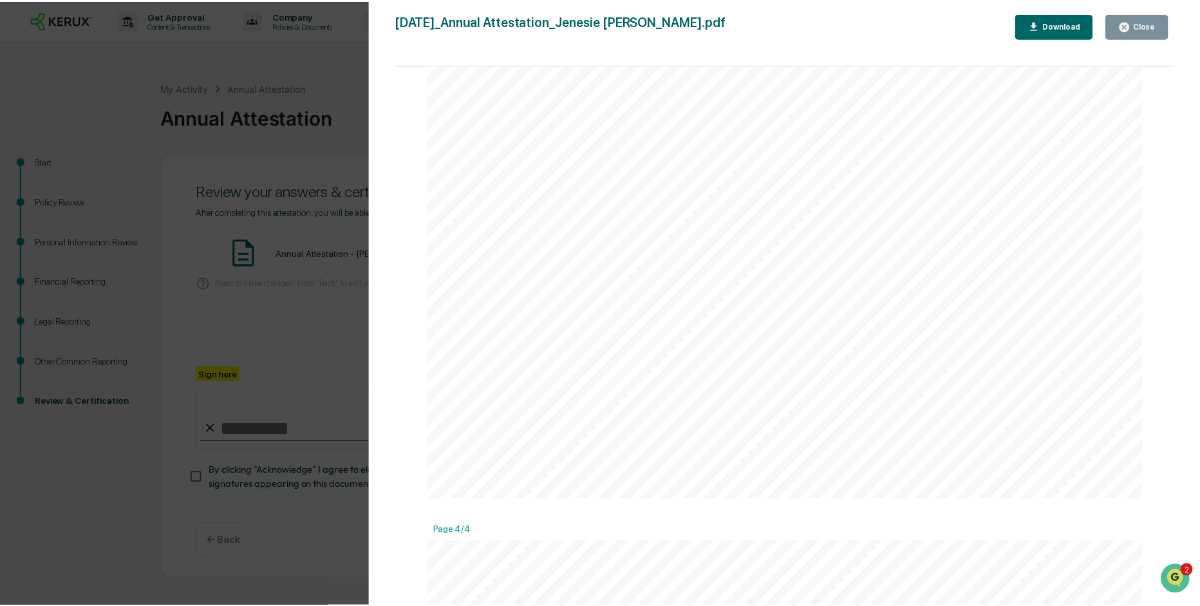
scroll to position [2750, 0]
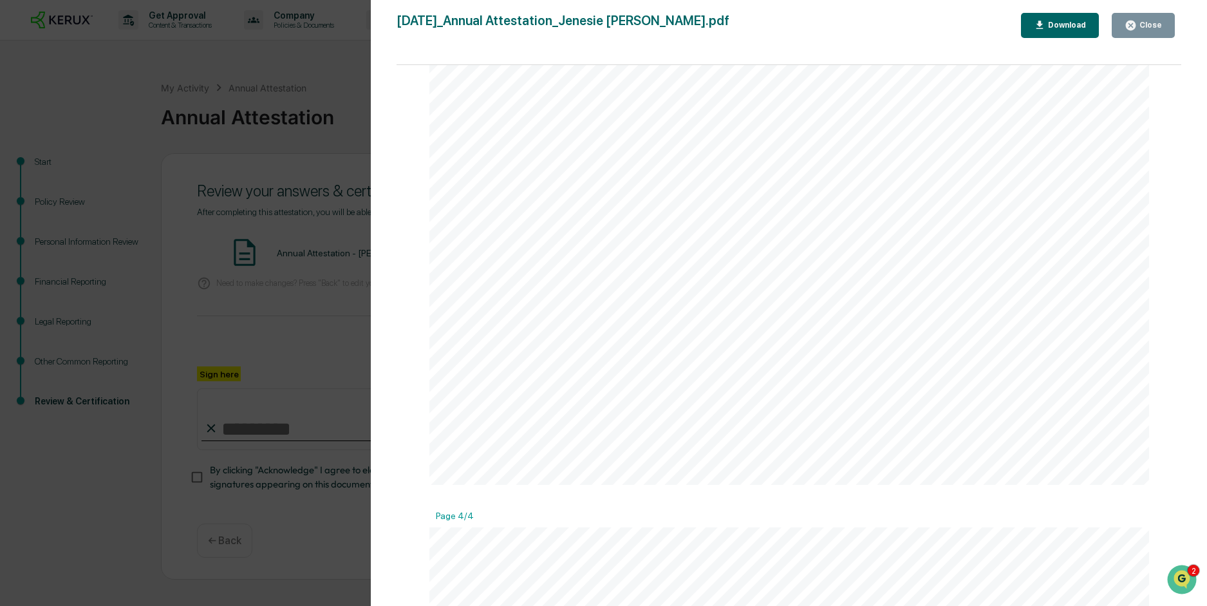
click at [1135, 29] on icon "button" at bounding box center [1131, 25] width 12 height 12
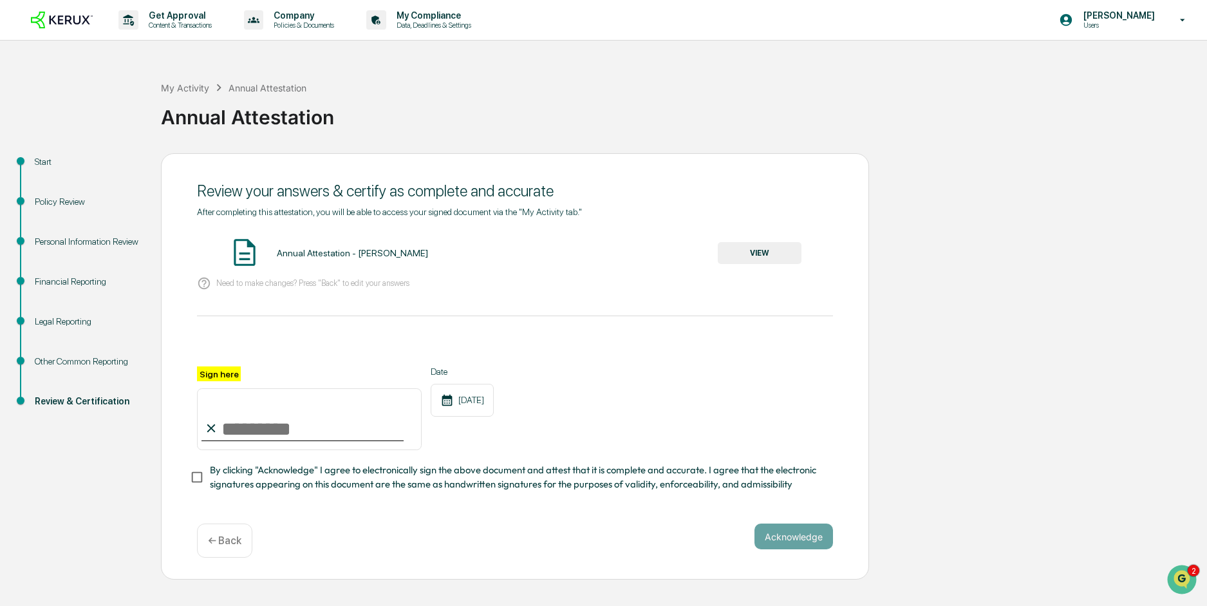
click at [337, 422] on input "Sign here" at bounding box center [309, 419] width 225 height 62
type input "**********"
click at [799, 530] on button "Acknowledge" at bounding box center [793, 536] width 79 height 26
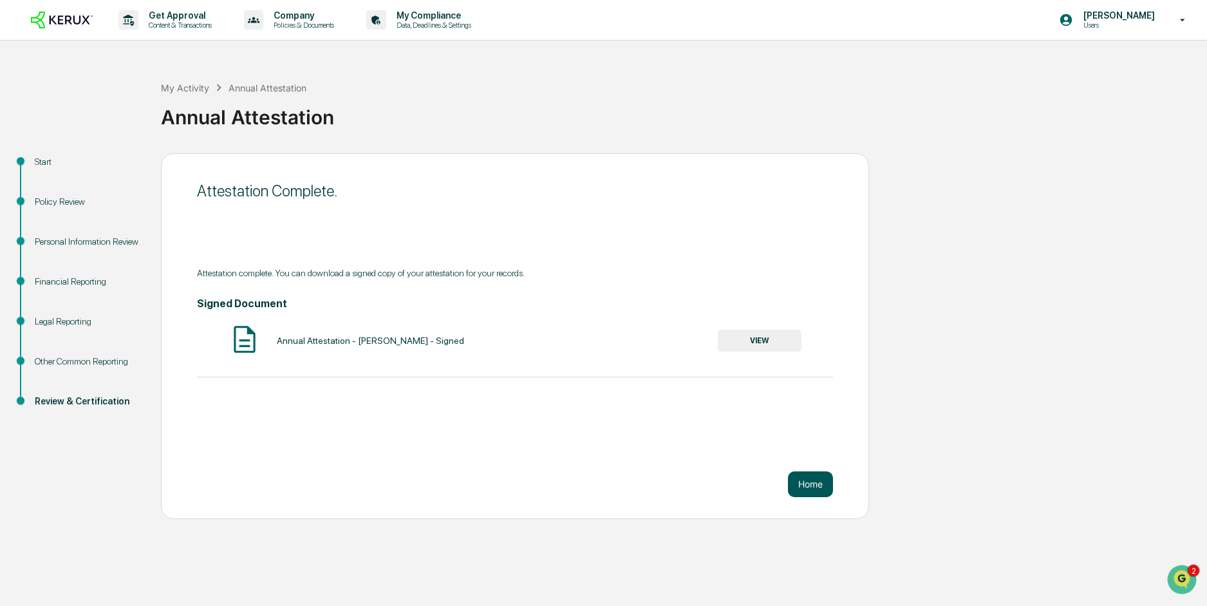
click at [825, 486] on button "Home" at bounding box center [810, 484] width 45 height 26
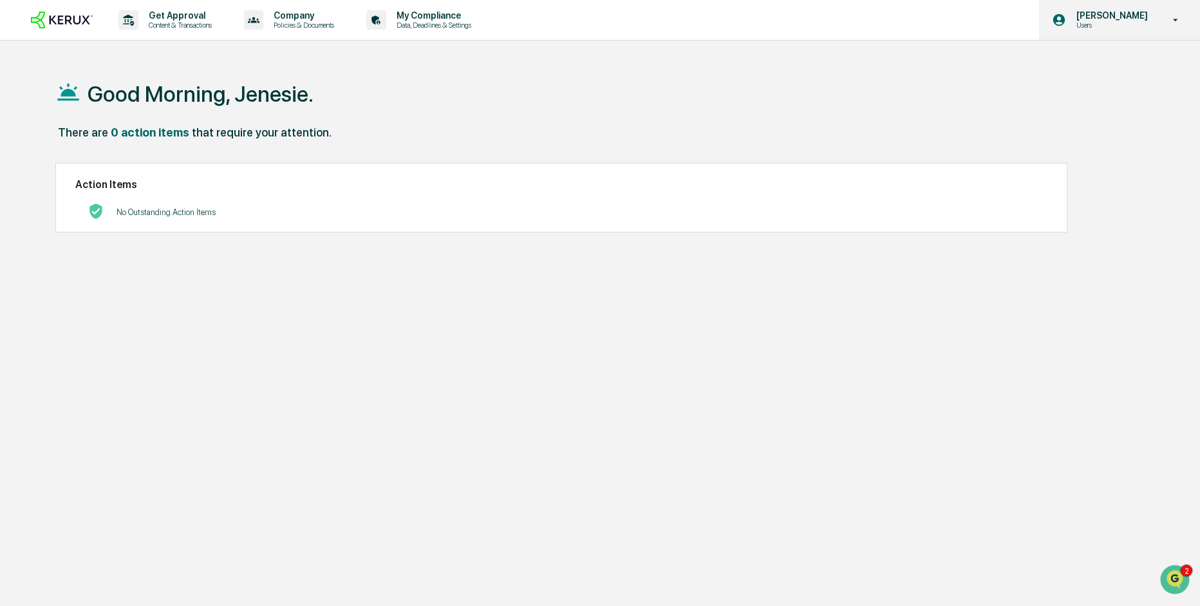
click at [1150, 26] on p "Users" at bounding box center [1110, 25] width 88 height 9
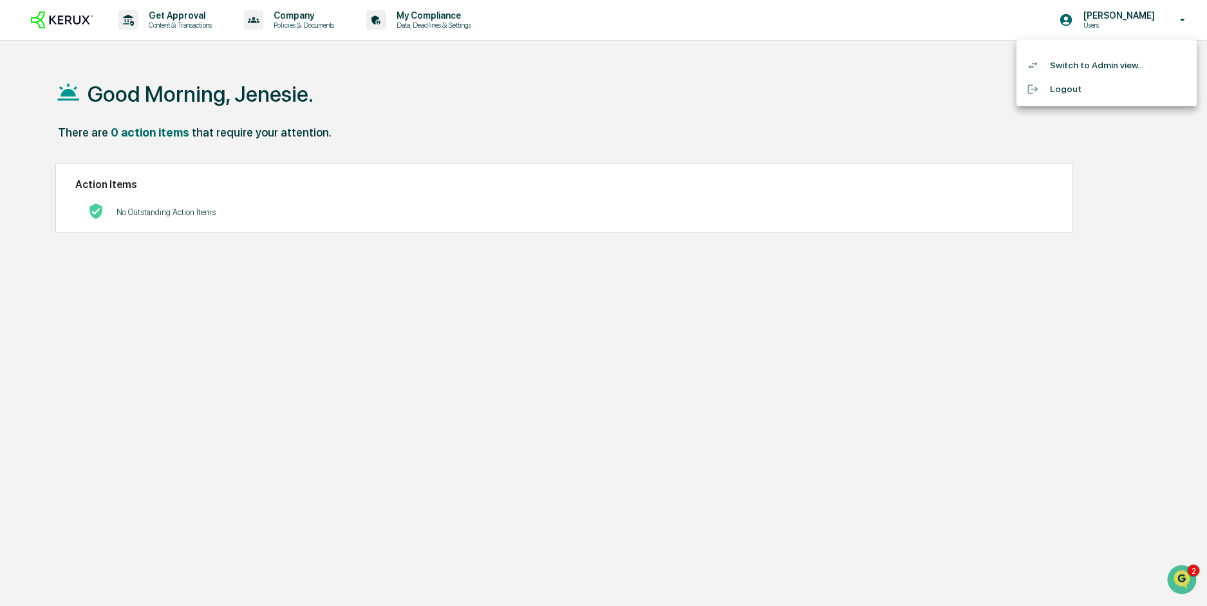
click at [1089, 65] on li "Switch to Admin view..." at bounding box center [1106, 65] width 180 height 24
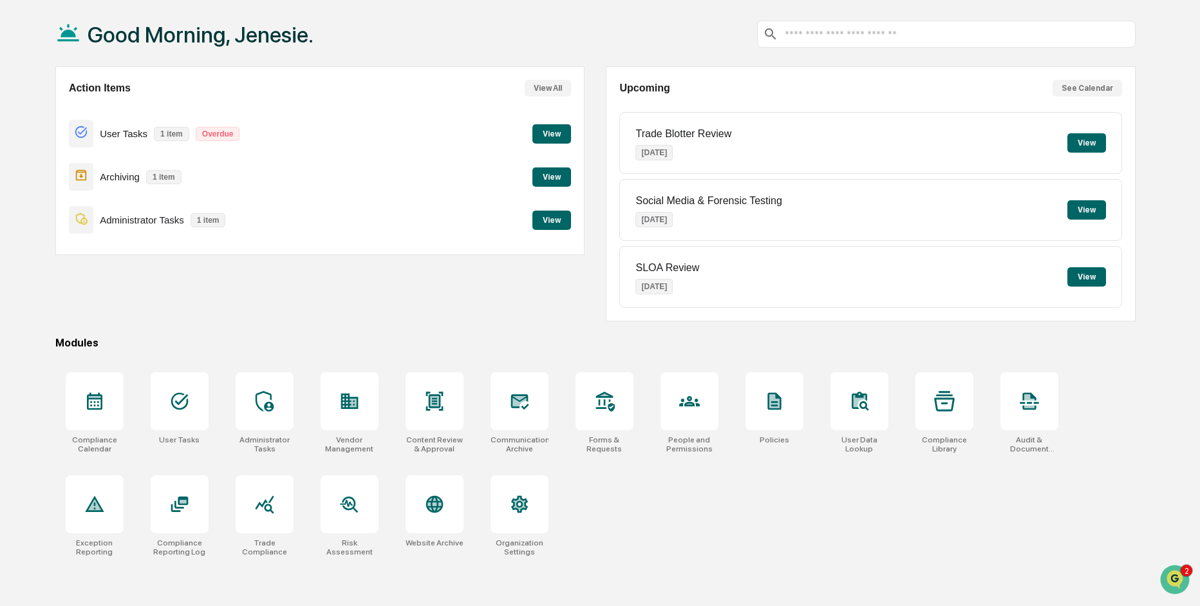
scroll to position [59, 0]
click at [108, 397] on div at bounding box center [95, 402] width 58 height 58
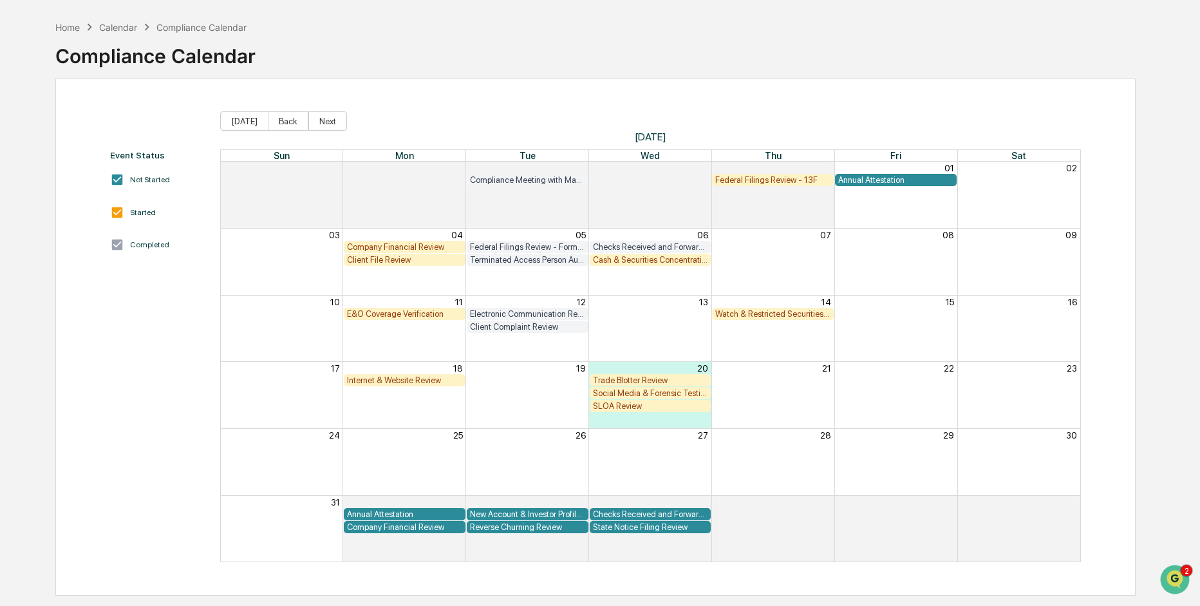
scroll to position [6, 0]
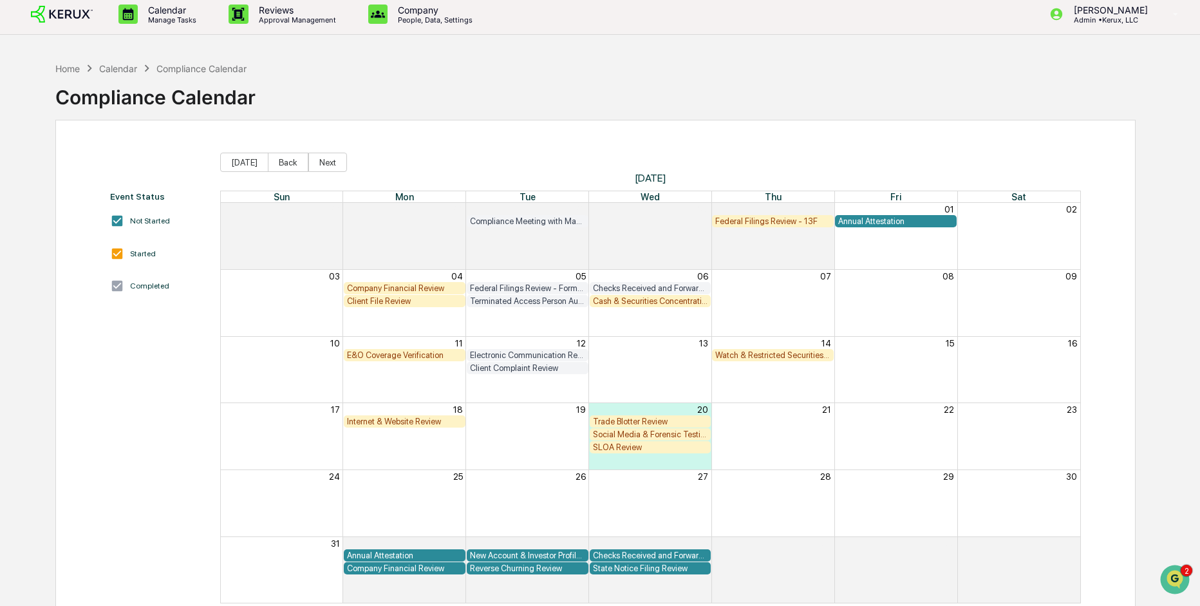
click at [525, 353] on div "Electronic Communication Review" at bounding box center [527, 355] width 115 height 10
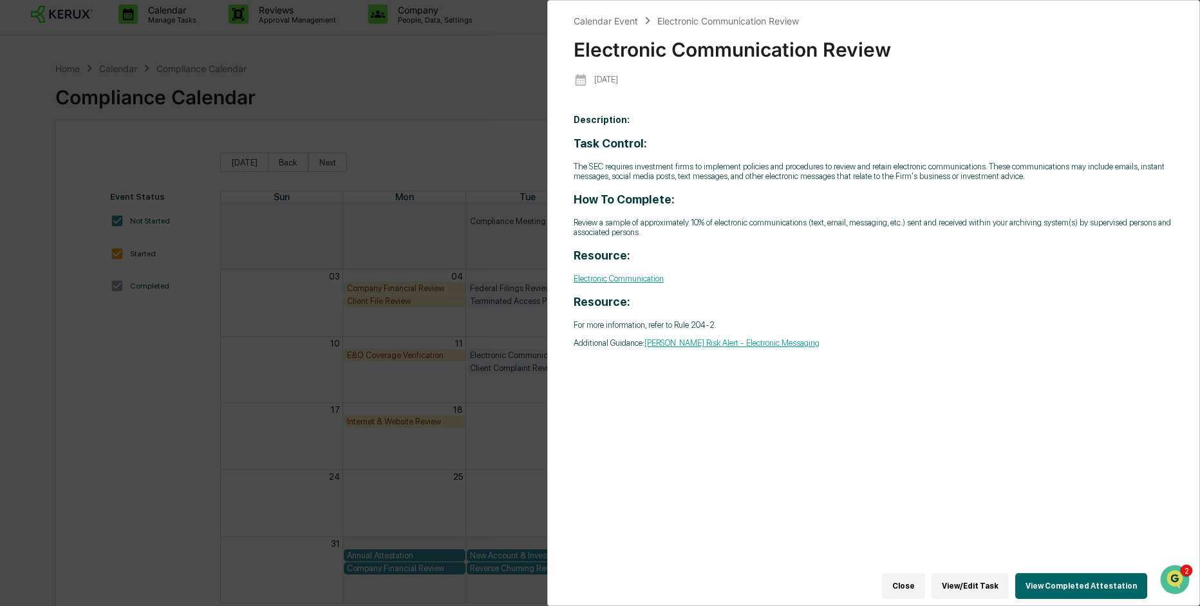
click at [487, 385] on div "Calendar Event Electronic Communication Review Electronic Communication Review …" at bounding box center [600, 303] width 1200 height 606
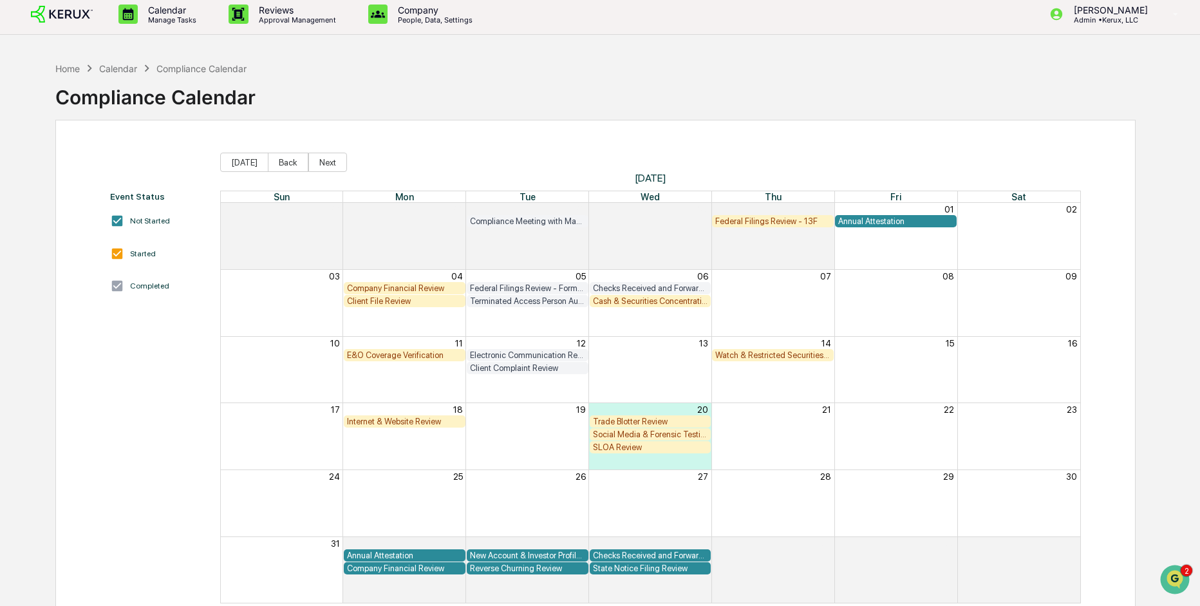
click at [424, 284] on div "Company Financial Review" at bounding box center [404, 288] width 115 height 10
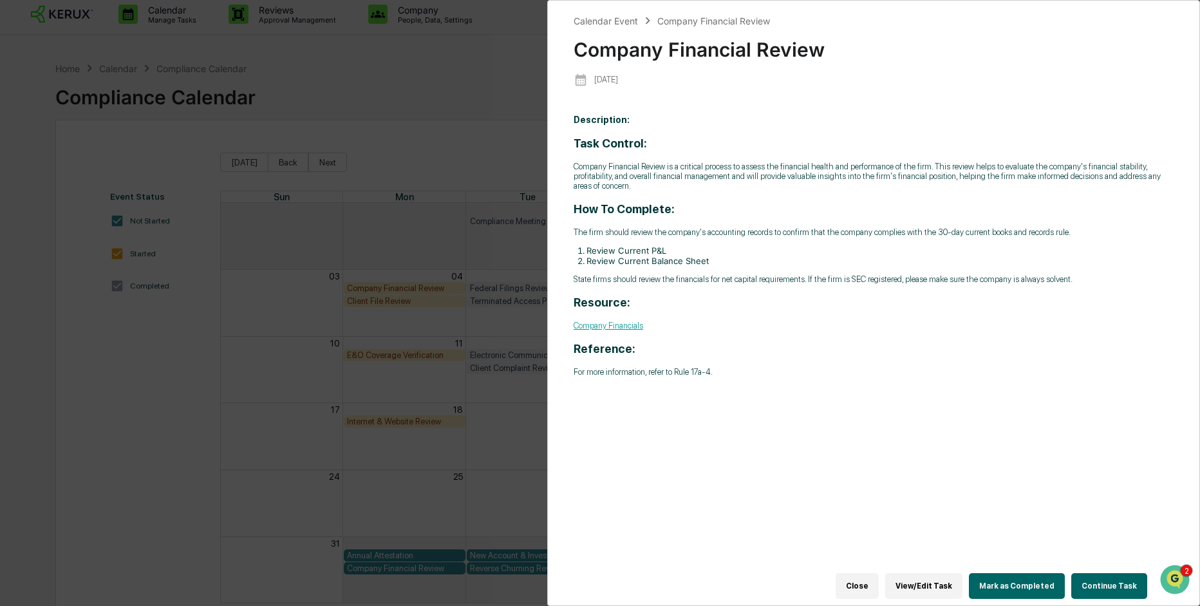
click at [912, 581] on button "View/Edit Task" at bounding box center [923, 586] width 77 height 26
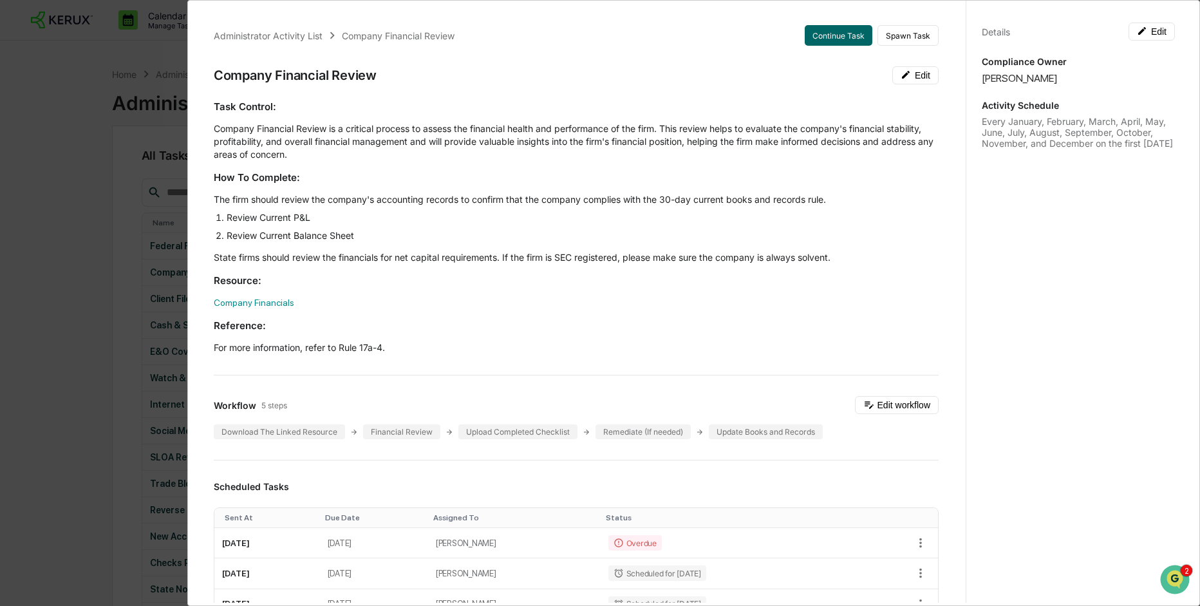
click at [134, 171] on div "Administrator Activity List Company Financial Review Continue Task Spawn Task C…" at bounding box center [600, 303] width 1200 height 606
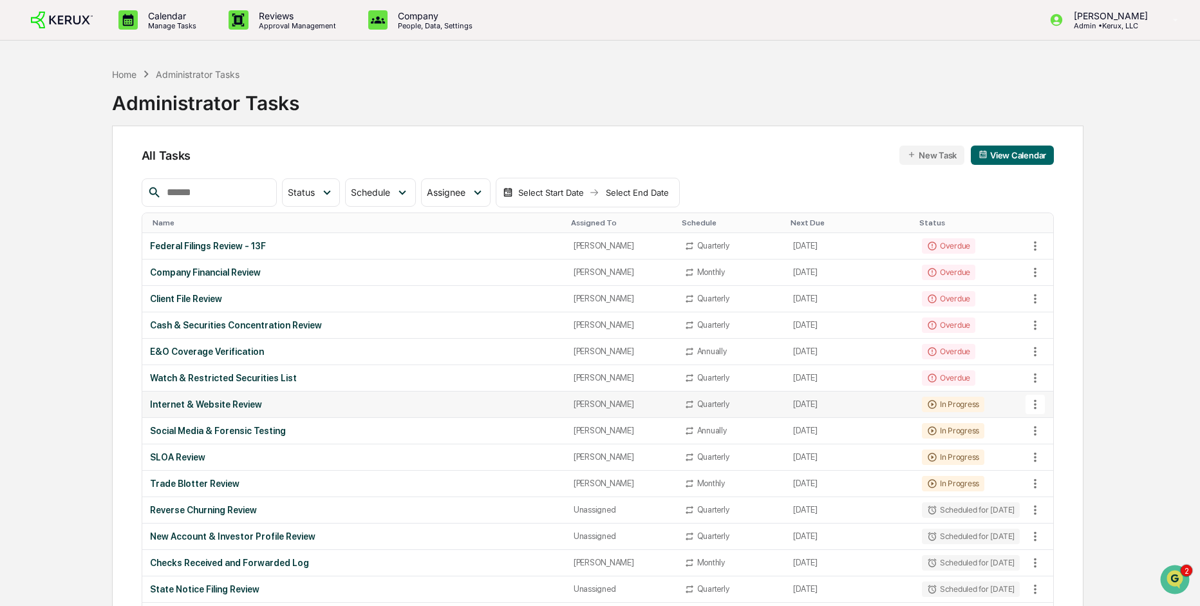
click at [588, 410] on td "[PERSON_NAME]" at bounding box center [621, 404] width 111 height 26
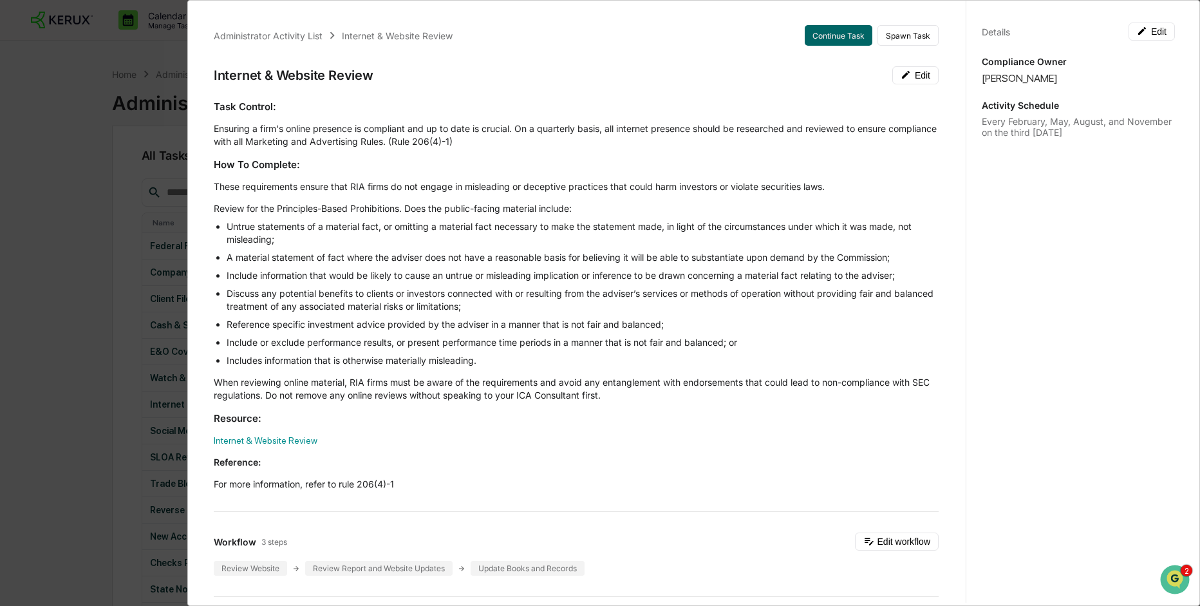
click at [828, 39] on button "Continue Task" at bounding box center [839, 35] width 68 height 21
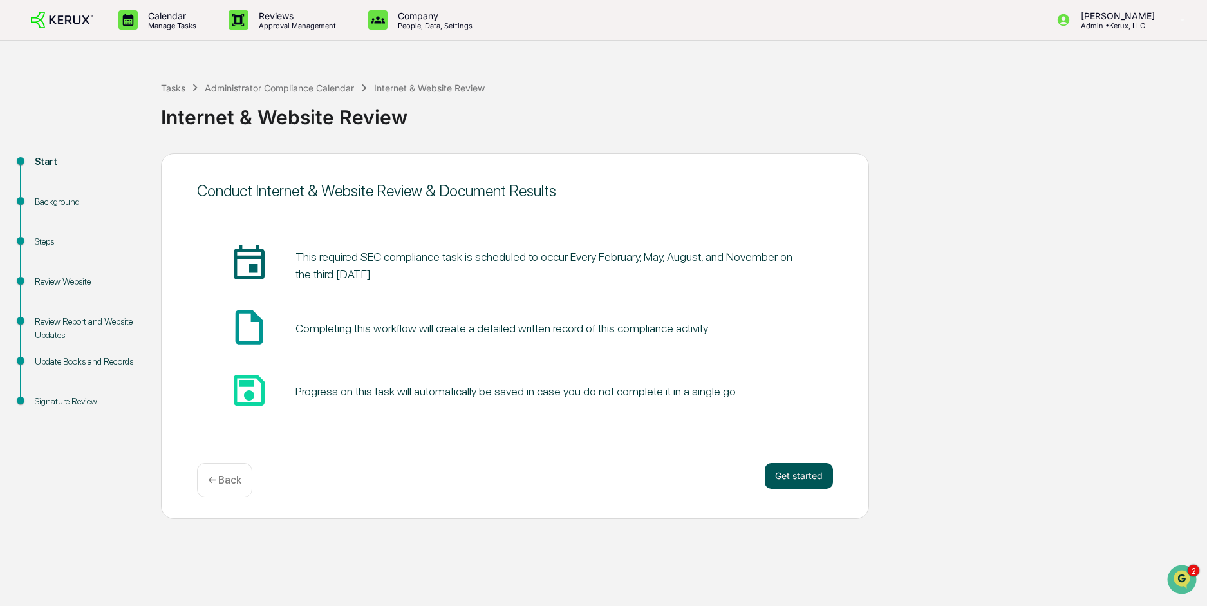
click at [800, 483] on button "Get started" at bounding box center [799, 476] width 68 height 26
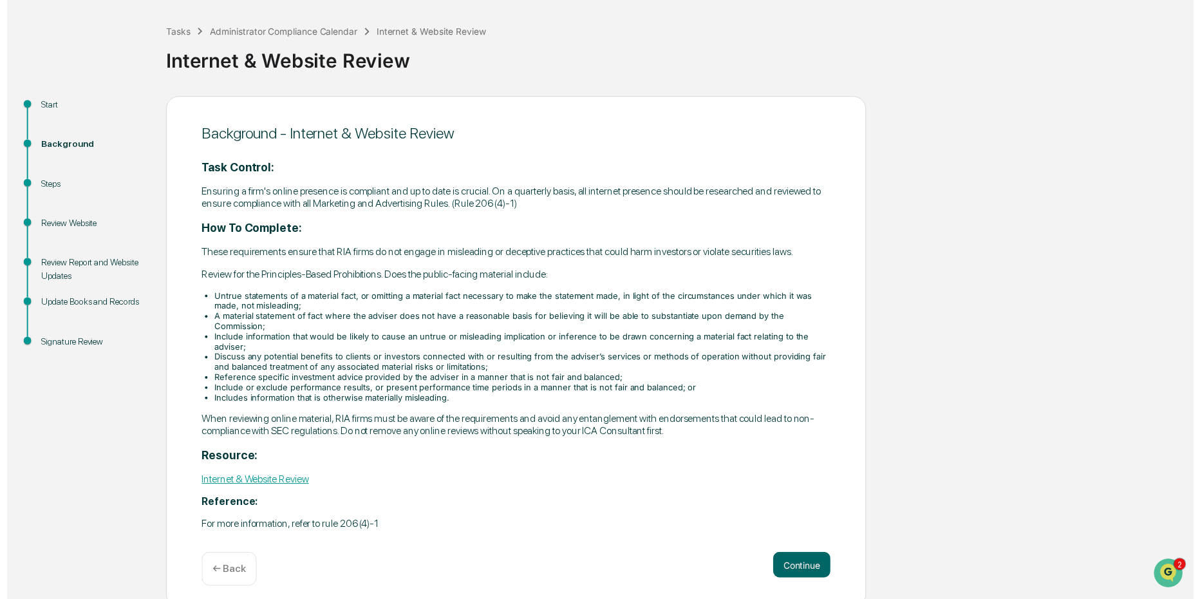
scroll to position [59, 0]
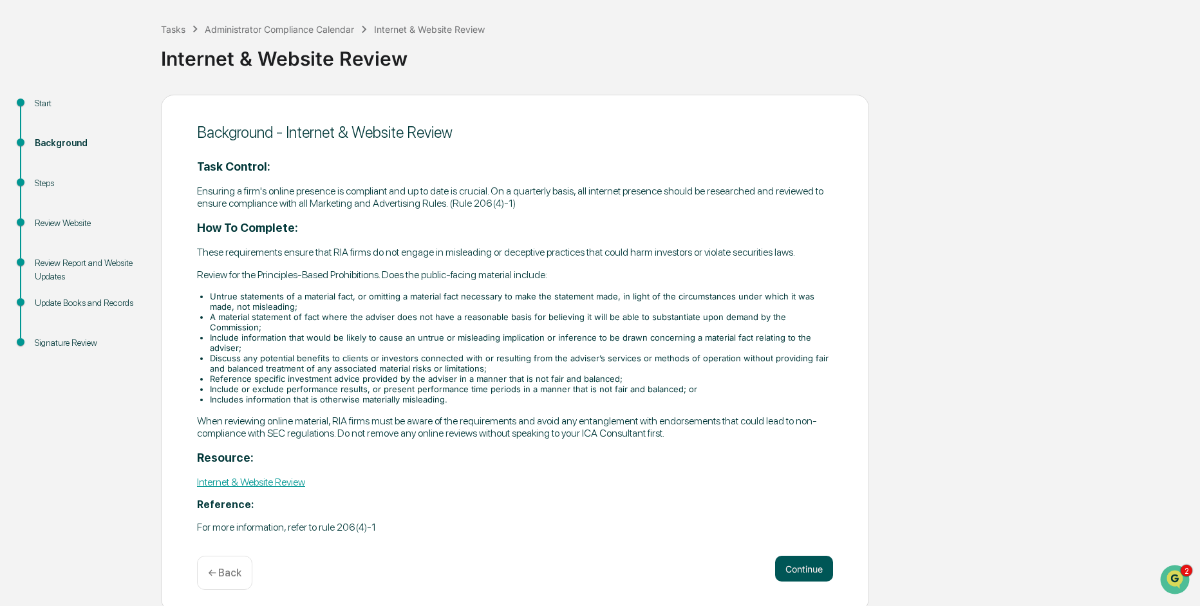
click at [801, 570] on button "Continue" at bounding box center [804, 569] width 58 height 26
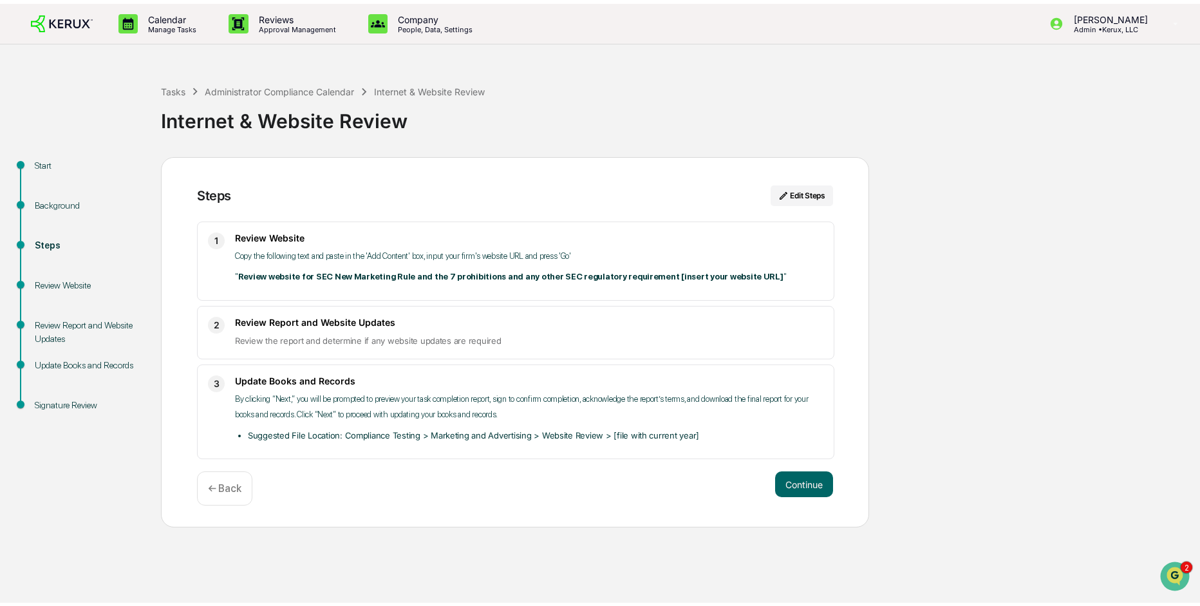
scroll to position [0, 0]
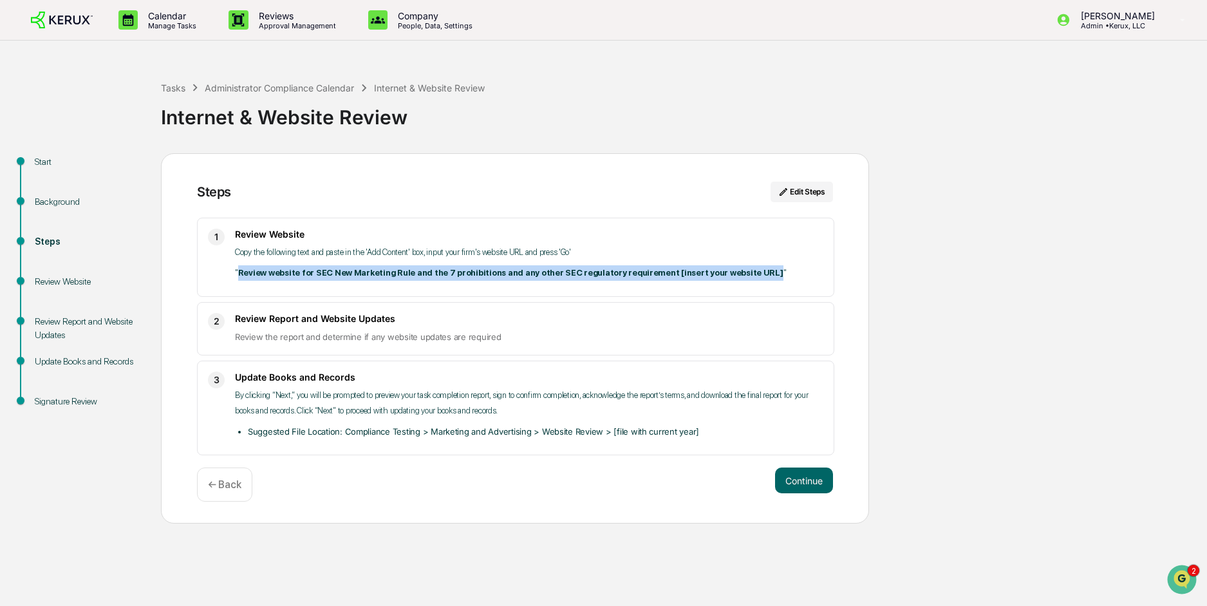
drag, startPoint x: 239, startPoint y: 274, endPoint x: 742, endPoint y: 270, distance: 503.4
click at [742, 270] on p "" Review website for SEC New Marketing Rule and the 7 prohibitions and any othe…" at bounding box center [529, 272] width 588 height 15
copy strong "Review website for SEC New Marketing Rule and the 7 prohibitions and any other …"
click at [808, 478] on button "Continue" at bounding box center [804, 480] width 58 height 26
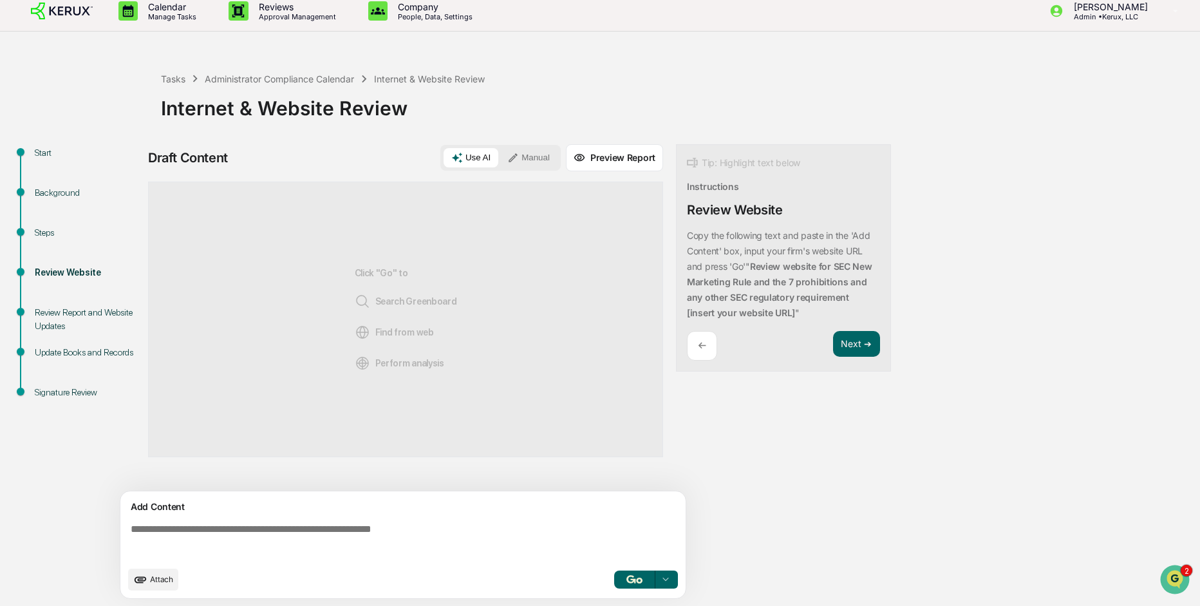
scroll to position [10, 0]
click at [252, 538] on textarea at bounding box center [406, 541] width 560 height 46
paste textarea "**********"
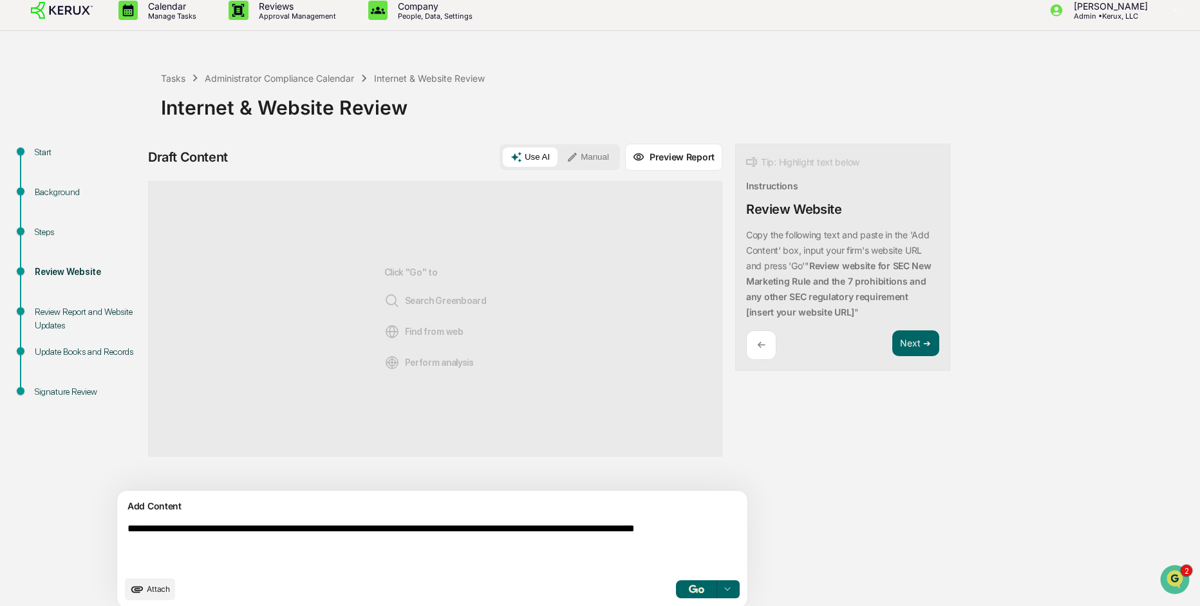
drag, startPoint x: 258, startPoint y: 544, endPoint x: 127, endPoint y: 547, distance: 130.7
click at [127, 547] on textarea "**********" at bounding box center [402, 546] width 560 height 57
type textarea "**********"
click at [676, 594] on button "button" at bounding box center [696, 589] width 41 height 18
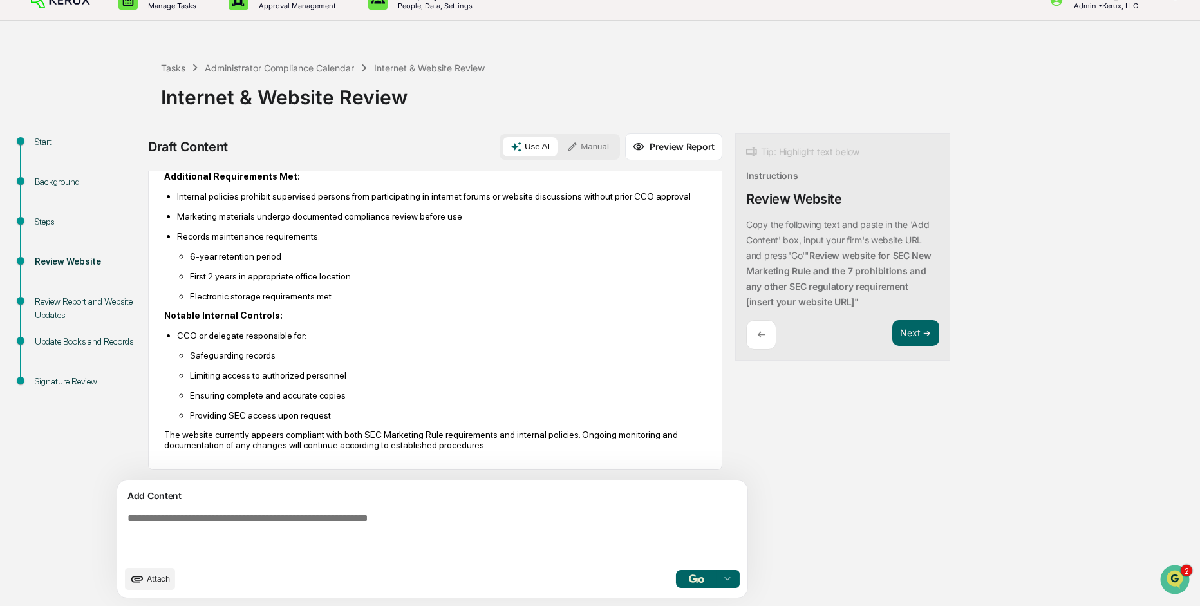
scroll to position [1015, 0]
click at [892, 333] on button "Next ➔" at bounding box center [915, 333] width 47 height 26
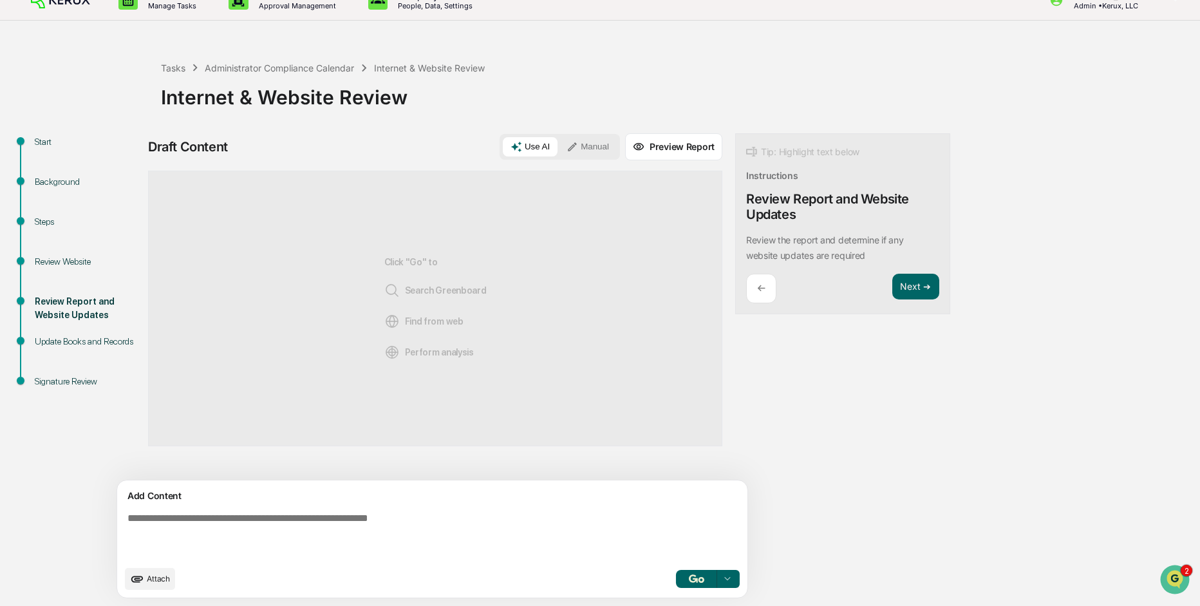
click at [633, 149] on button "Preview Report" at bounding box center [673, 146] width 97 height 27
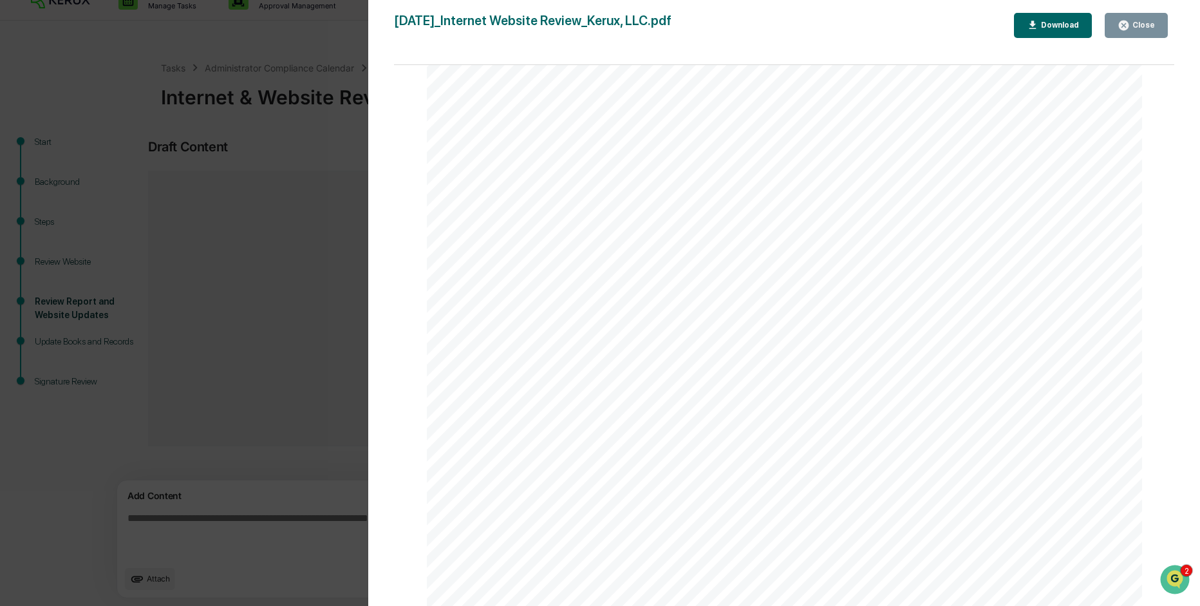
scroll to position [1963, 0]
click at [1053, 26] on div "Download" at bounding box center [1058, 25] width 41 height 9
click at [294, 225] on div "Version History 08/20/2025, 04:30 PM Jenesie Miller 2025-08-20_Internet Website…" at bounding box center [600, 303] width 1200 height 606
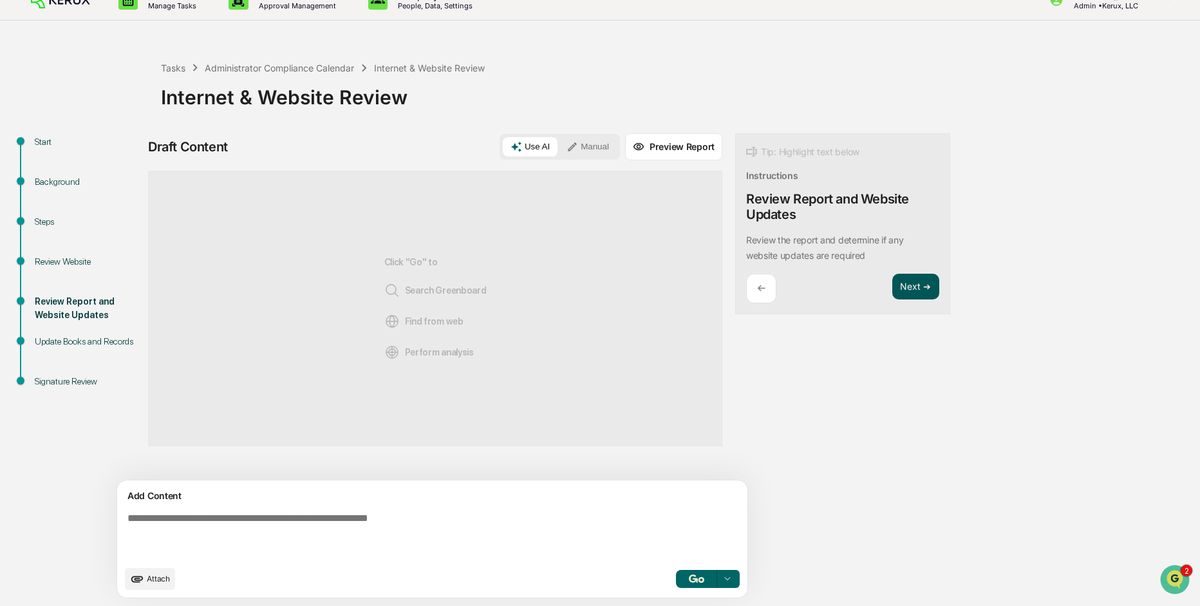
click at [892, 290] on button "Next ➔" at bounding box center [915, 287] width 47 height 26
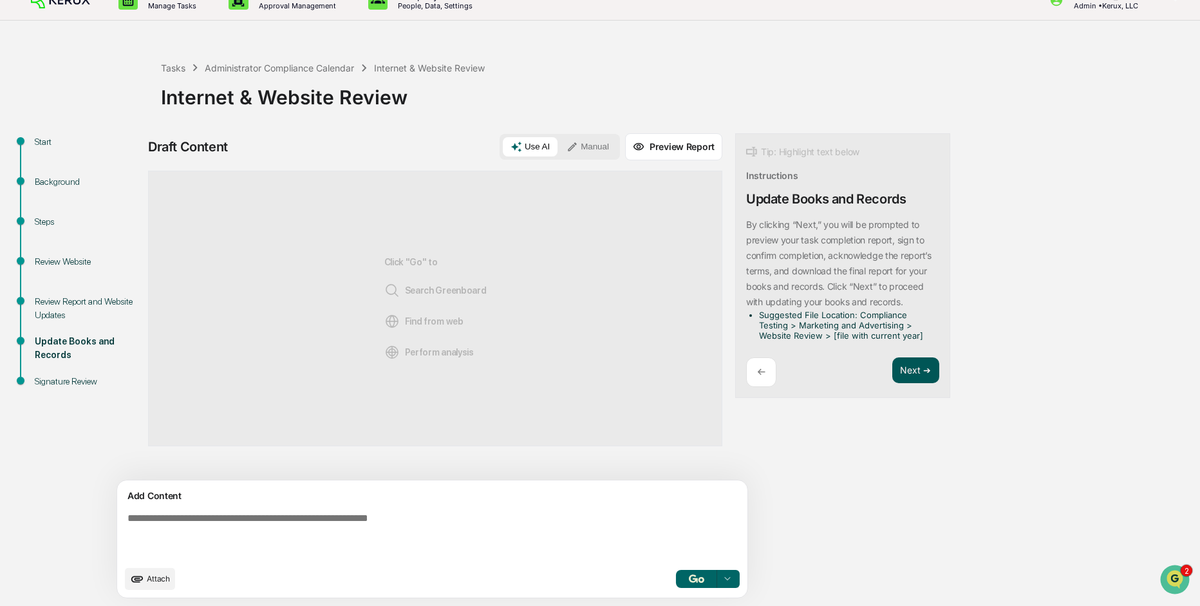
click at [892, 379] on button "Next ➔" at bounding box center [915, 370] width 47 height 26
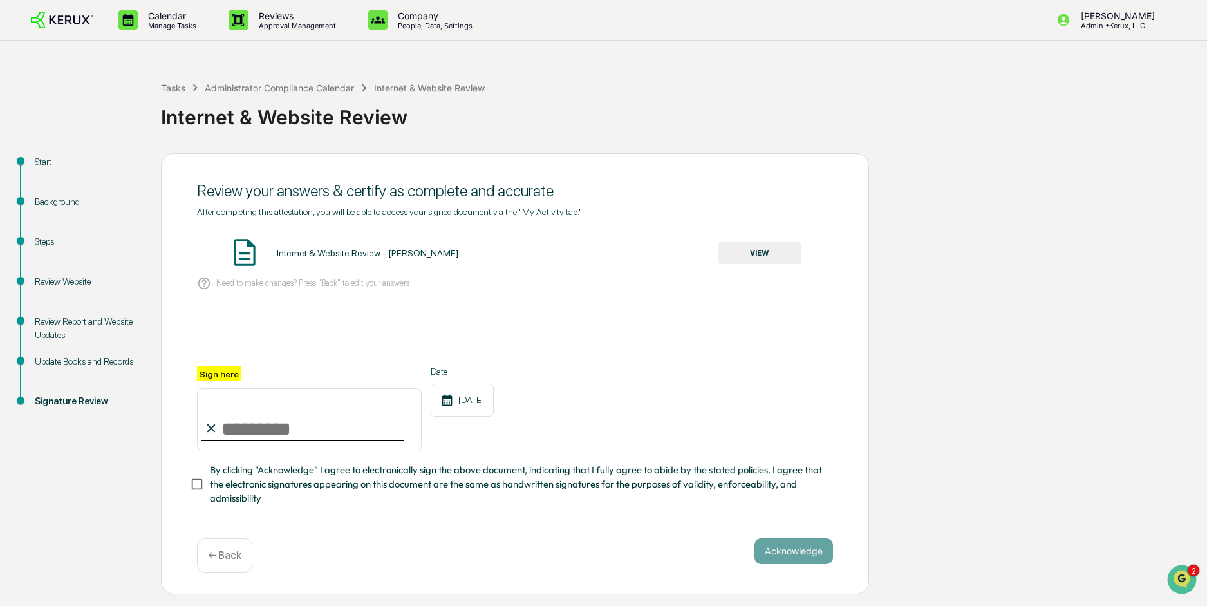
click at [287, 428] on input "Sign here" at bounding box center [309, 419] width 225 height 62
type input "**********"
click at [782, 546] on button "Acknowledge" at bounding box center [793, 551] width 79 height 26
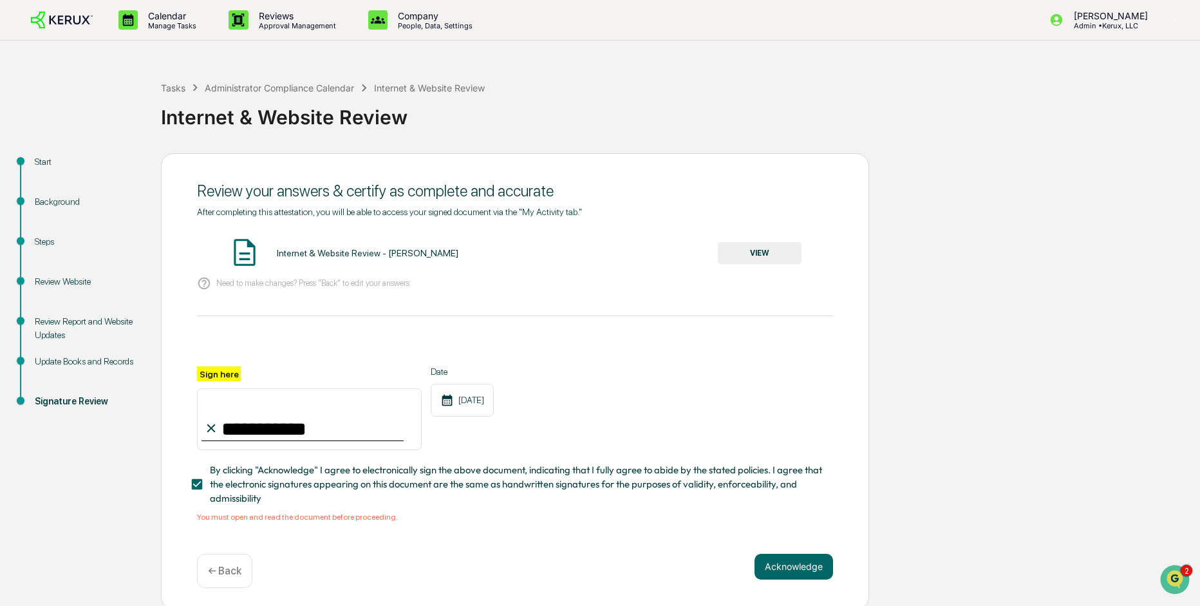
click at [777, 247] on button "VIEW" at bounding box center [760, 253] width 84 height 22
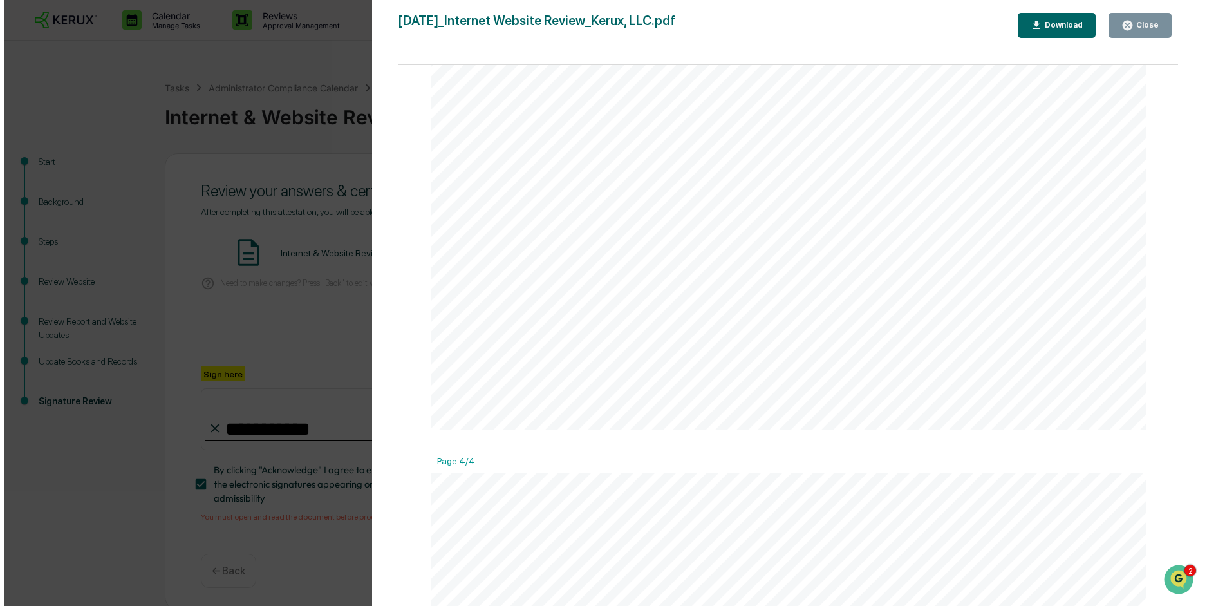
scroll to position [2826, 0]
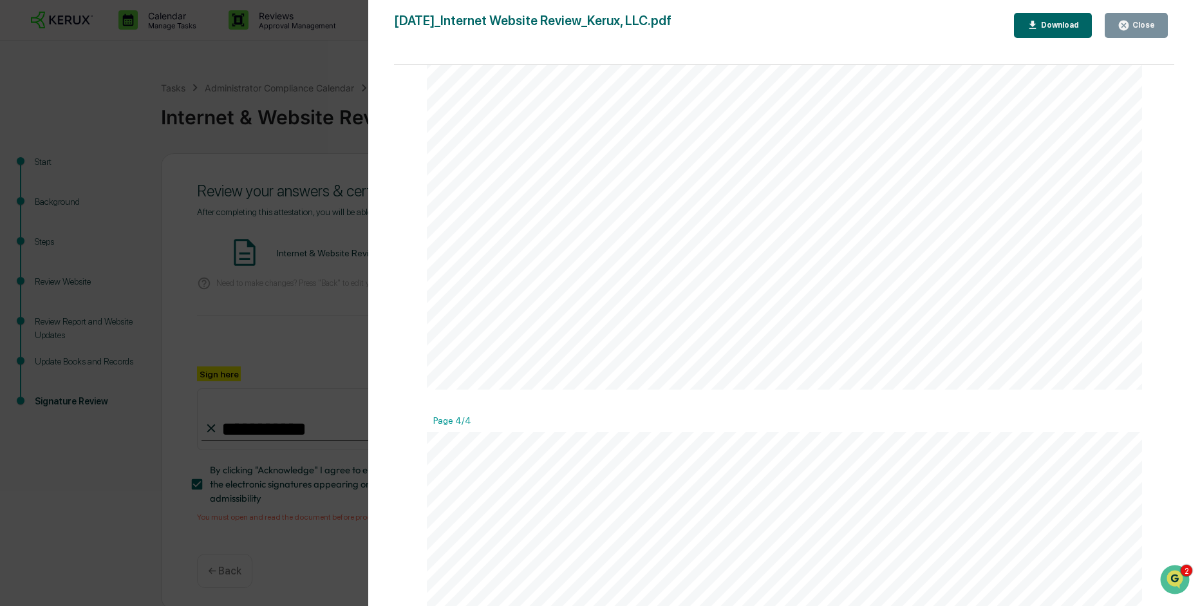
click at [142, 272] on div "Version History 08/20/2025, 04:32 PM Jenesie Miller 2025-08-20_Internet Website…" at bounding box center [600, 303] width 1200 height 606
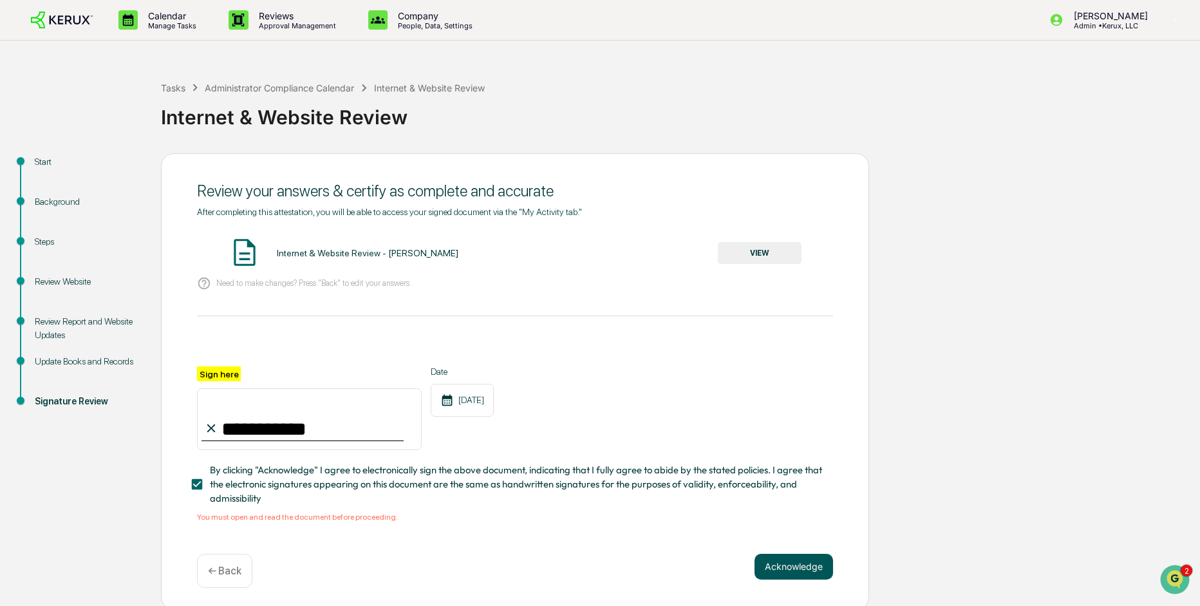
click at [812, 572] on button "Acknowledge" at bounding box center [793, 567] width 79 height 26
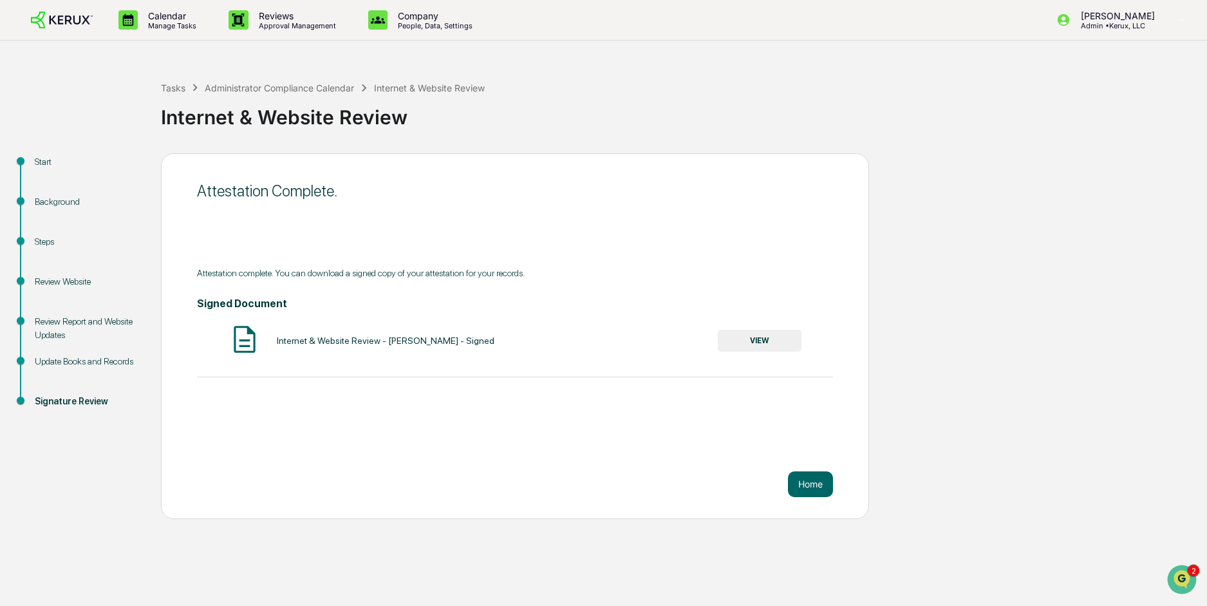
click at [767, 340] on button "VIEW" at bounding box center [760, 341] width 84 height 22
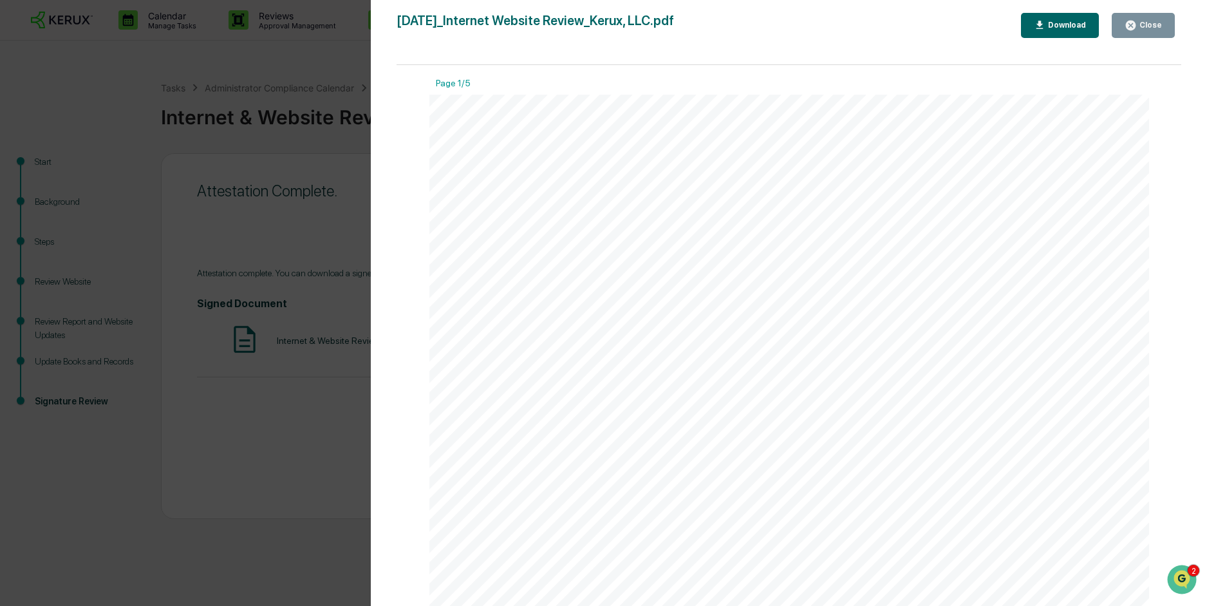
click at [1054, 24] on div "Download" at bounding box center [1065, 25] width 41 height 9
